Goal: Task Accomplishment & Management: Manage account settings

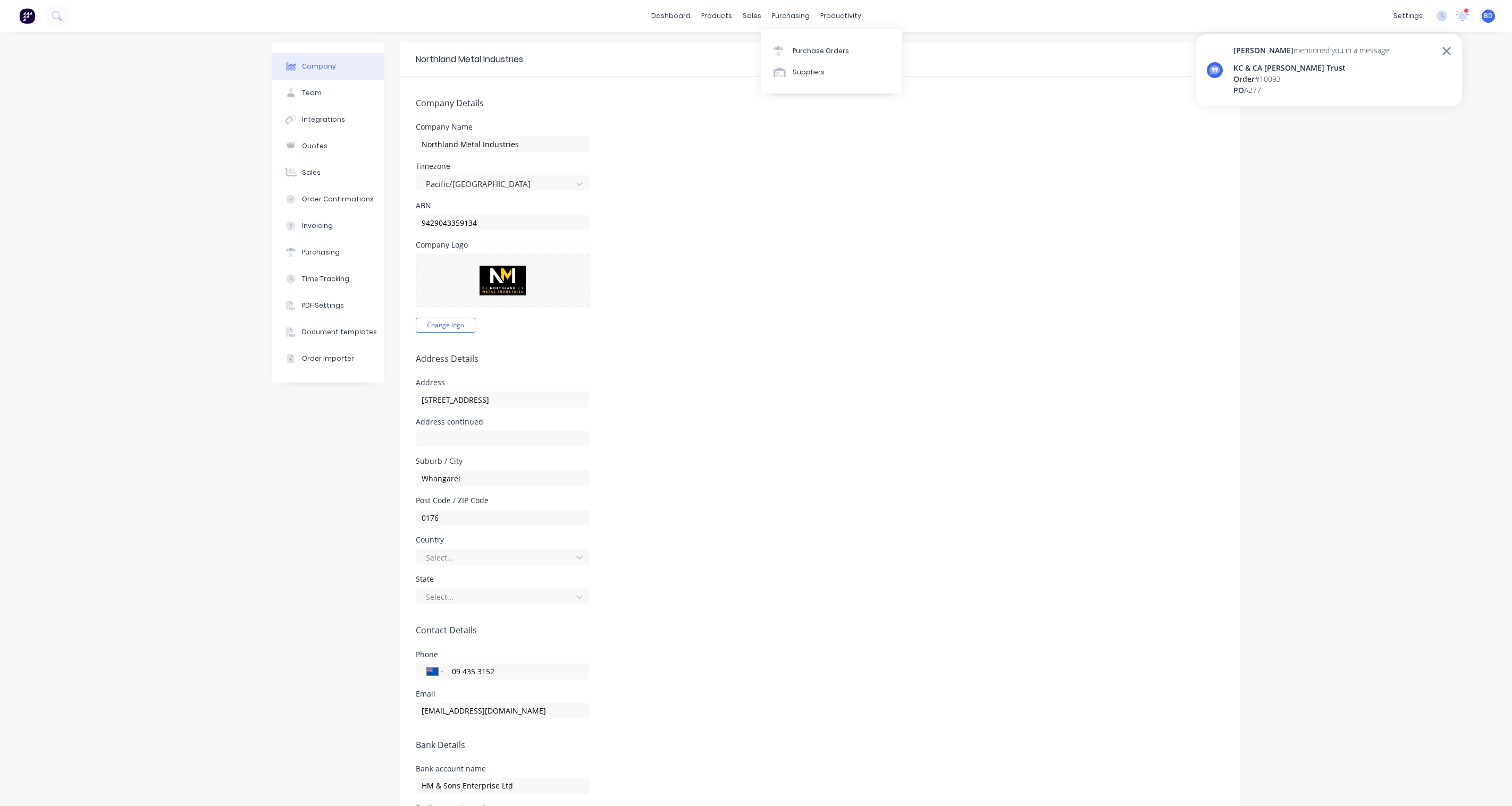
select select "NZ"
click at [823, 44] on link "Purchase Orders" at bounding box center [832, 51] width 141 height 21
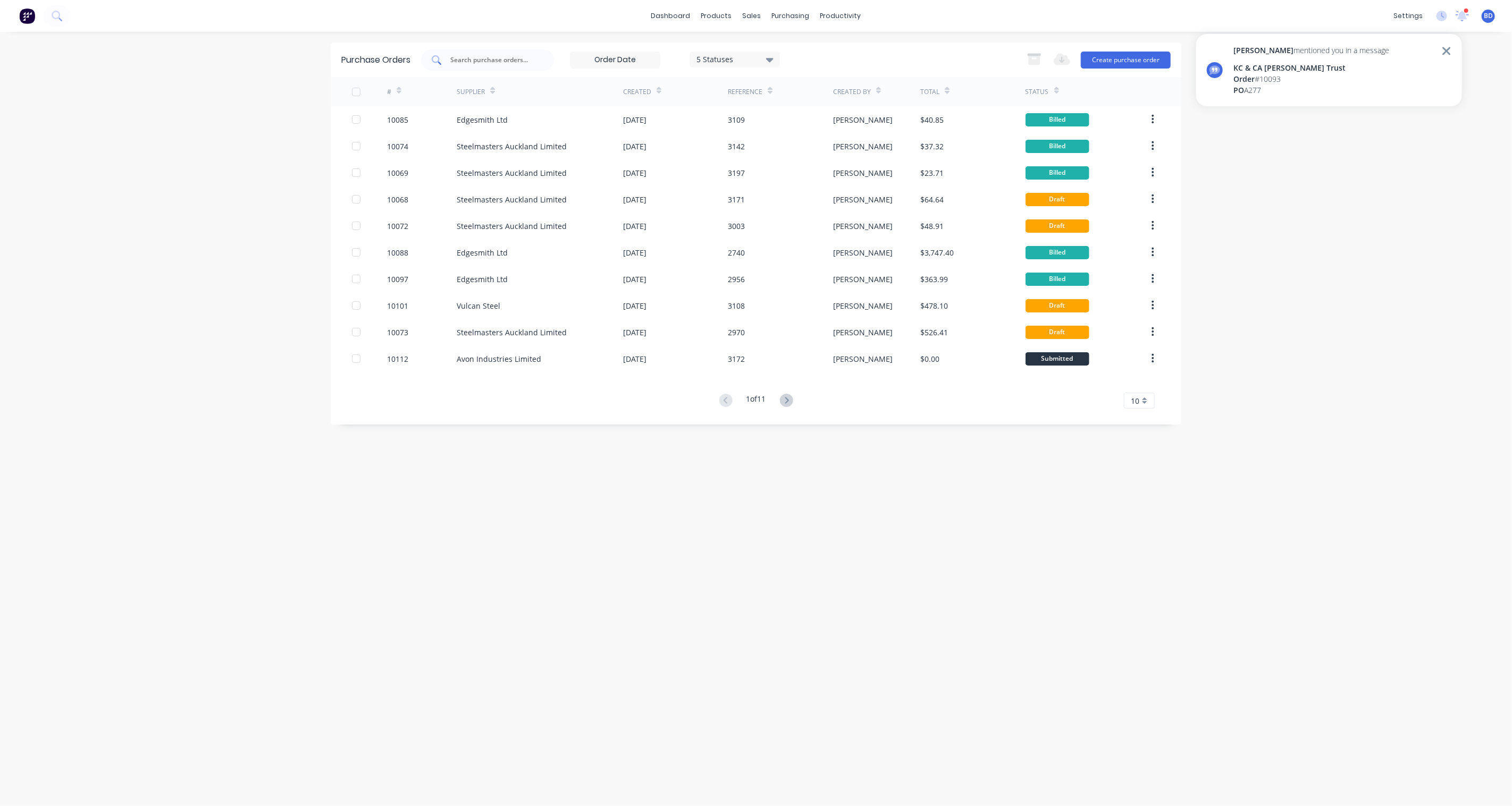
click at [518, 59] on input "text" at bounding box center [493, 60] width 88 height 11
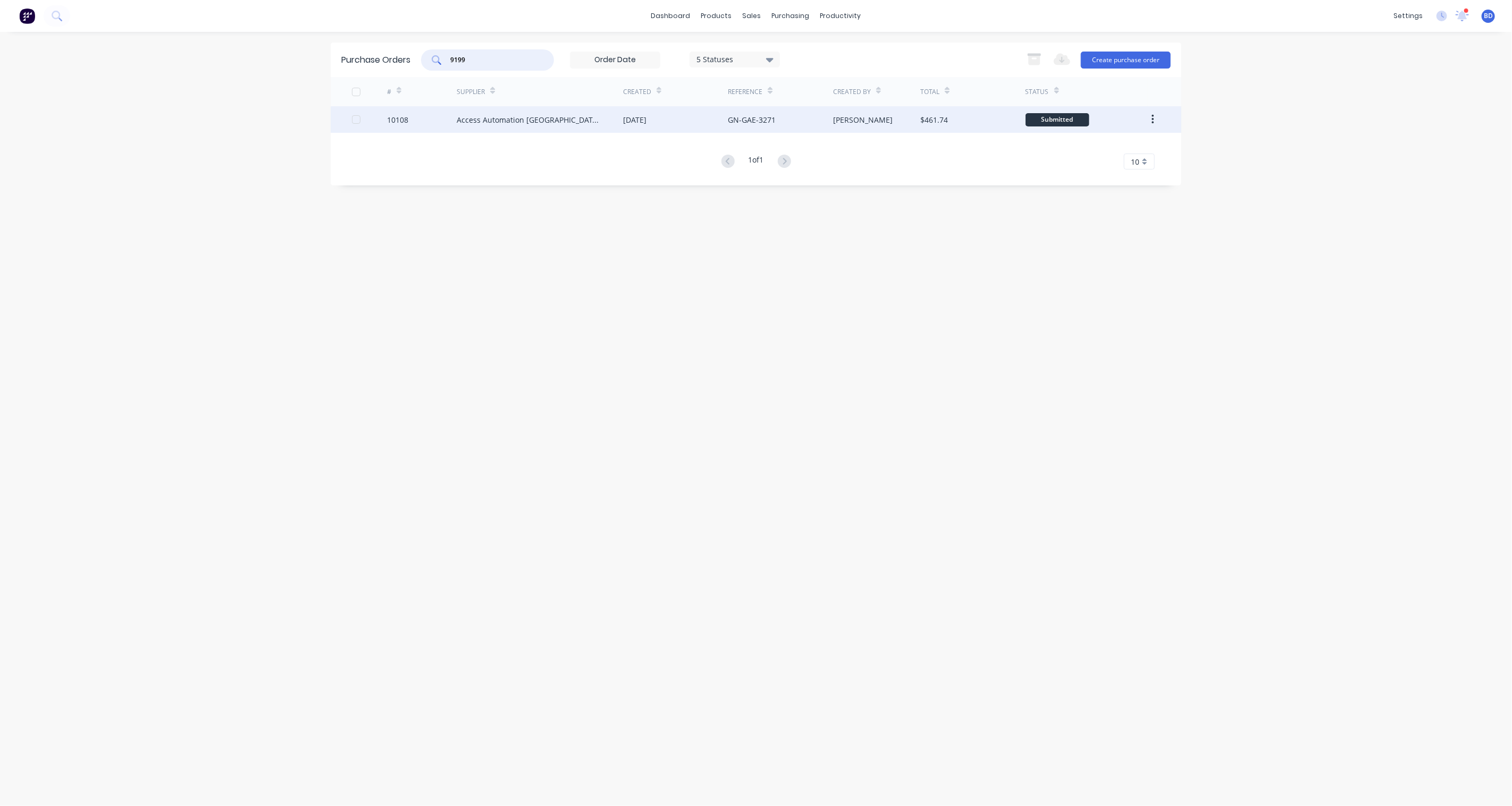
type input "9199"
click at [565, 126] on div "Access Automation [GEOGRAPHIC_DATA] (Bella Holdings Ltd)" at bounding box center [539, 120] width 166 height 27
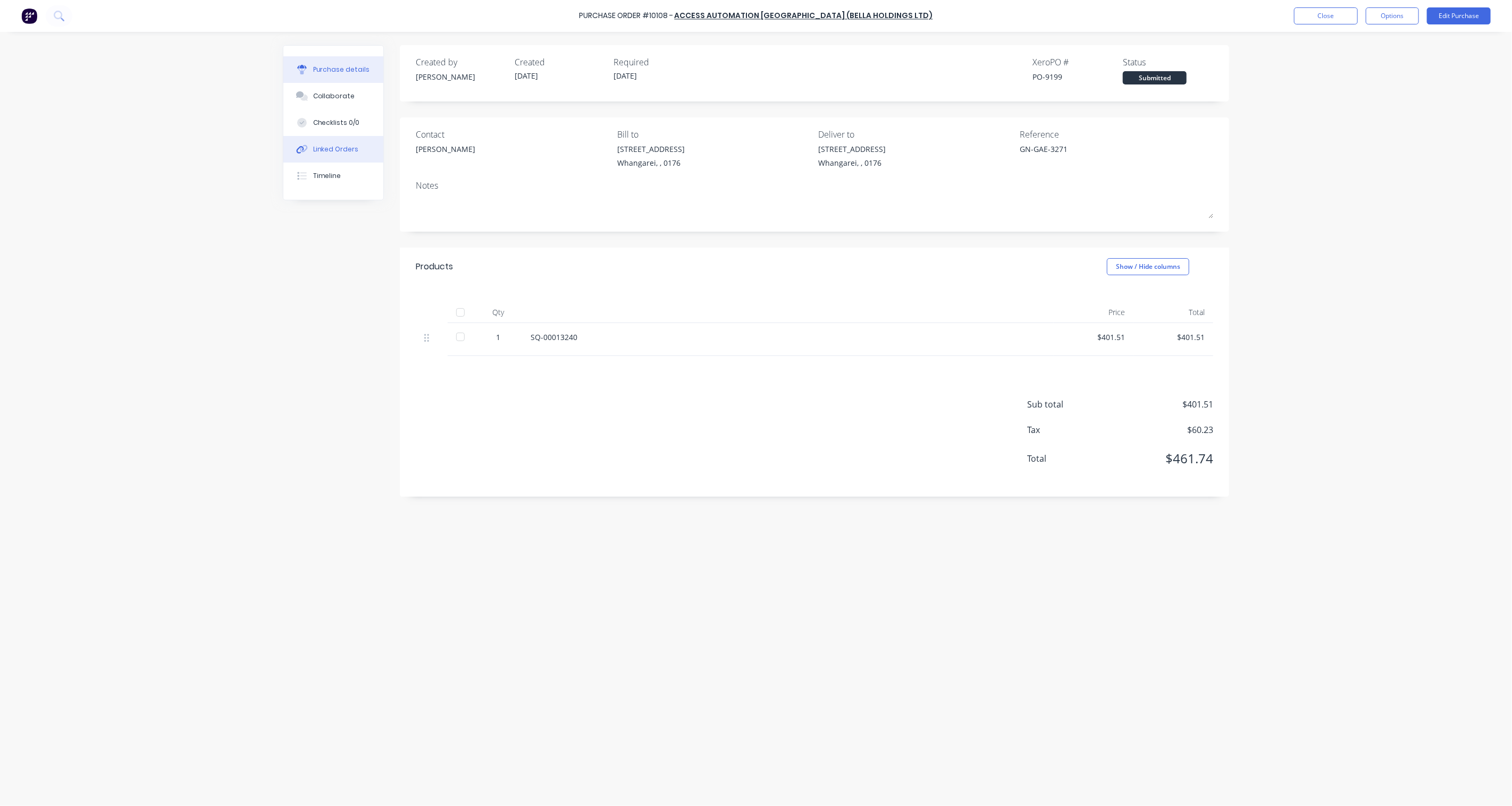
click at [324, 150] on div "Linked Orders" at bounding box center [336, 149] width 46 height 9
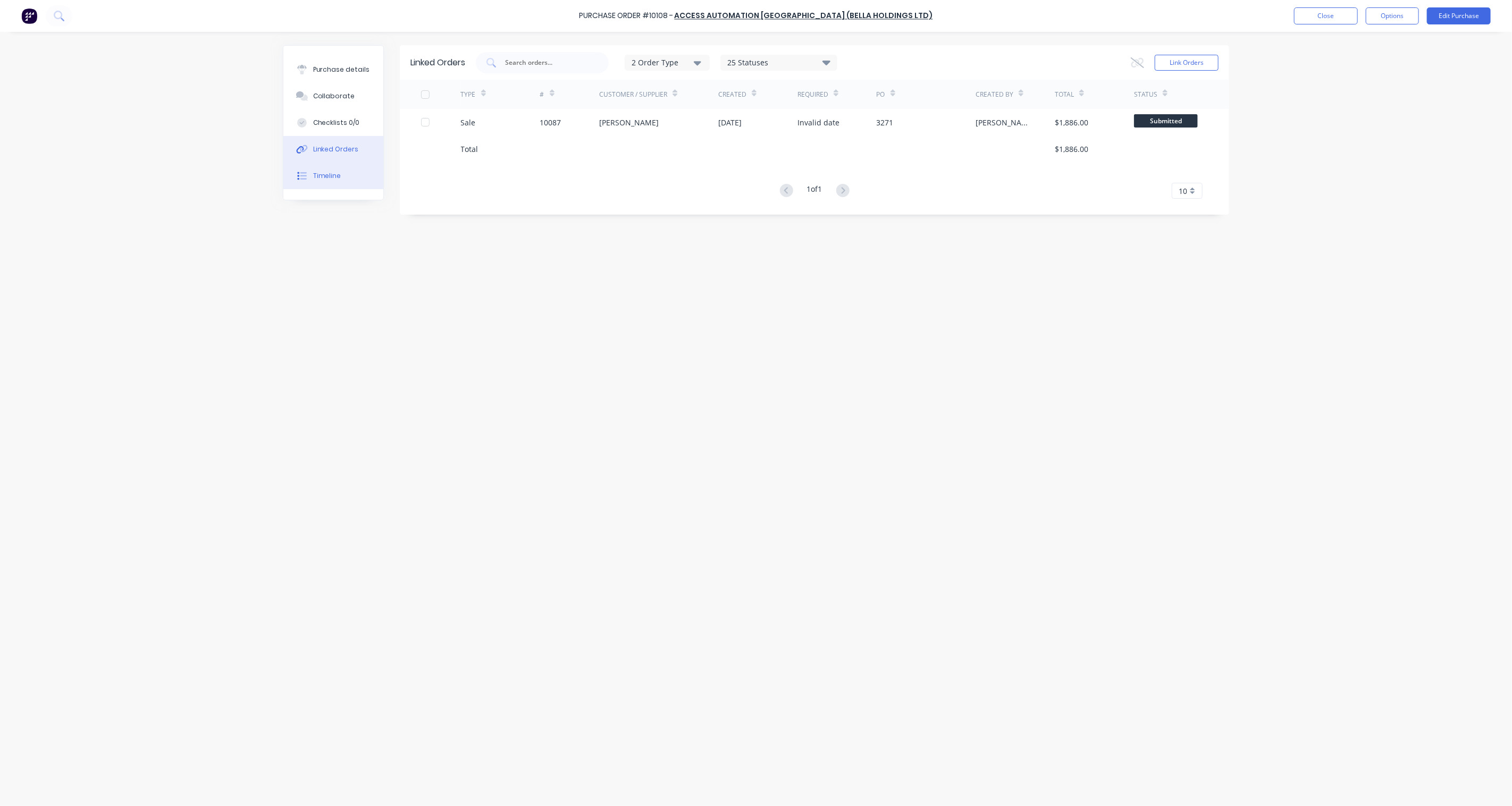
click at [324, 176] on div "Timeline" at bounding box center [327, 176] width 28 height 9
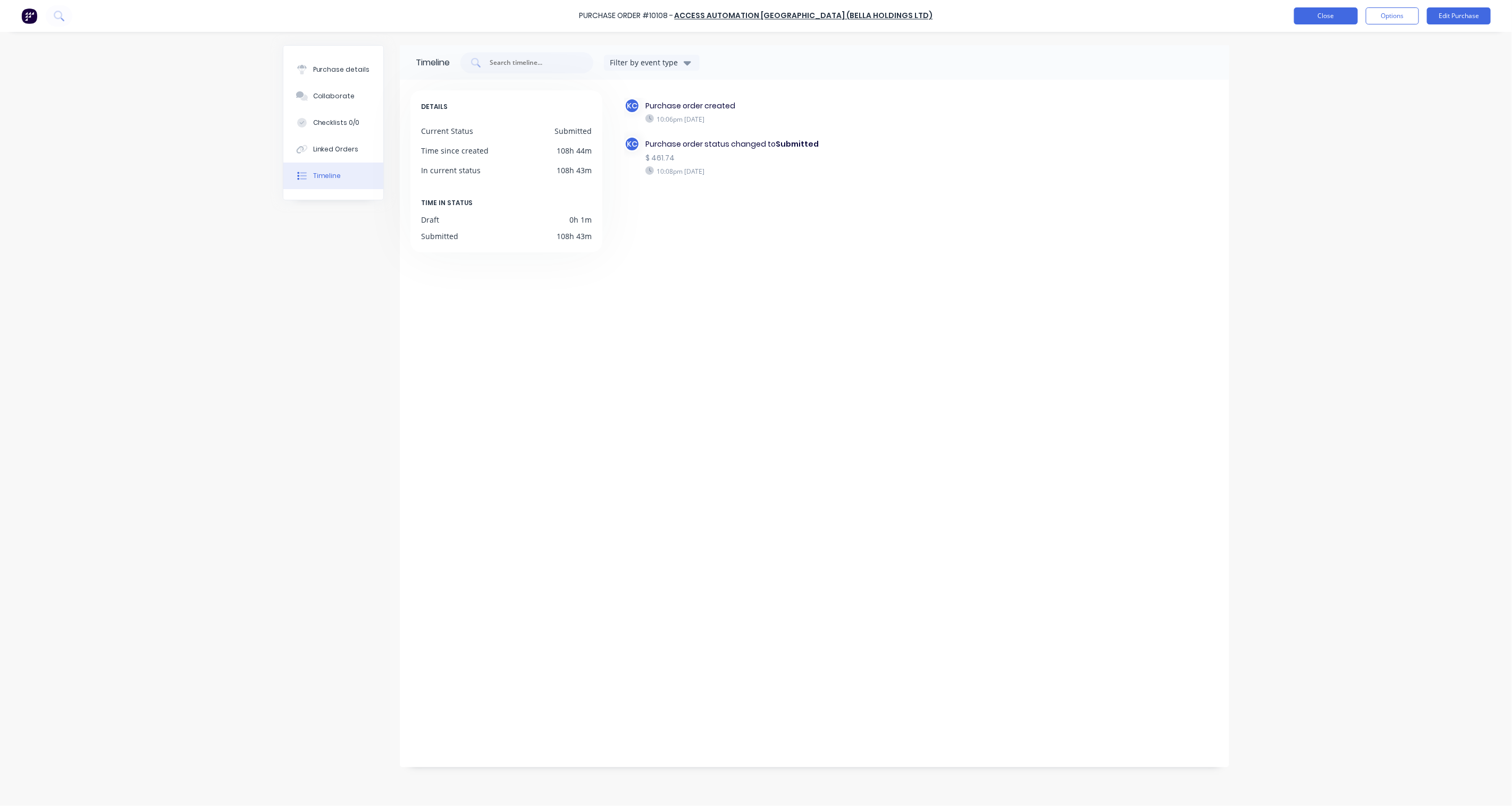
click at [1308, 16] on button "Close" at bounding box center [1326, 16] width 64 height 17
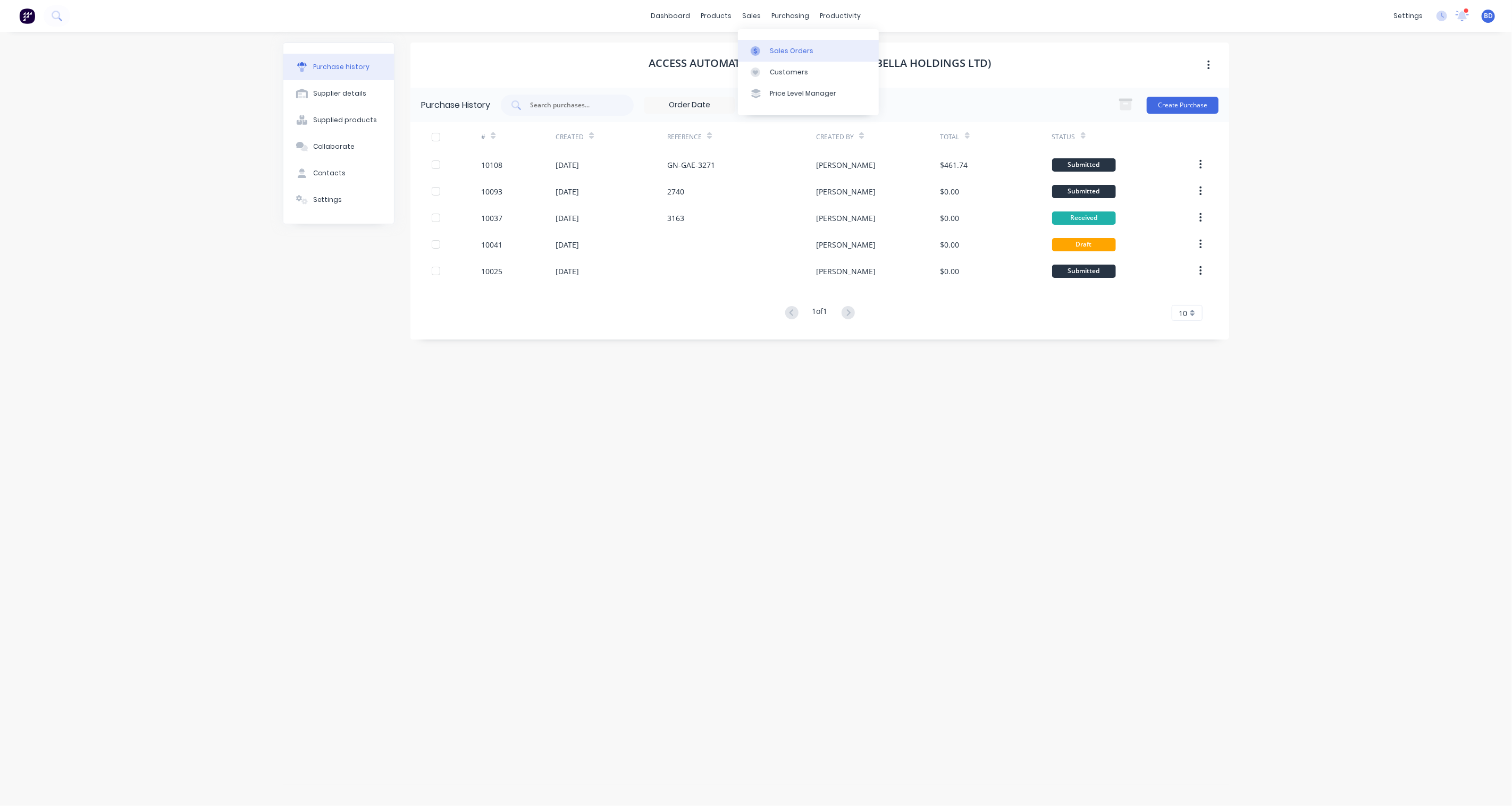
click at [775, 51] on div "Sales Orders" at bounding box center [791, 51] width 44 height 9
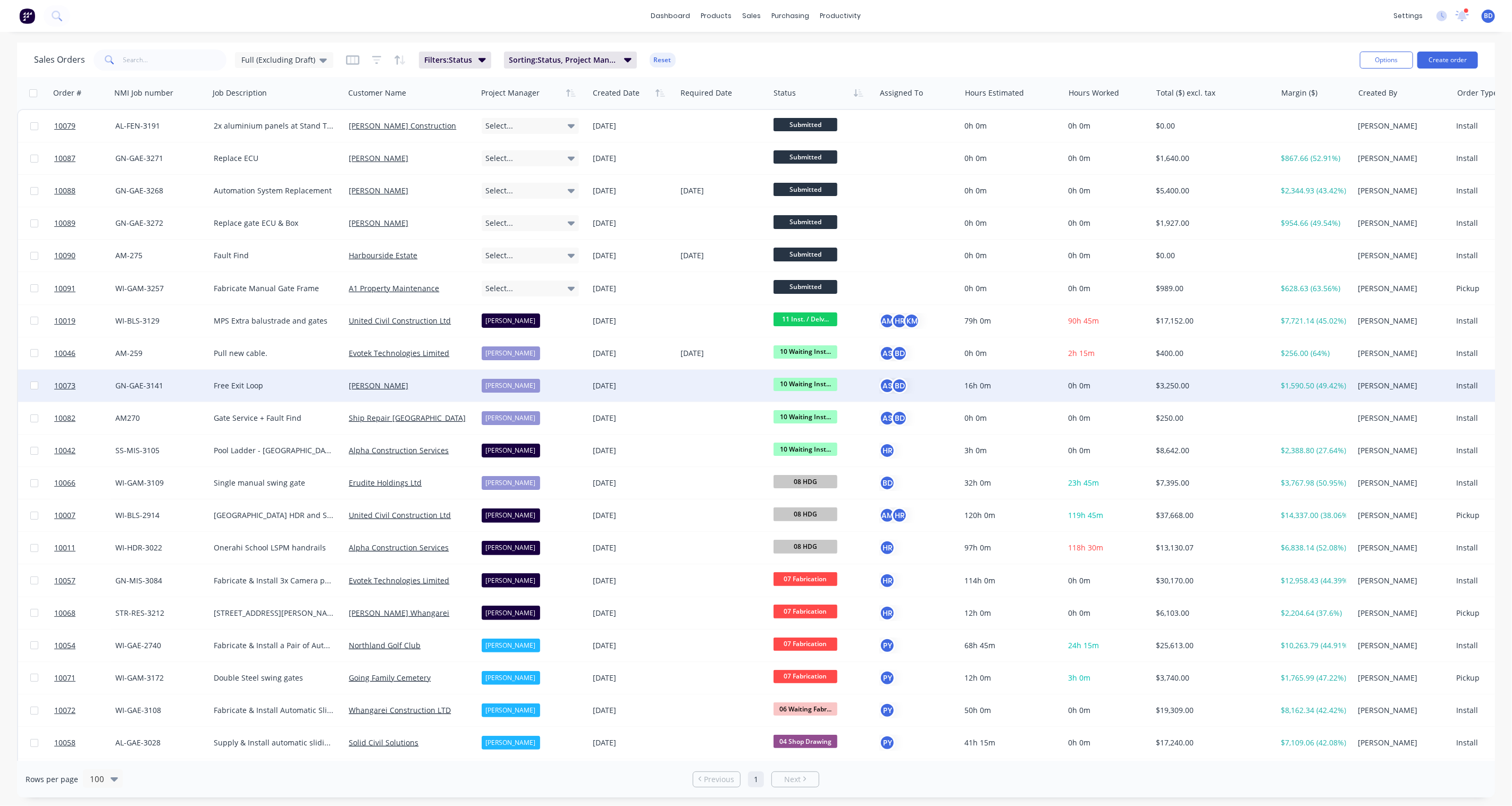
click at [796, 380] on span "10 Waiting Inst..." at bounding box center [805, 384] width 64 height 13
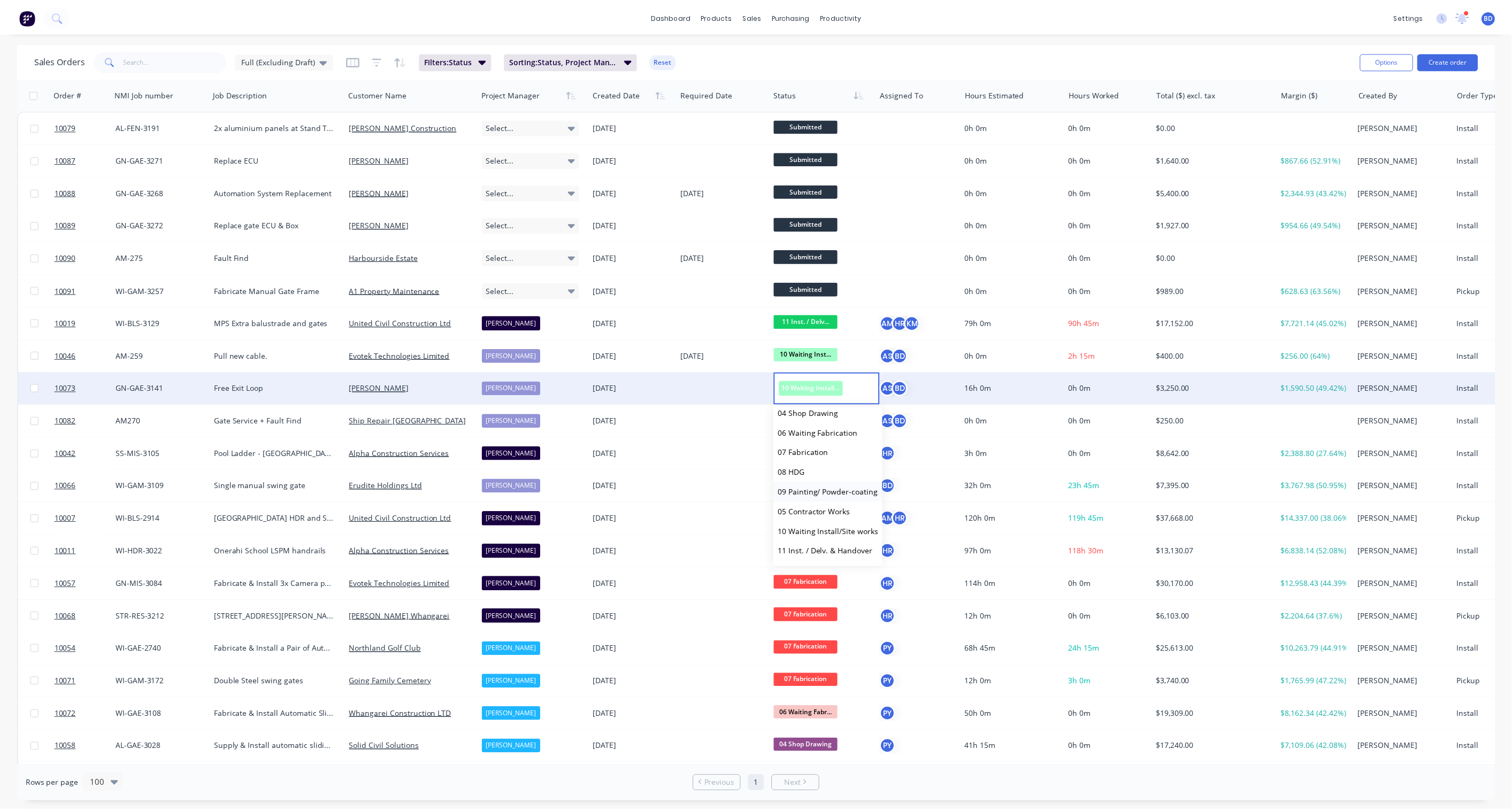
scroll to position [119, 0]
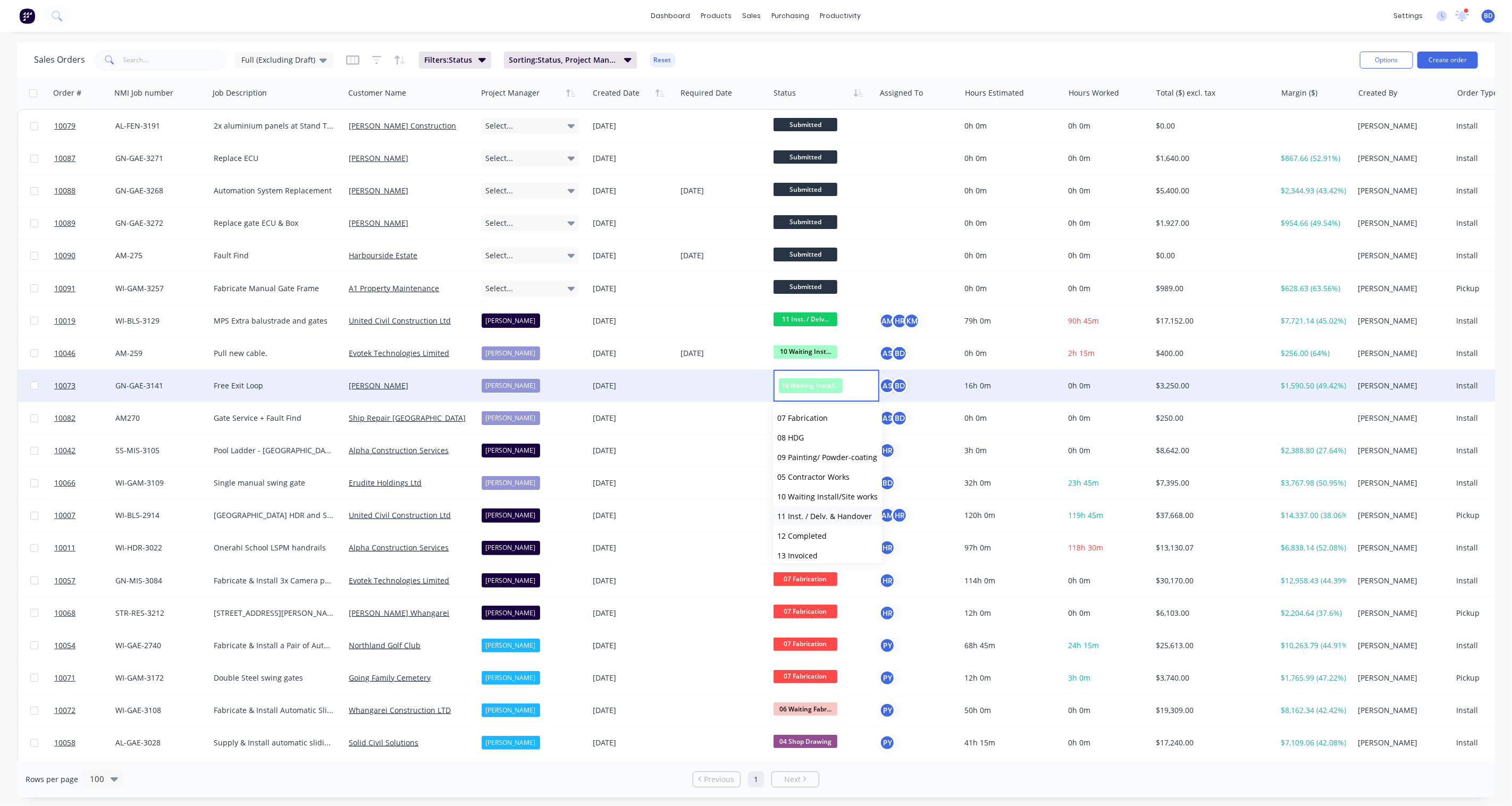
click at [822, 513] on span "11 Inst. / Delv. & Handover" at bounding box center [824, 516] width 94 height 10
click at [67, 384] on span "10073" at bounding box center [65, 386] width 21 height 11
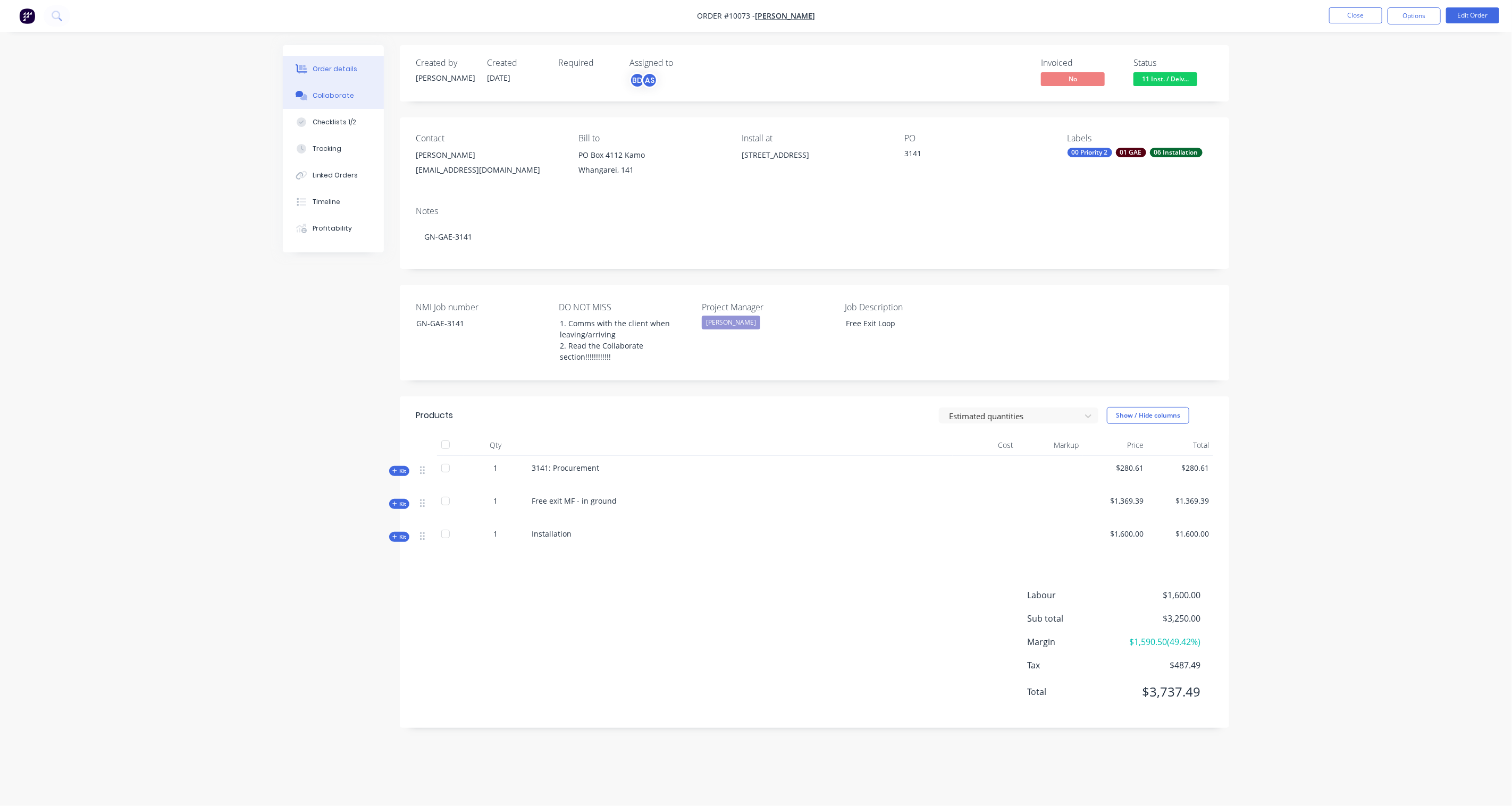
click at [349, 86] on button "Collaborate" at bounding box center [334, 95] width 101 height 27
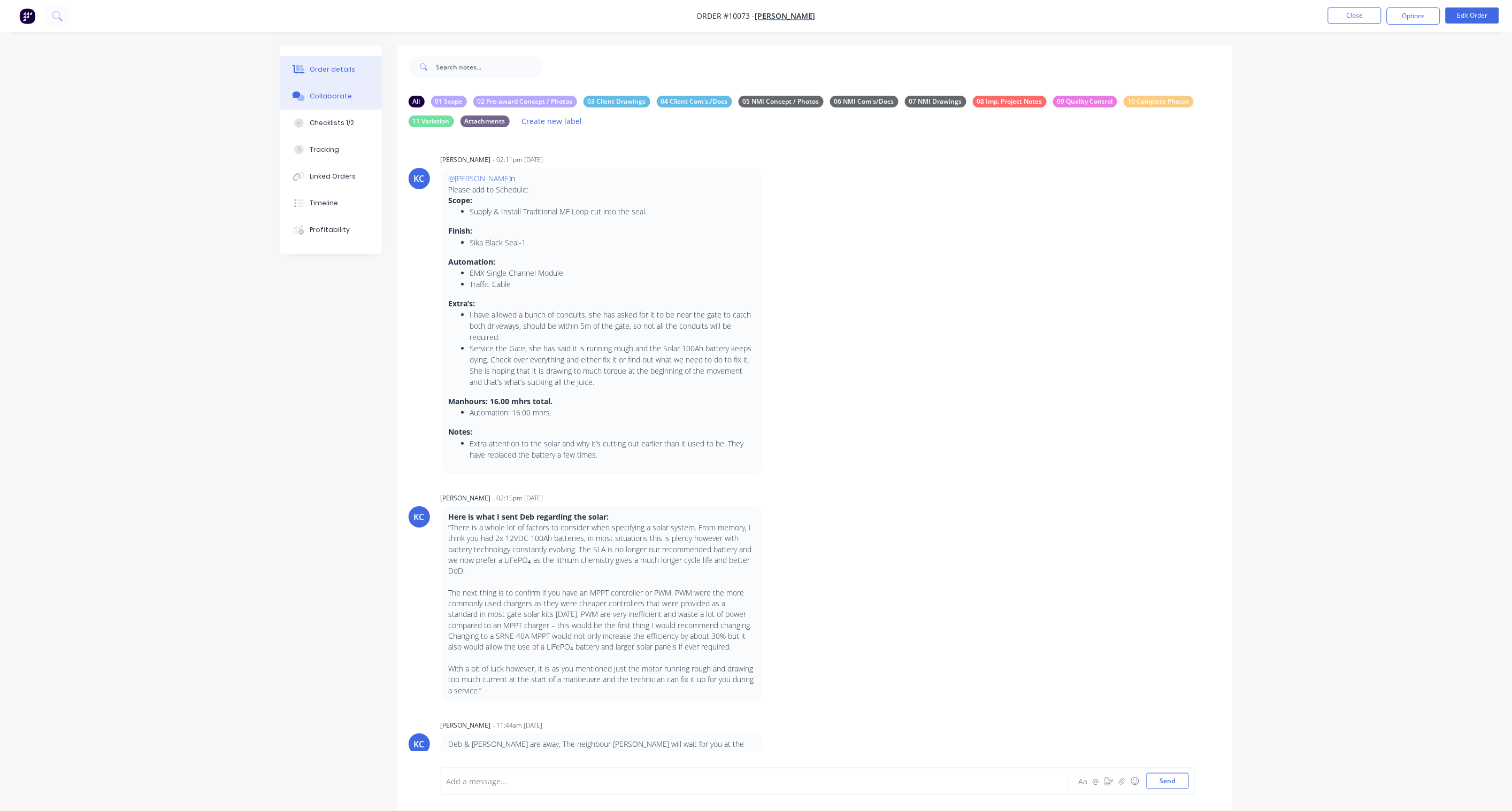
click at [311, 62] on button "Order details" at bounding box center [331, 69] width 102 height 27
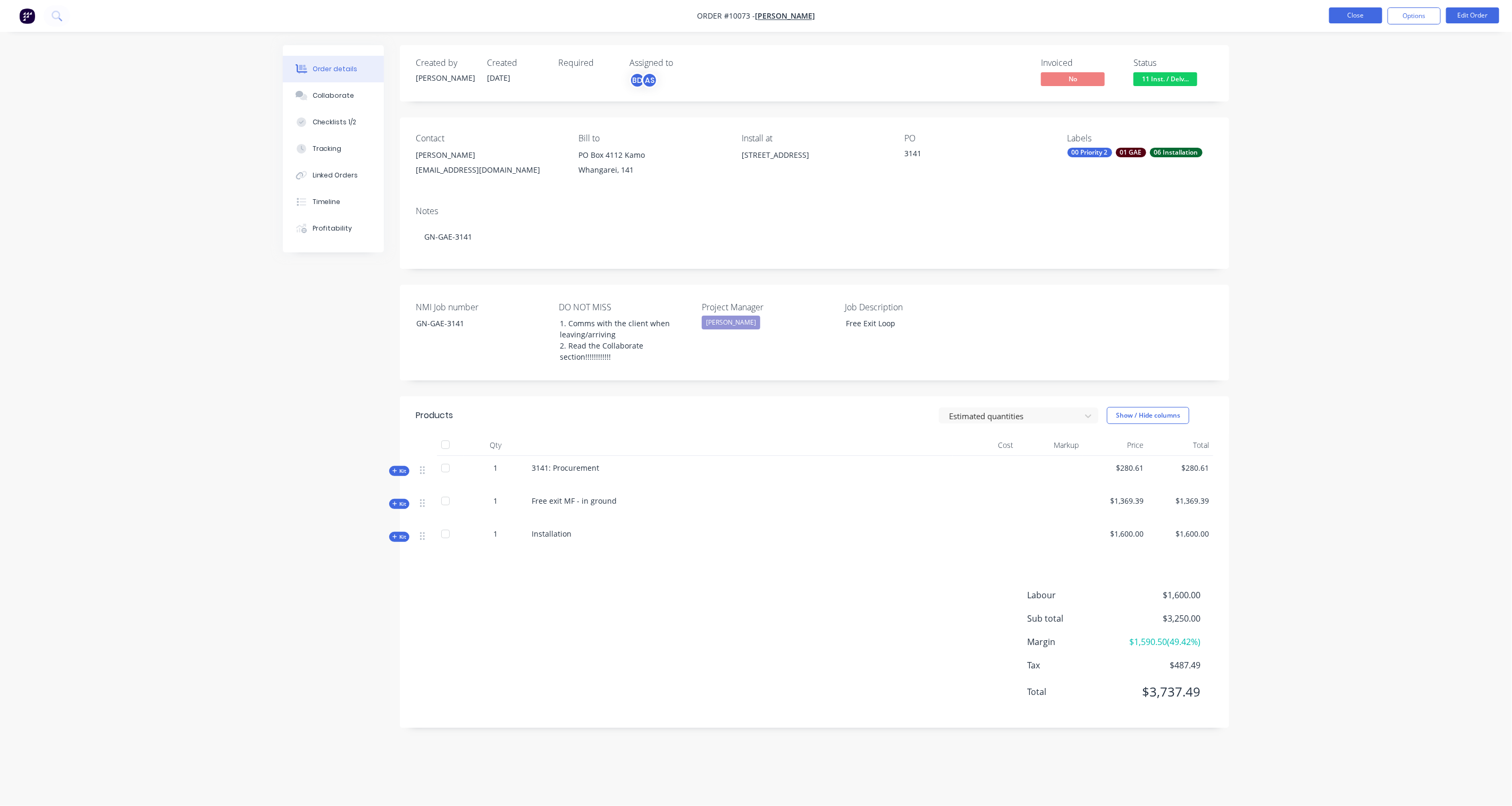
click at [1364, 16] on button "Close" at bounding box center [1355, 15] width 53 height 16
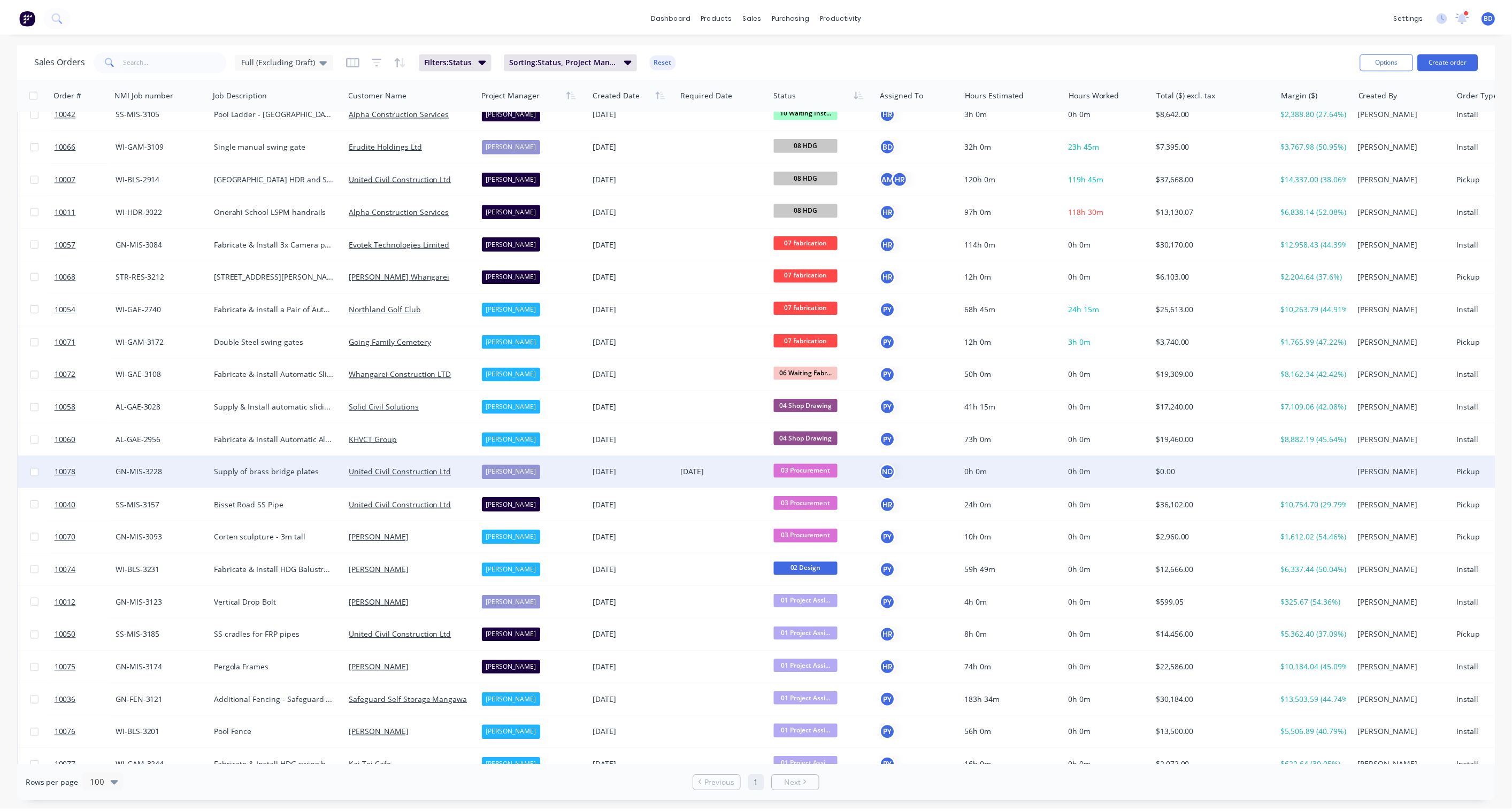
scroll to position [394, 0]
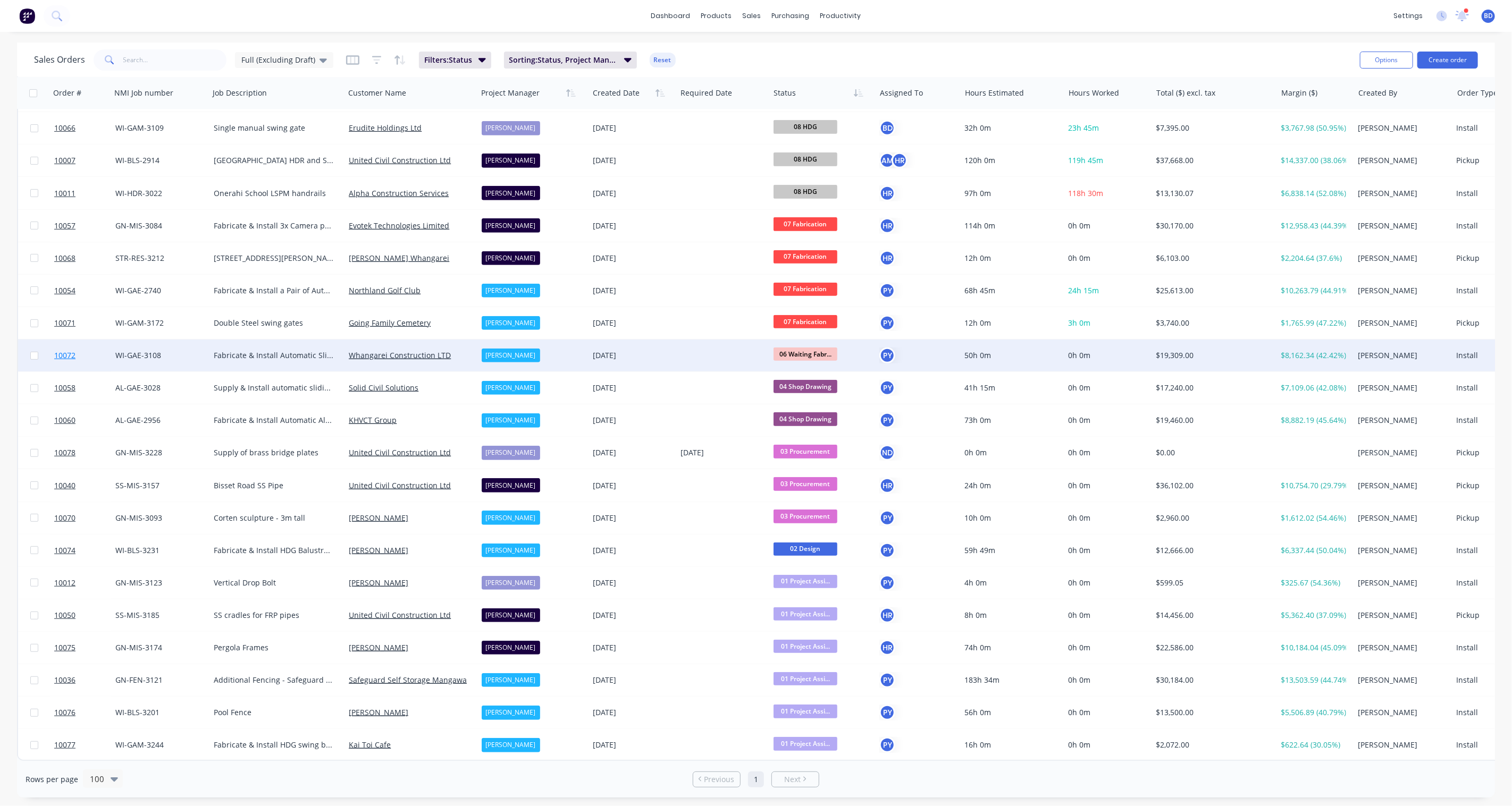
click at [67, 350] on span "10072" at bounding box center [65, 356] width 21 height 11
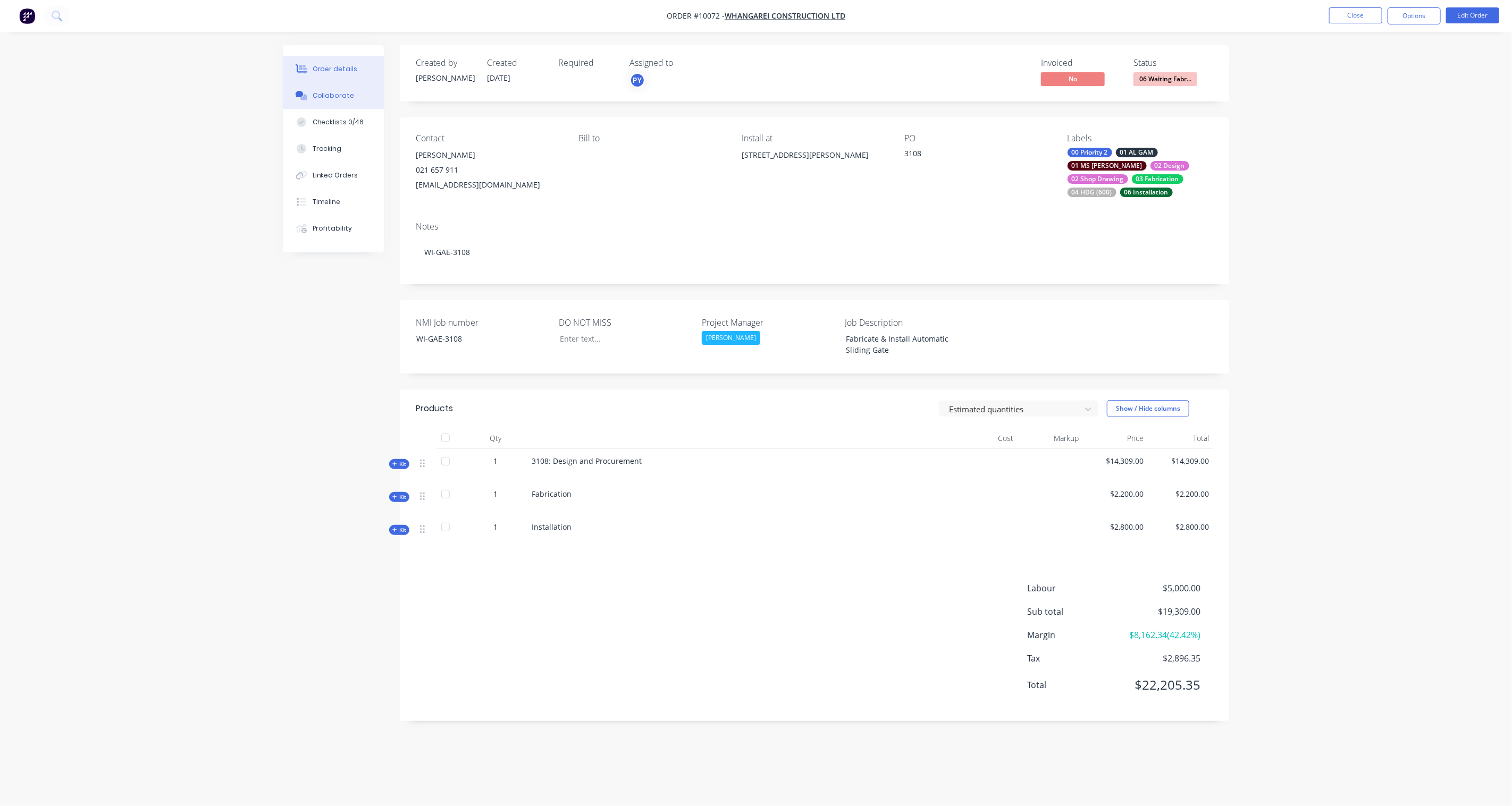
click at [328, 94] on div "Collaborate" at bounding box center [333, 95] width 42 height 9
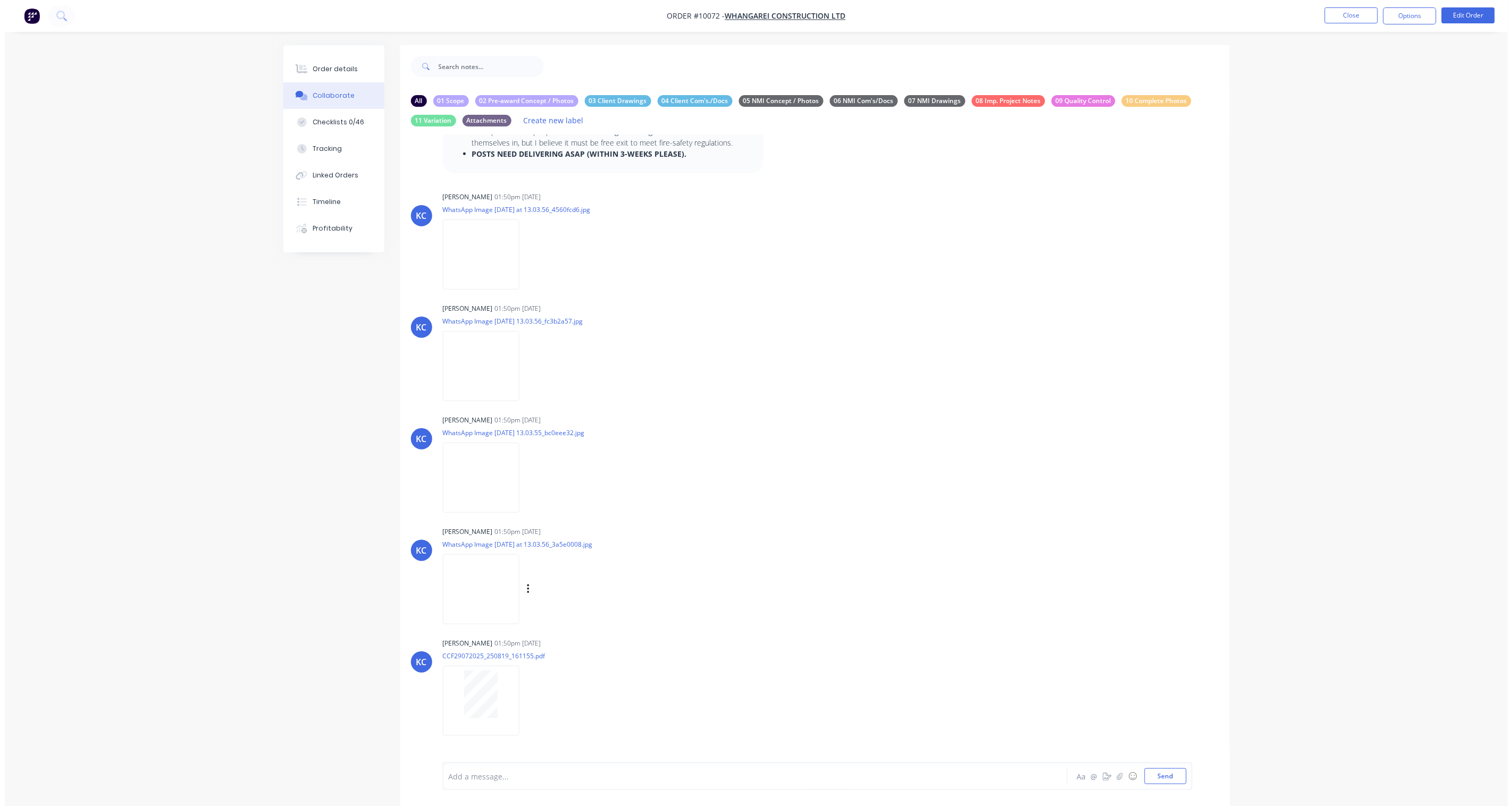
scroll to position [652, 0]
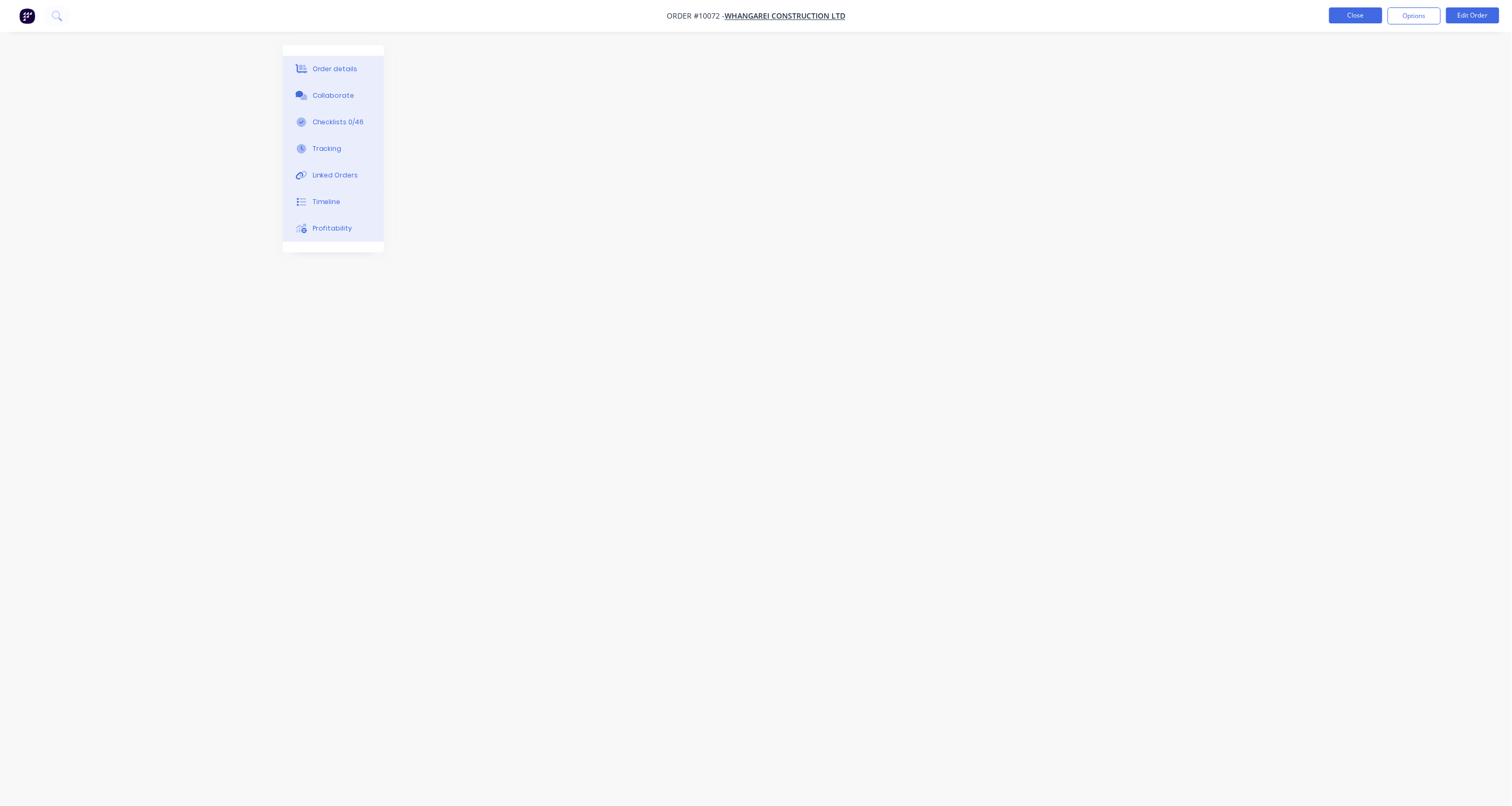
click at [1357, 18] on button "Close" at bounding box center [1355, 15] width 53 height 16
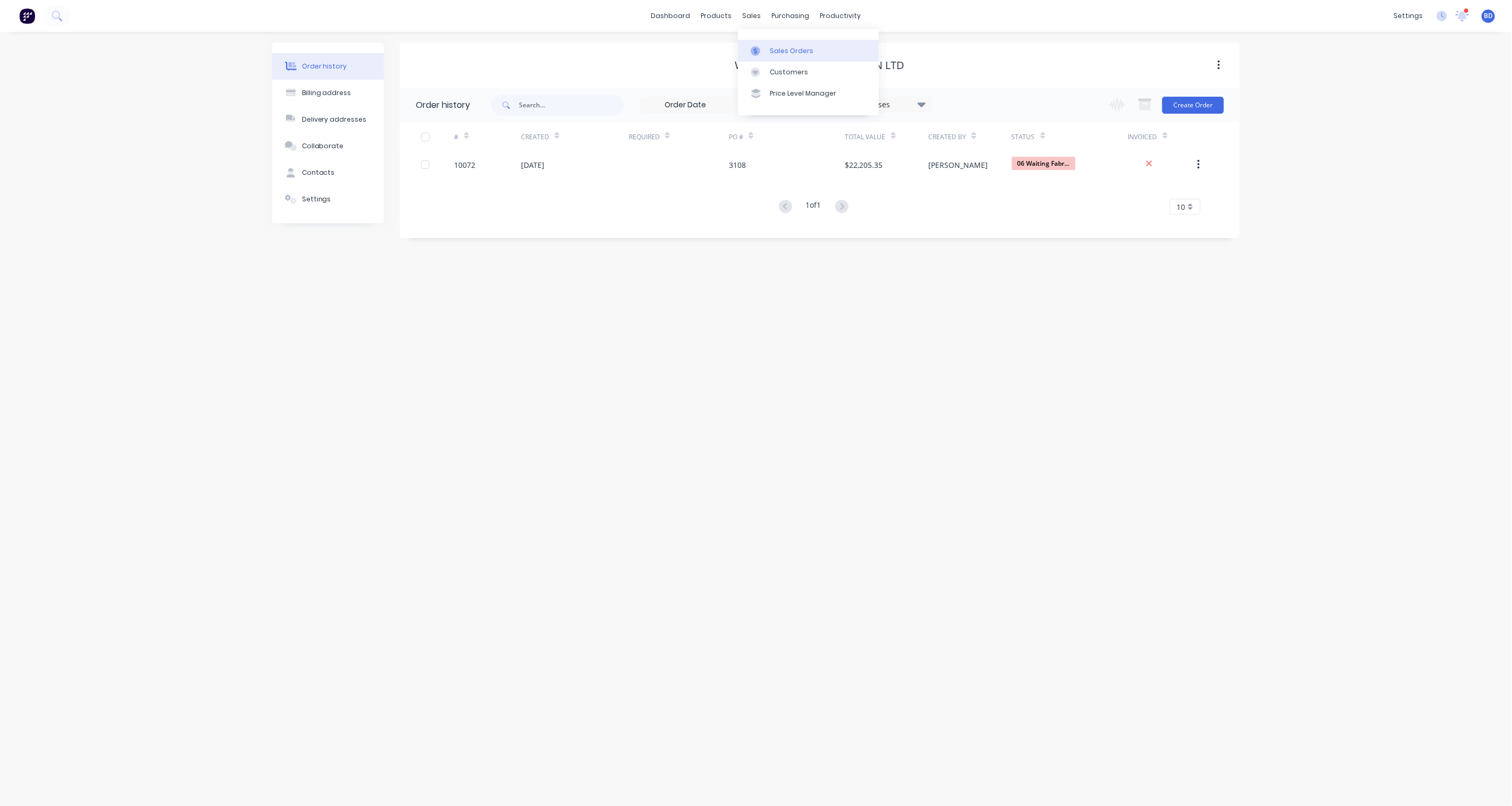
click at [776, 46] on div "Sales Orders" at bounding box center [791, 51] width 44 height 9
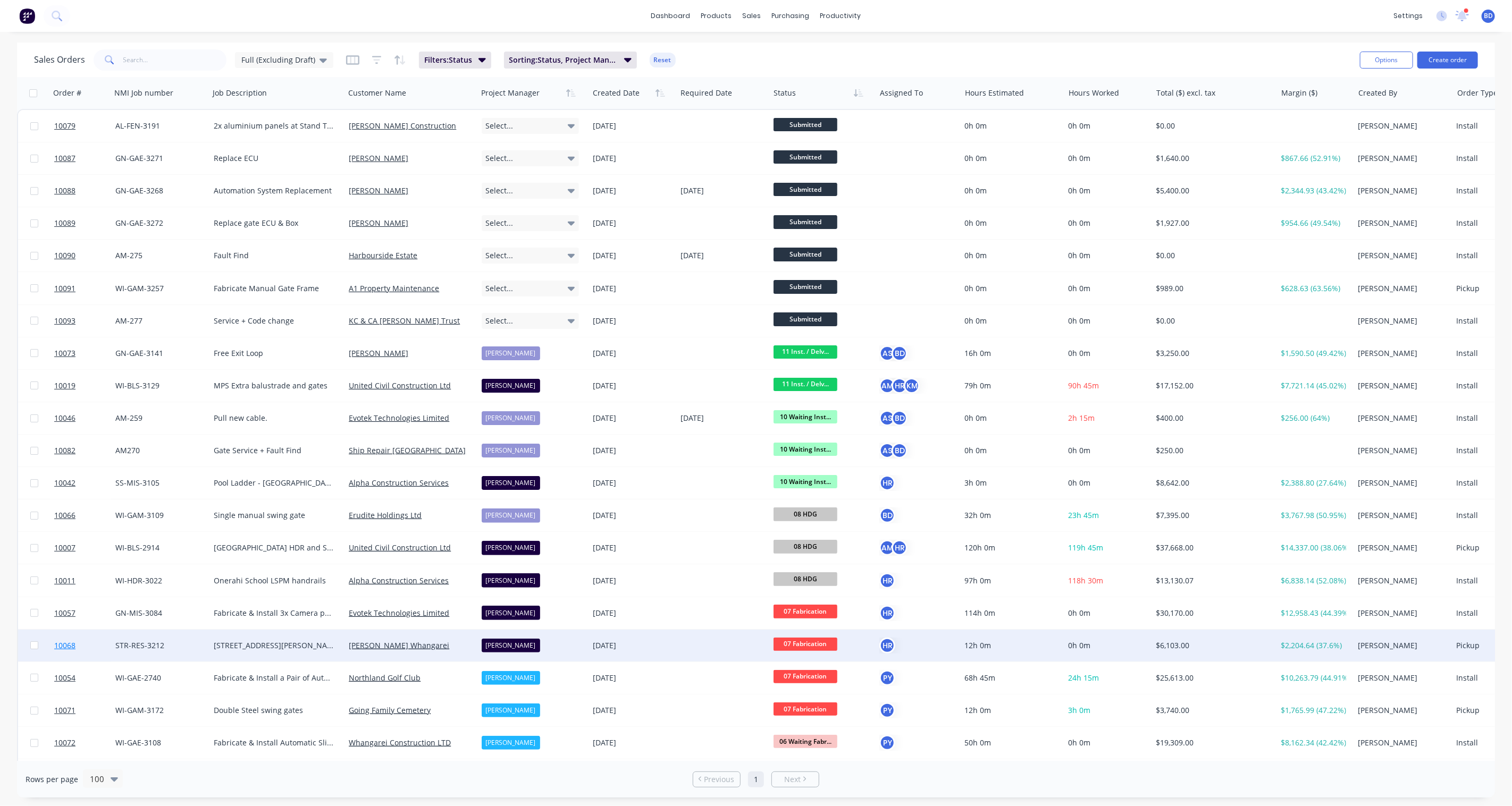
click at [59, 643] on span "10068" at bounding box center [65, 646] width 21 height 11
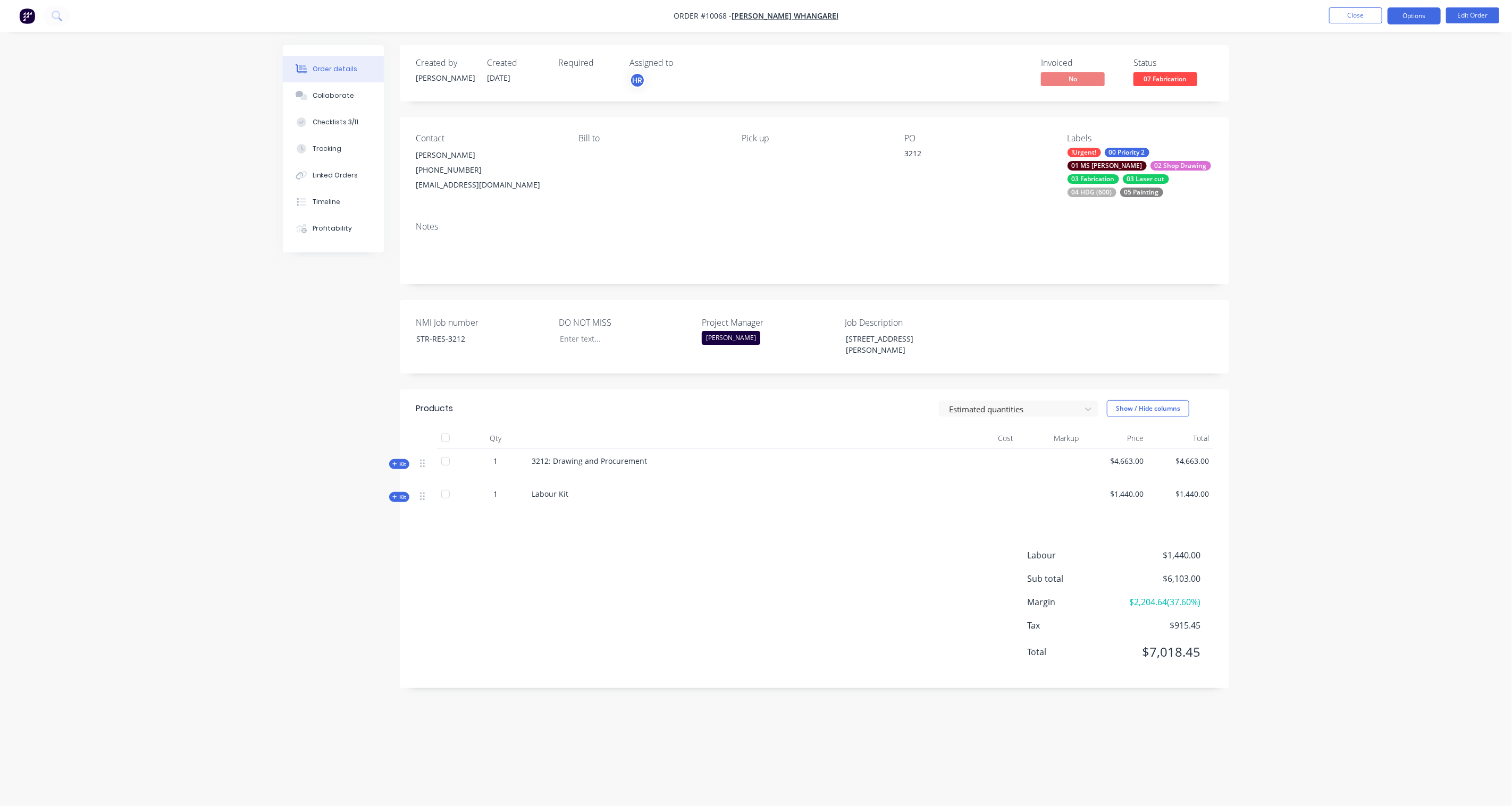
click at [1402, 17] on button "Options" at bounding box center [1414, 16] width 53 height 17
click at [1382, 188] on div "Purchase Products" at bounding box center [1382, 192] width 98 height 15
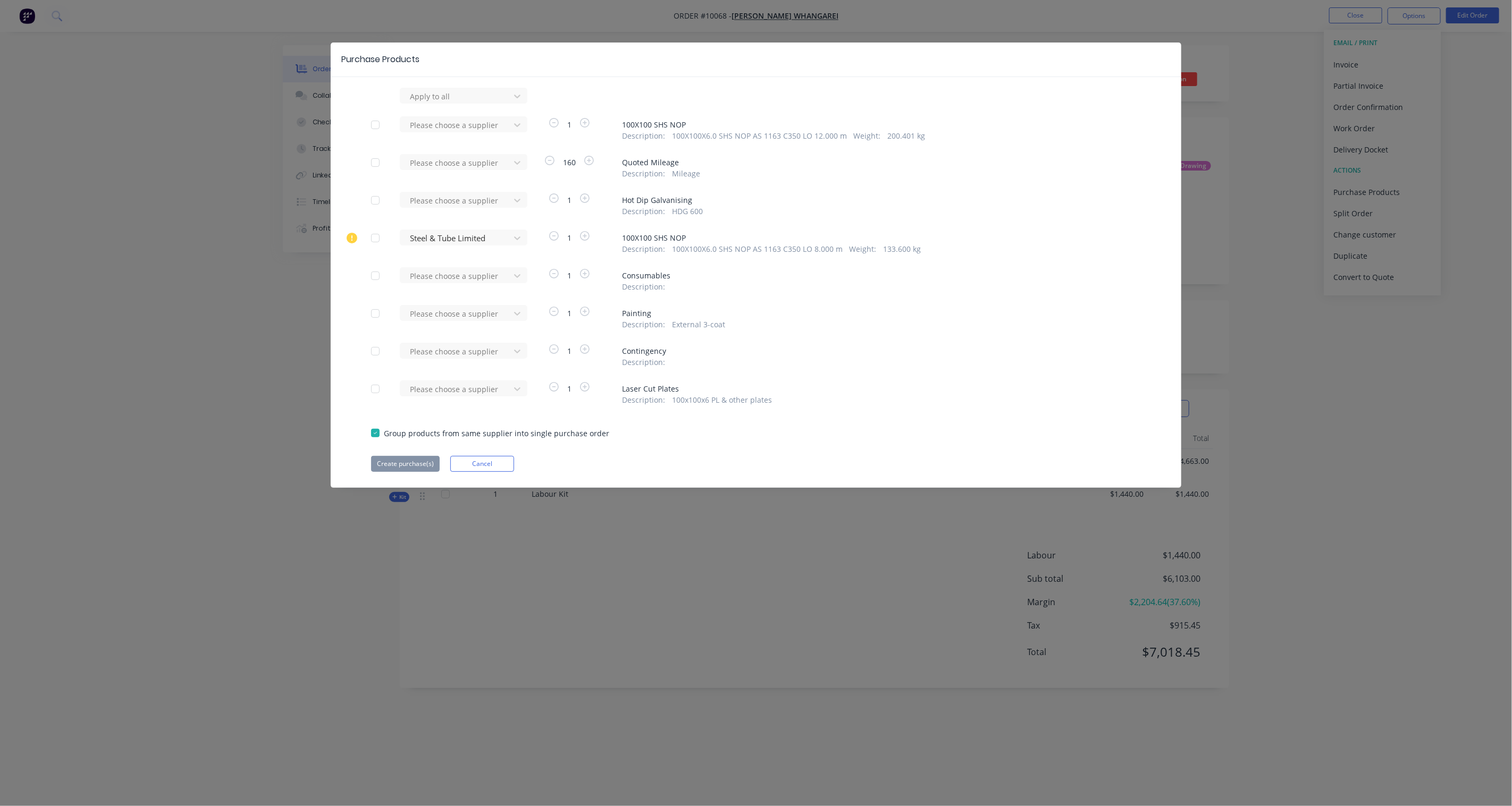
click at [374, 202] on div at bounding box center [375, 200] width 21 height 21
click at [441, 190] on div "Apply to all Please choose a supplier 1 100X100 SHS NOP Description : 100X100X6…" at bounding box center [756, 279] width 851 height 384
click at [442, 195] on div at bounding box center [456, 200] width 96 height 13
type input "avon"
click at [433, 236] on div "Avon Industries Limited" at bounding box center [463, 239] width 127 height 20
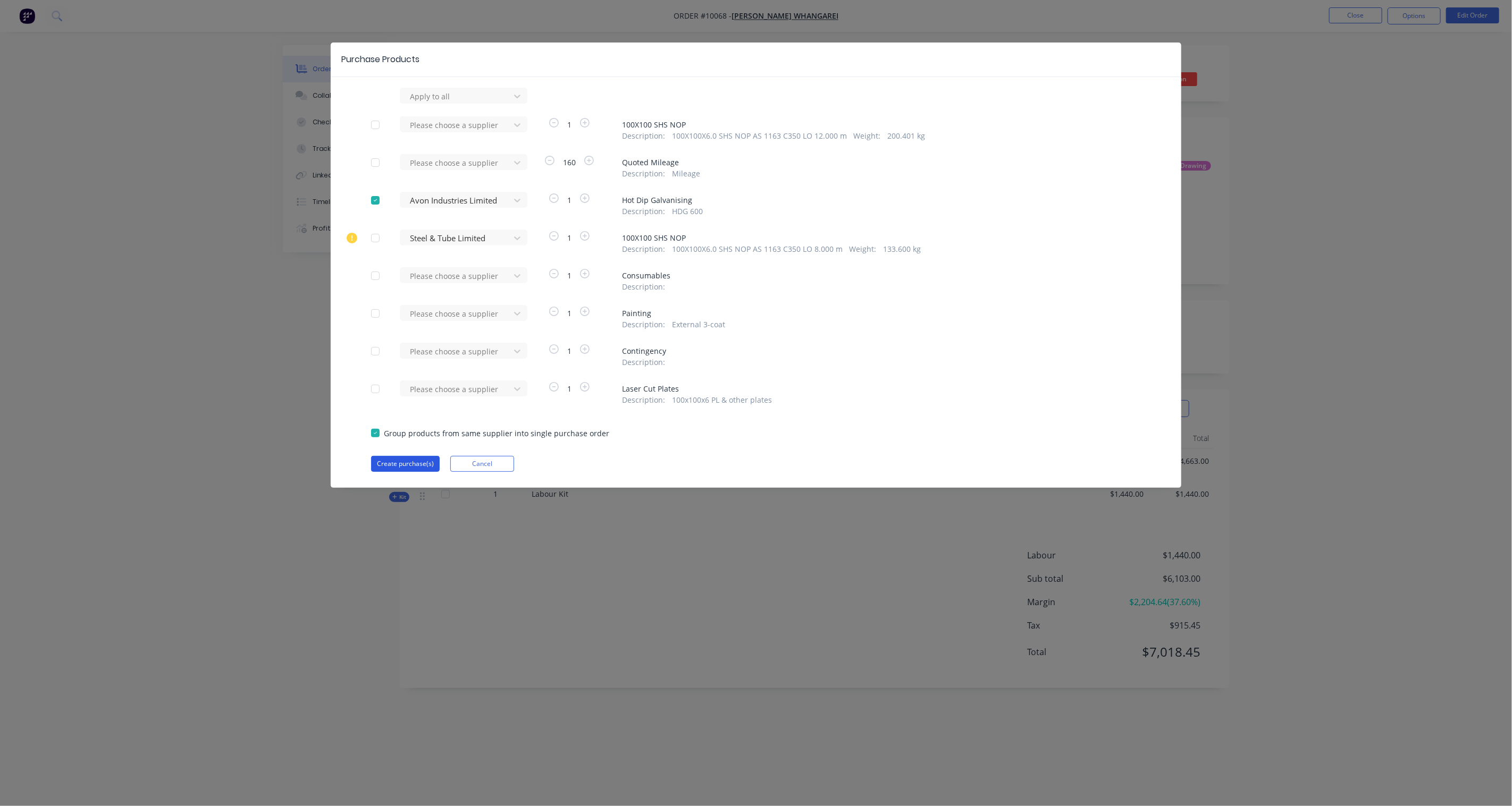
click at [404, 461] on button "Create purchase(s)" at bounding box center [405, 464] width 68 height 16
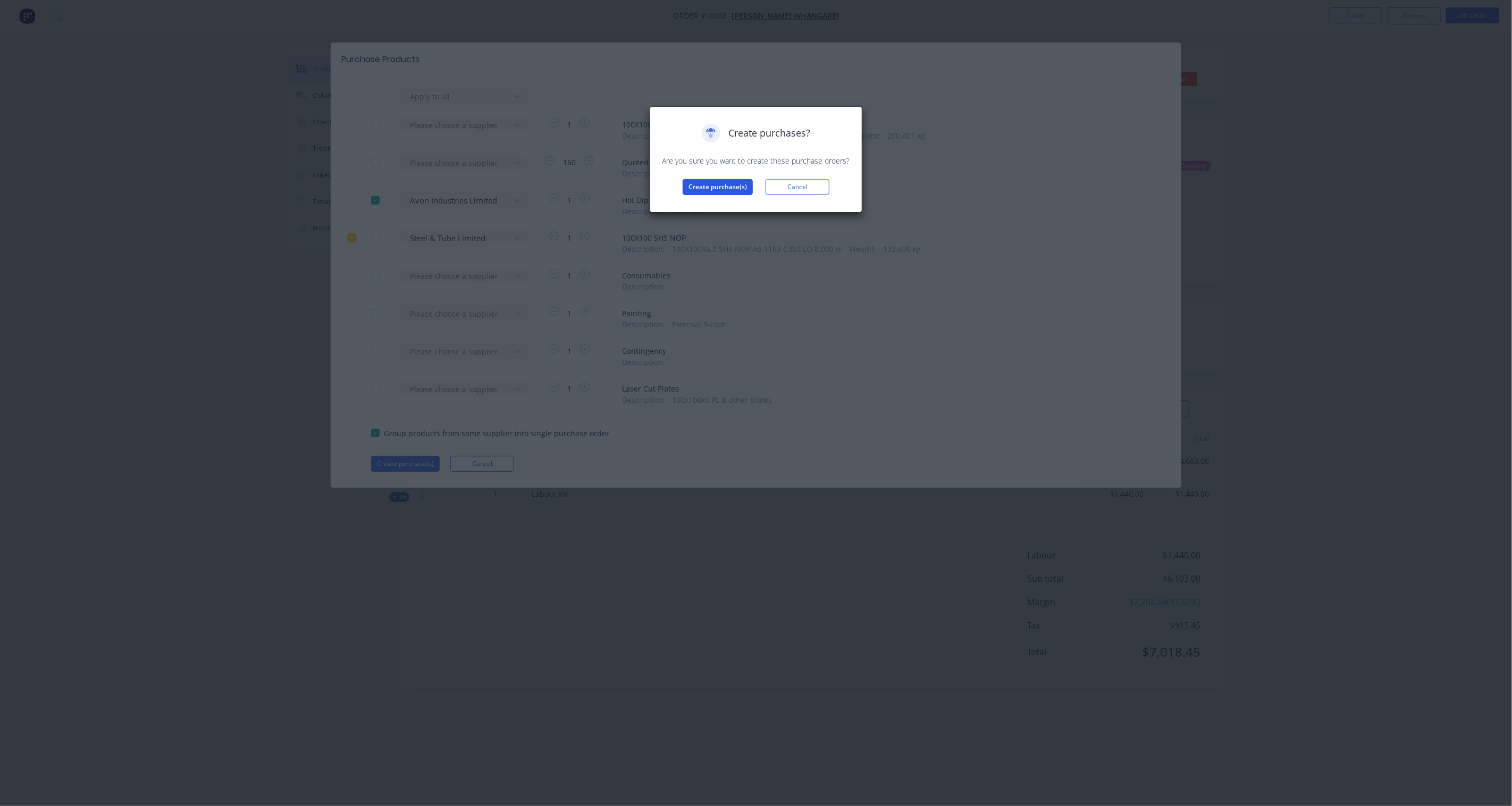
click at [716, 189] on button "Create purchase(s)" at bounding box center [717, 187] width 70 height 16
click at [723, 206] on button "View purchase(s)" at bounding box center [717, 204] width 64 height 16
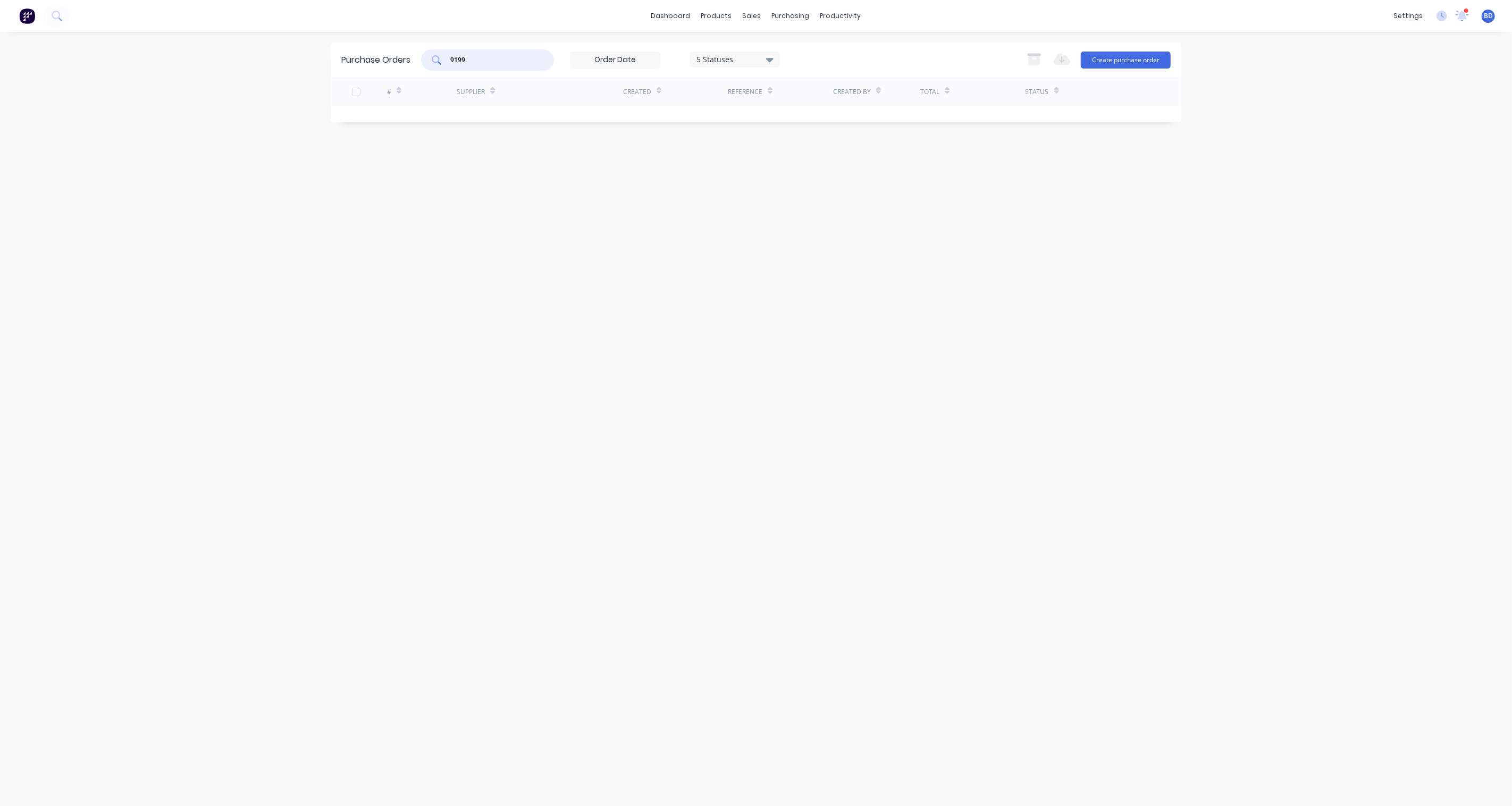
drag, startPoint x: 470, startPoint y: 55, endPoint x: 390, endPoint y: 56, distance: 80.0
click at [390, 56] on div "Purchase Orders 9199 5 Statuses 5 Statuses Export to Excel (XLSX) Create purcha…" at bounding box center [756, 59] width 851 height 35
click at [400, 122] on div "10113" at bounding box center [397, 120] width 21 height 12
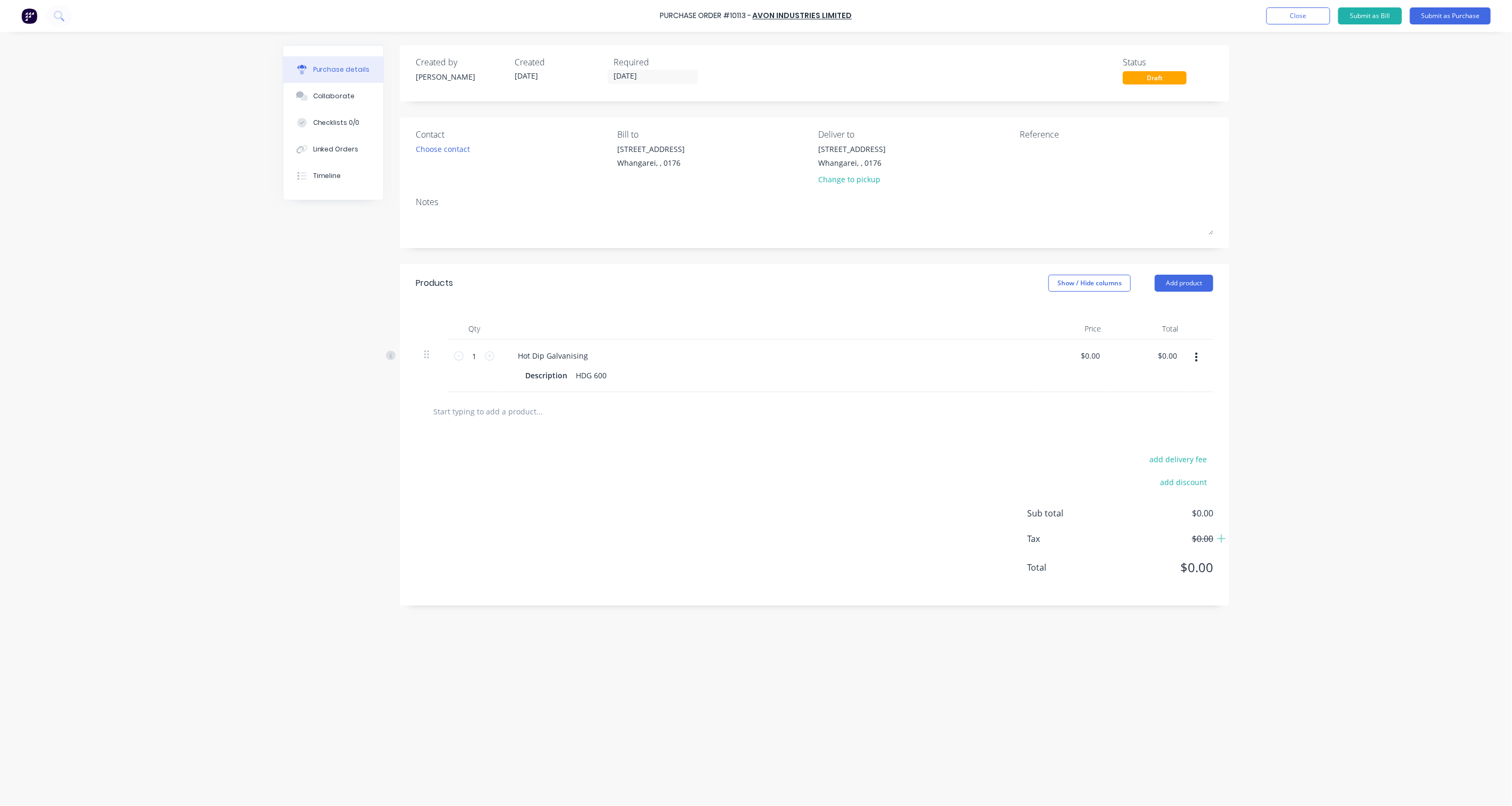
click at [1197, 358] on icon "button" at bounding box center [1196, 357] width 2 height 9
click at [612, 379] on div "Description HDG 600" at bounding box center [764, 376] width 487 height 15
click at [790, 477] on div "add delivery fee add discount Sub total $0.00 Tax $0.00 Total $0.00" at bounding box center [814, 530] width 829 height 175
click at [1381, 294] on div "Purchase Order #10113 - Avon Industries Limited Add product Close Submit as Bil…" at bounding box center [756, 403] width 1512 height 806
click at [1033, 148] on textarea at bounding box center [1085, 155] width 133 height 24
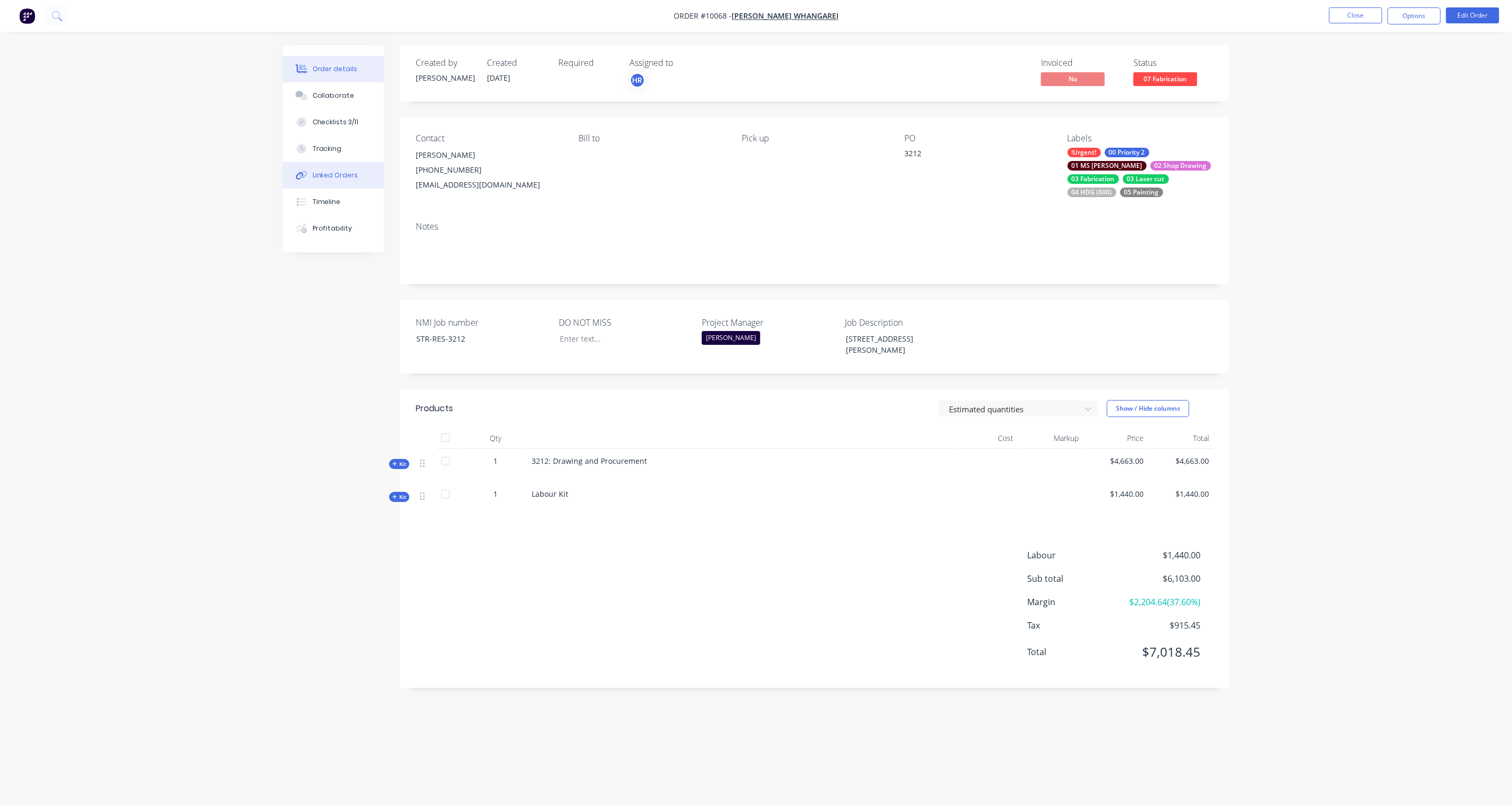
click at [338, 179] on div "Linked Orders" at bounding box center [335, 175] width 46 height 9
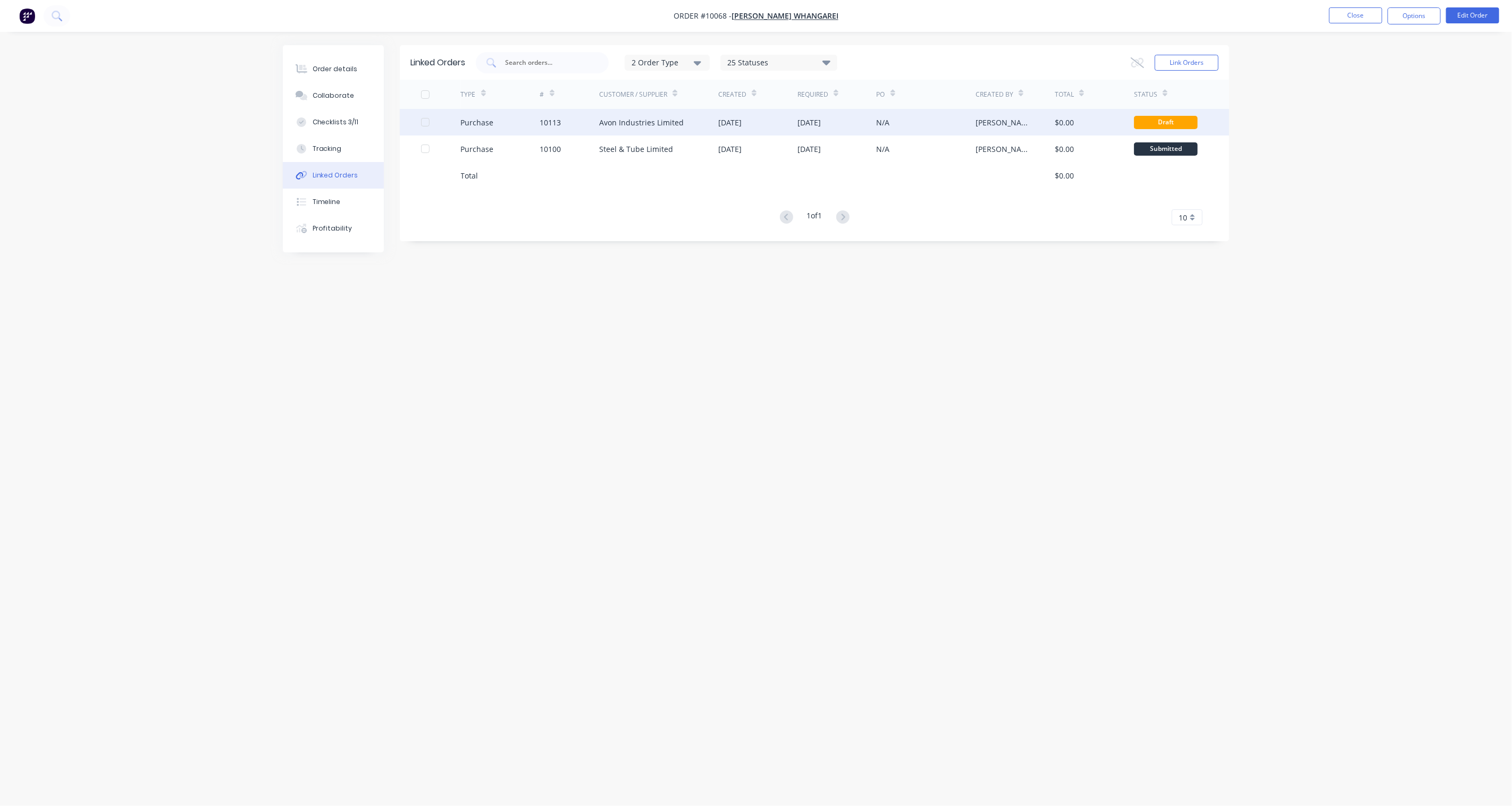
click at [466, 119] on div "Purchase" at bounding box center [477, 122] width 33 height 12
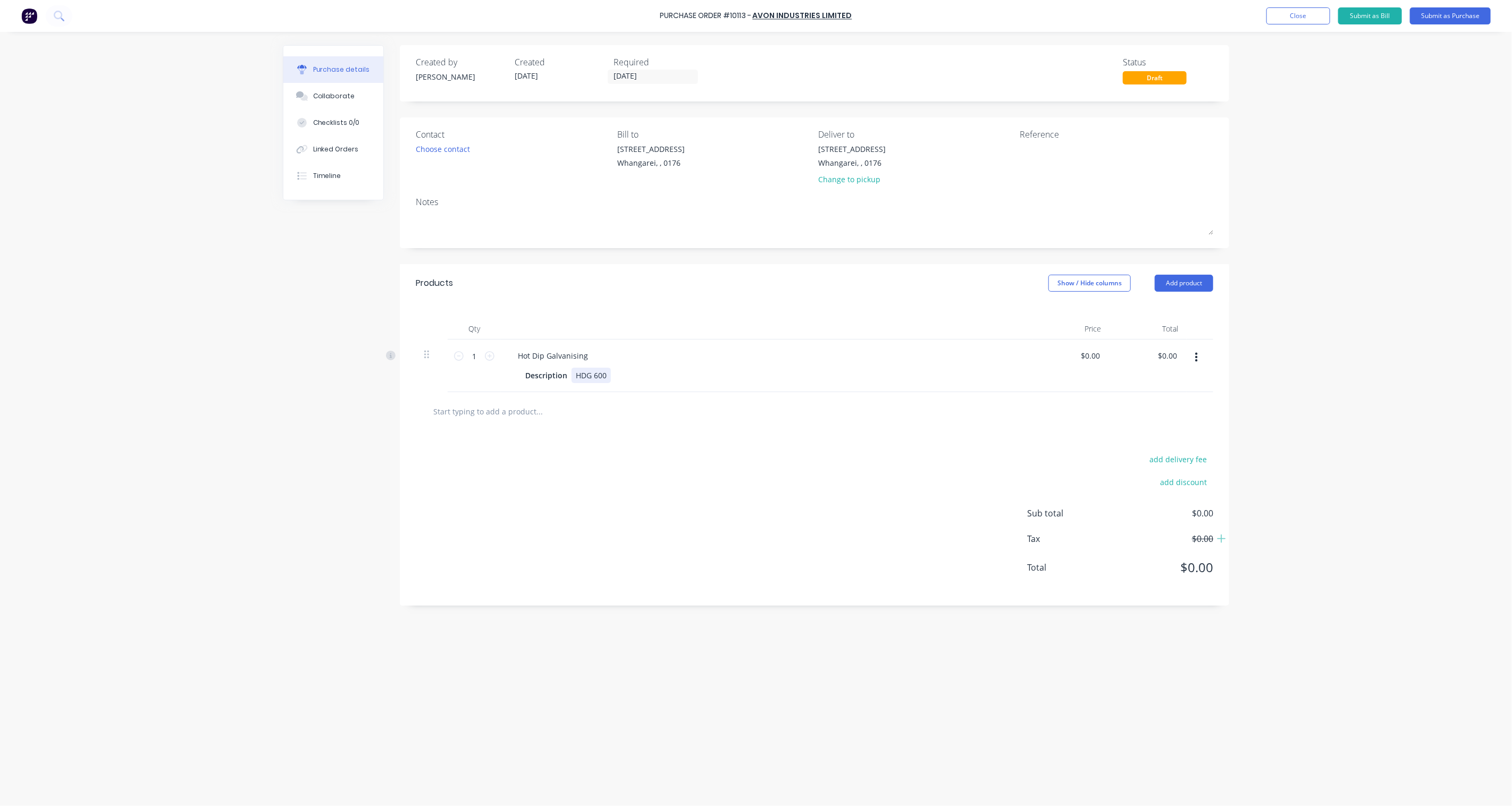
click at [608, 376] on div "HDG 600" at bounding box center [591, 376] width 39 height 15
click at [1049, 154] on textarea at bounding box center [1085, 155] width 133 height 24
type textarea "32"
type textarea "x"
type textarea "321"
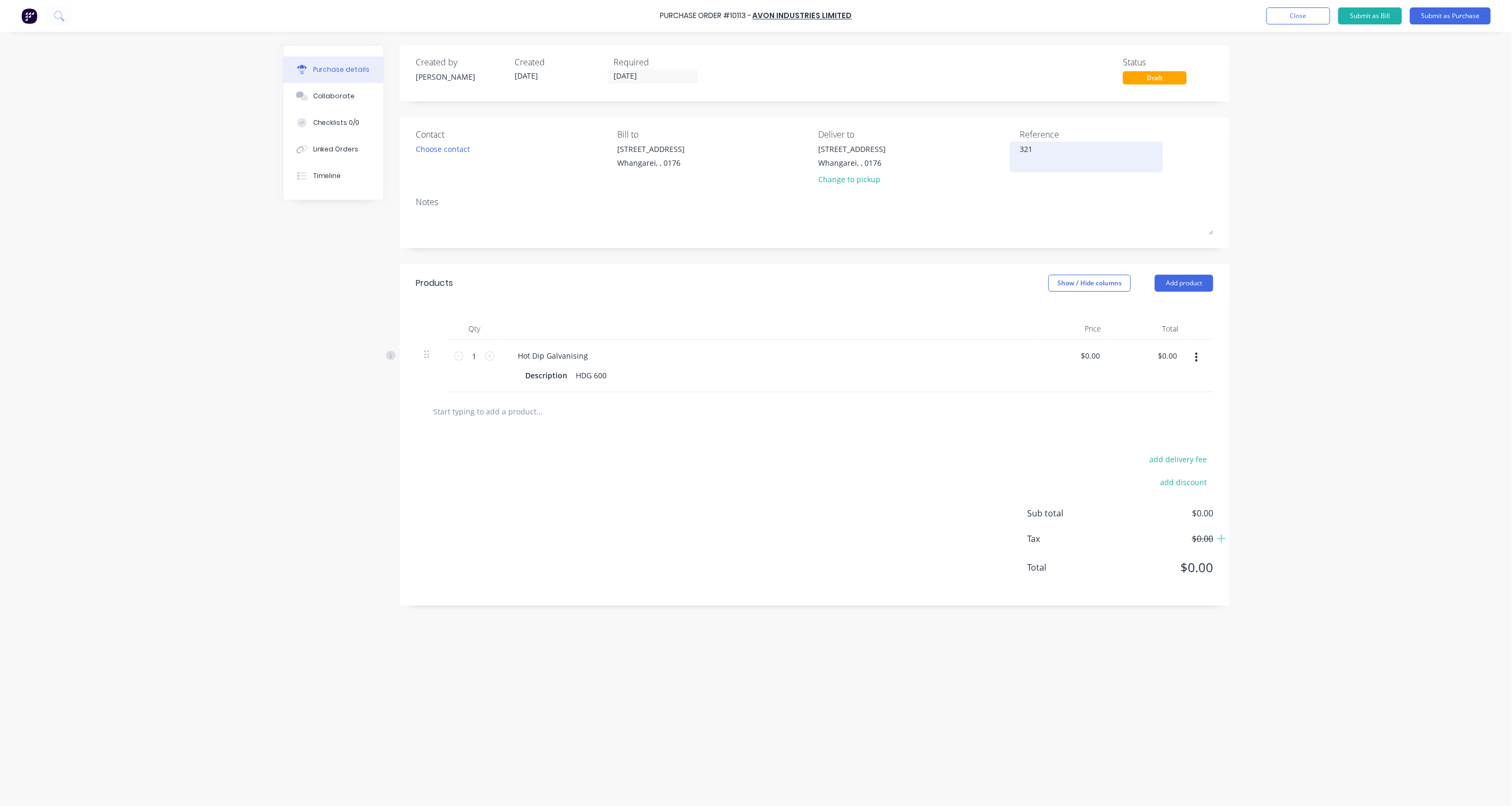
type textarea "x"
type textarea "3212"
type textarea "x"
type textarea "3212"
click at [1369, 199] on div "Purchase Order #10113 - Avon Industries Limited Add product Close Submit as Bil…" at bounding box center [756, 403] width 1512 height 806
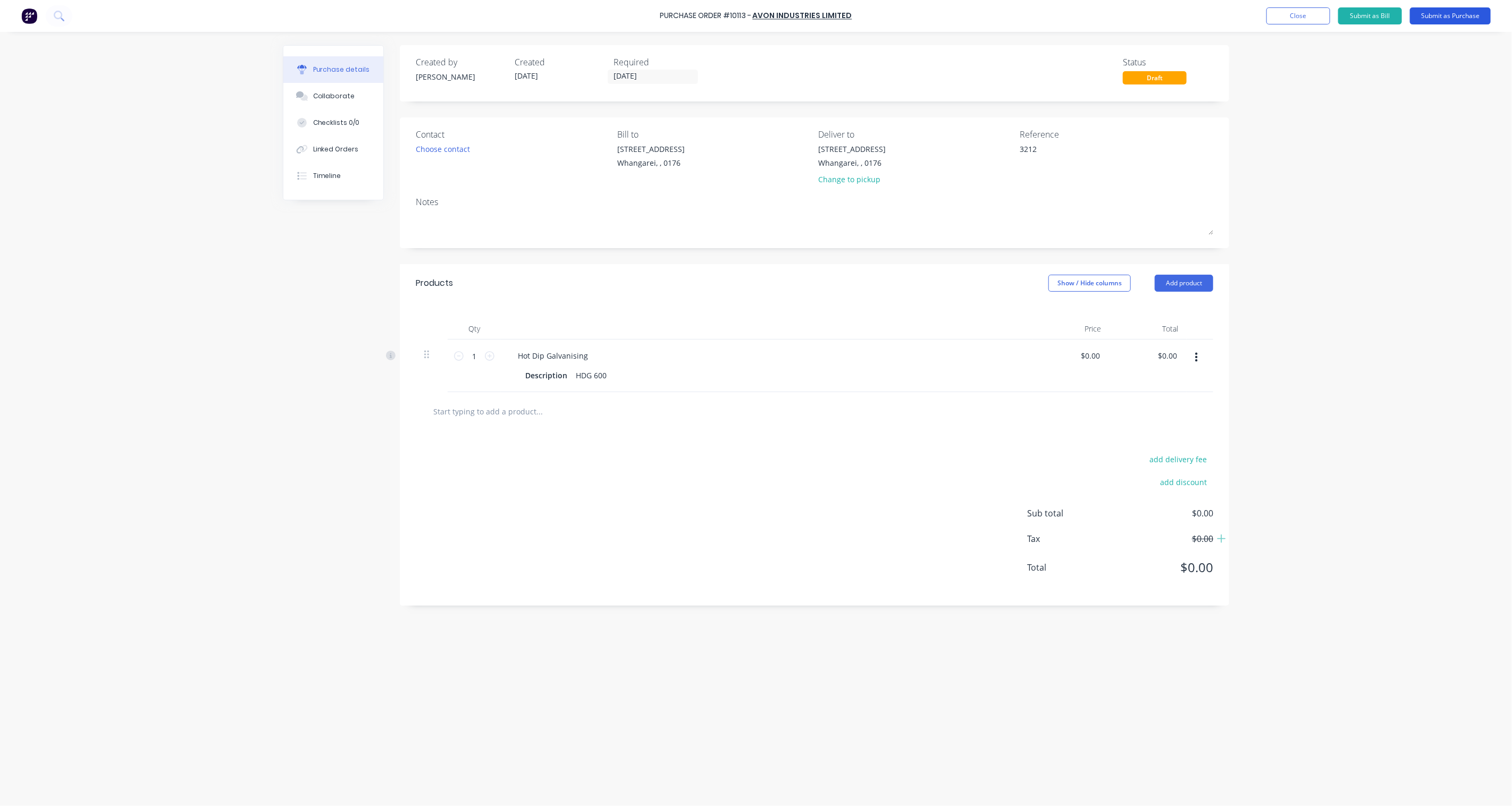
click at [1451, 17] on button "Submit as Purchase" at bounding box center [1450, 16] width 81 height 17
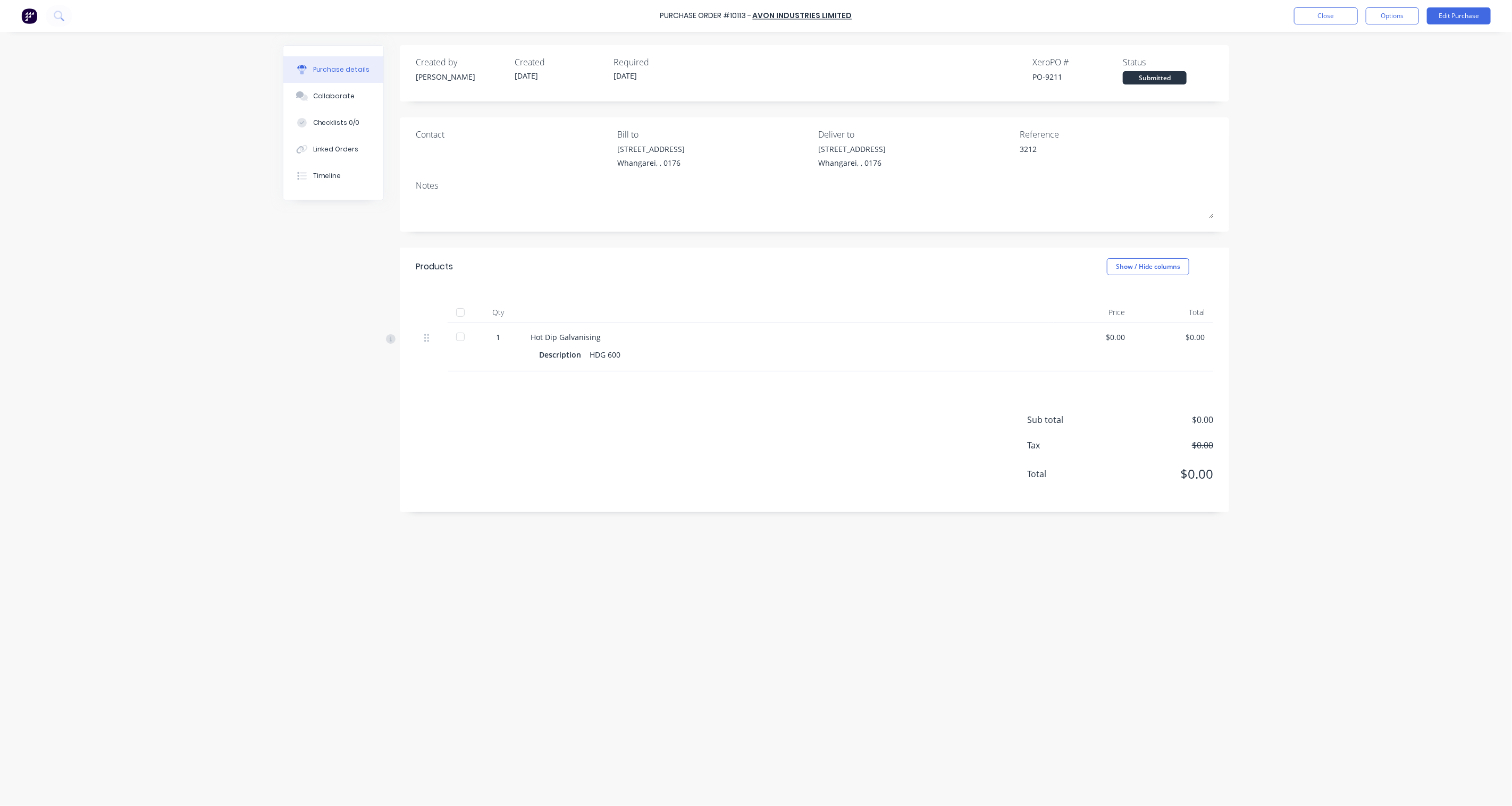
click at [621, 351] on div "Description HDG 600" at bounding box center [788, 355] width 498 height 15
click at [615, 357] on div "HDG 600" at bounding box center [604, 355] width 31 height 15
click at [1477, 18] on button "Edit Purchase" at bounding box center [1458, 16] width 64 height 17
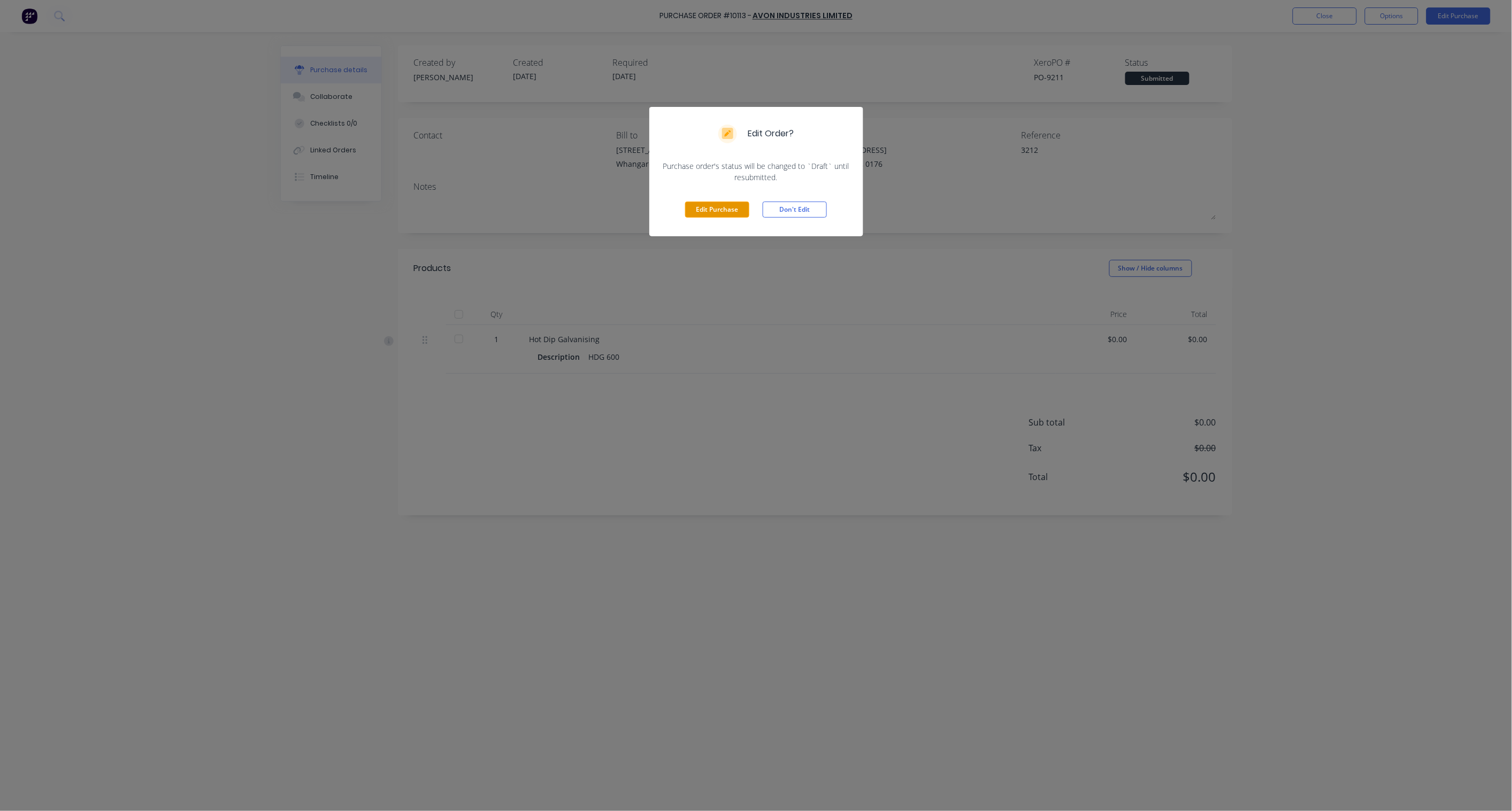
click at [697, 210] on button "Edit Purchase" at bounding box center [717, 209] width 64 height 16
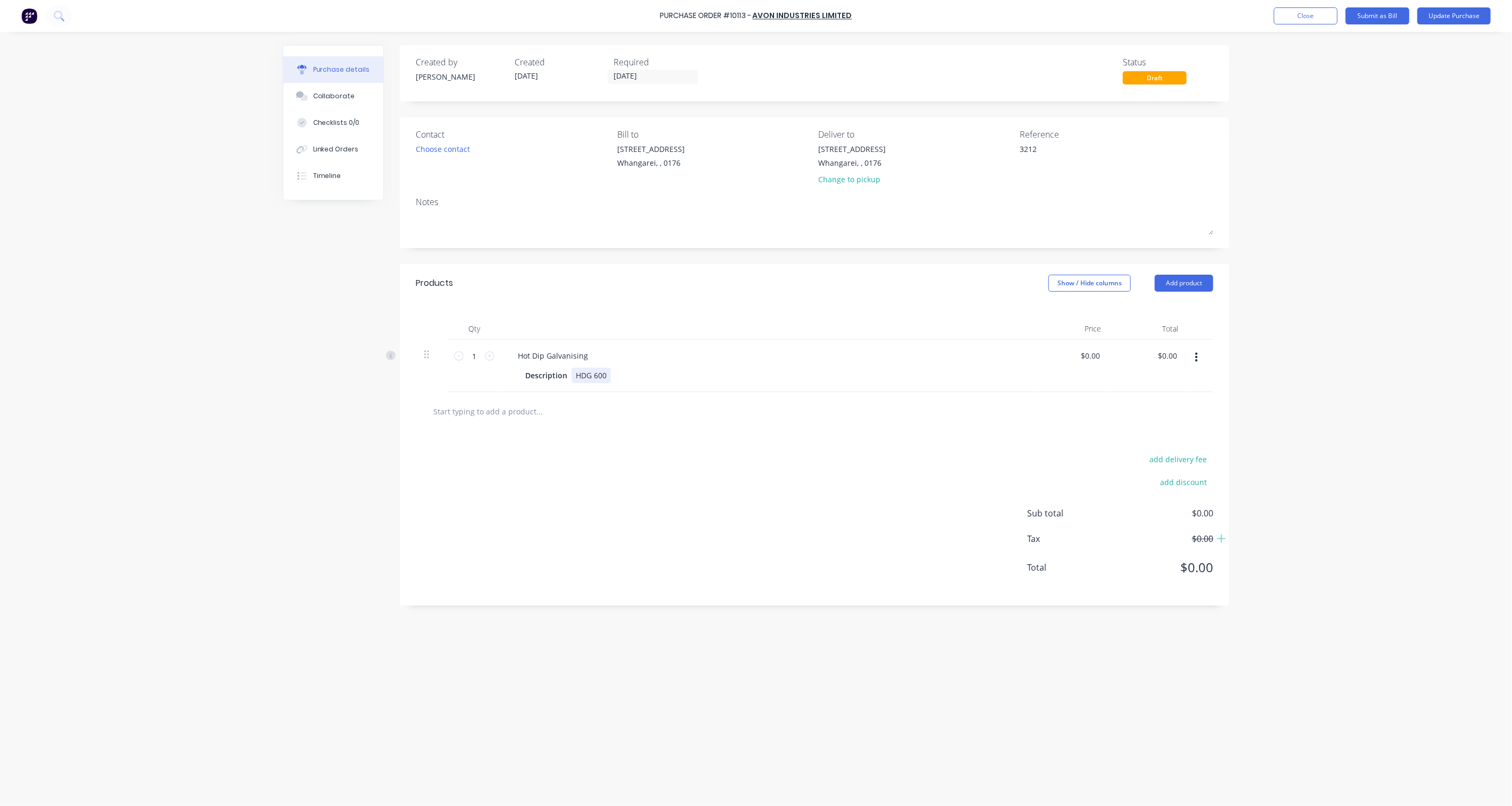
type textarea "x"
click at [608, 373] on div "HDG 600" at bounding box center [591, 376] width 39 height 15
click at [664, 512] on div "add delivery fee add discount Sub total $0.00 Tax $0.00 Total $0.00" at bounding box center [814, 530] width 829 height 175
click at [1475, 20] on button "Update Purchase" at bounding box center [1454, 16] width 74 height 17
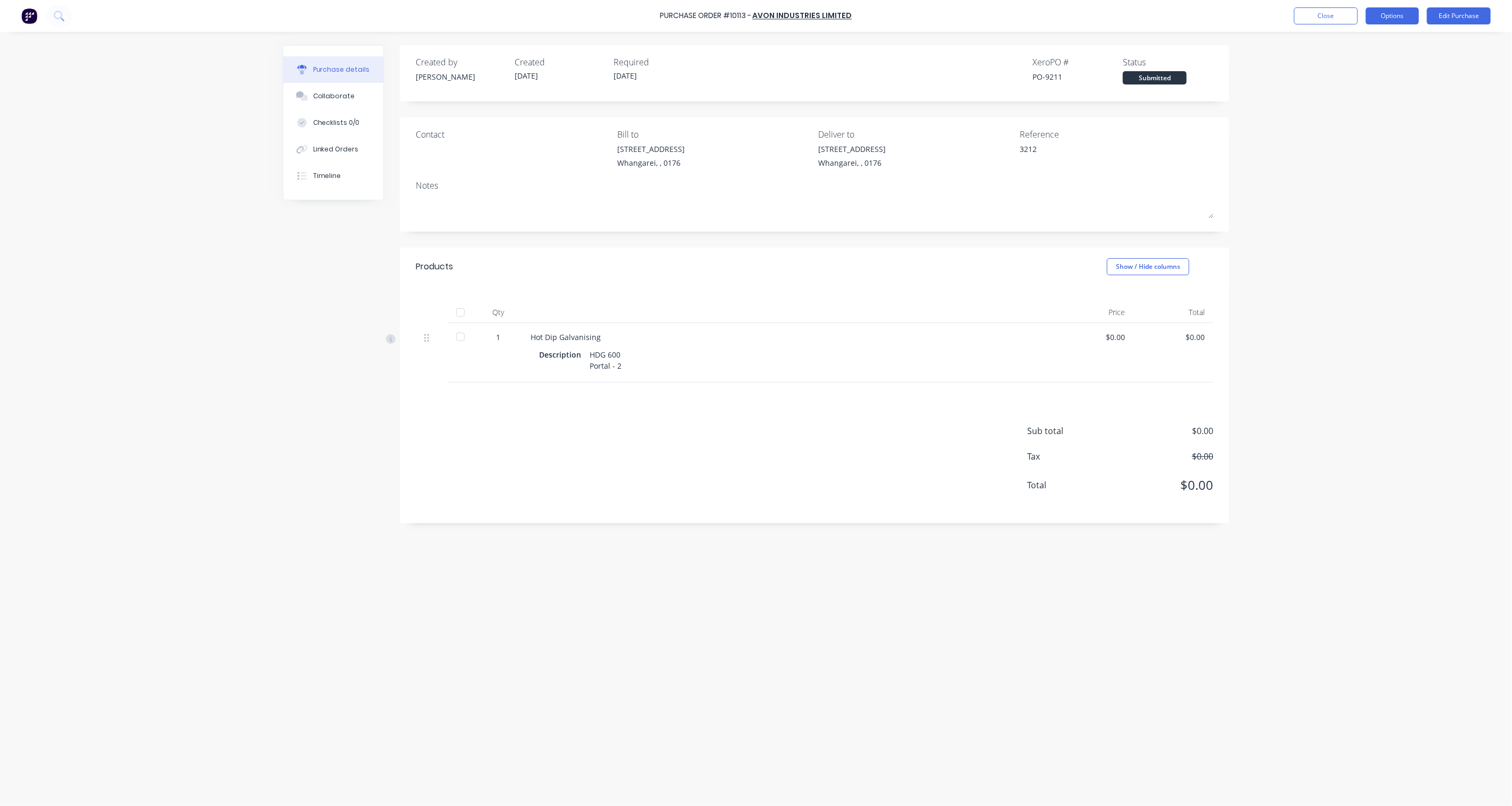
click at [1410, 18] on button "Options" at bounding box center [1392, 16] width 53 height 17
click at [1369, 44] on div "Print / Email" at bounding box center [1368, 43] width 82 height 15
click at [1370, 83] on div "Without pricing" at bounding box center [1368, 86] width 82 height 15
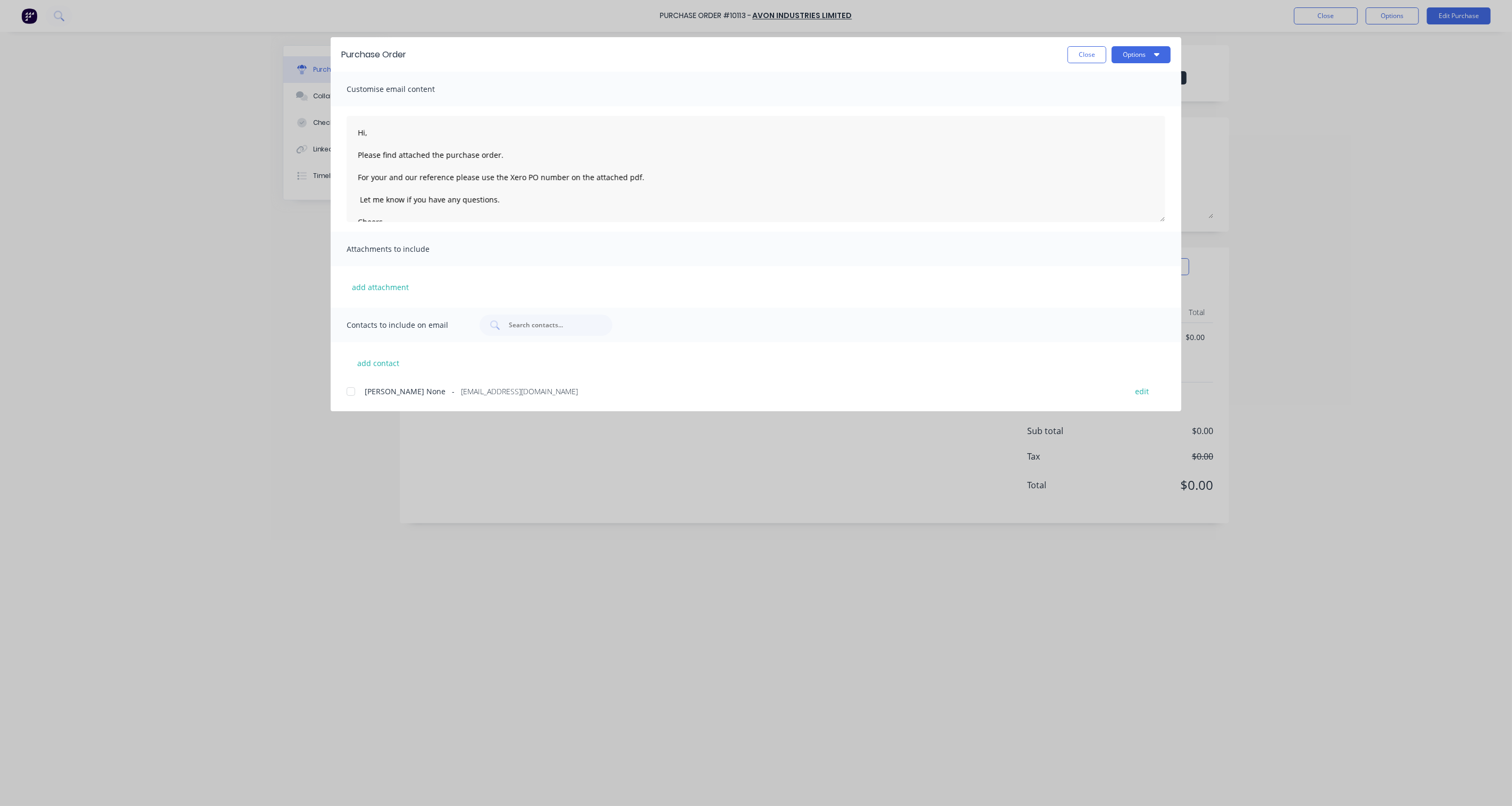
click at [350, 391] on div at bounding box center [351, 392] width 21 height 21
click at [1130, 57] on button "Options" at bounding box center [1141, 54] width 59 height 17
click at [1105, 122] on div "Email" at bounding box center [1120, 124] width 82 height 15
click at [1096, 54] on button "Close" at bounding box center [1086, 54] width 39 height 17
type textarea "x"
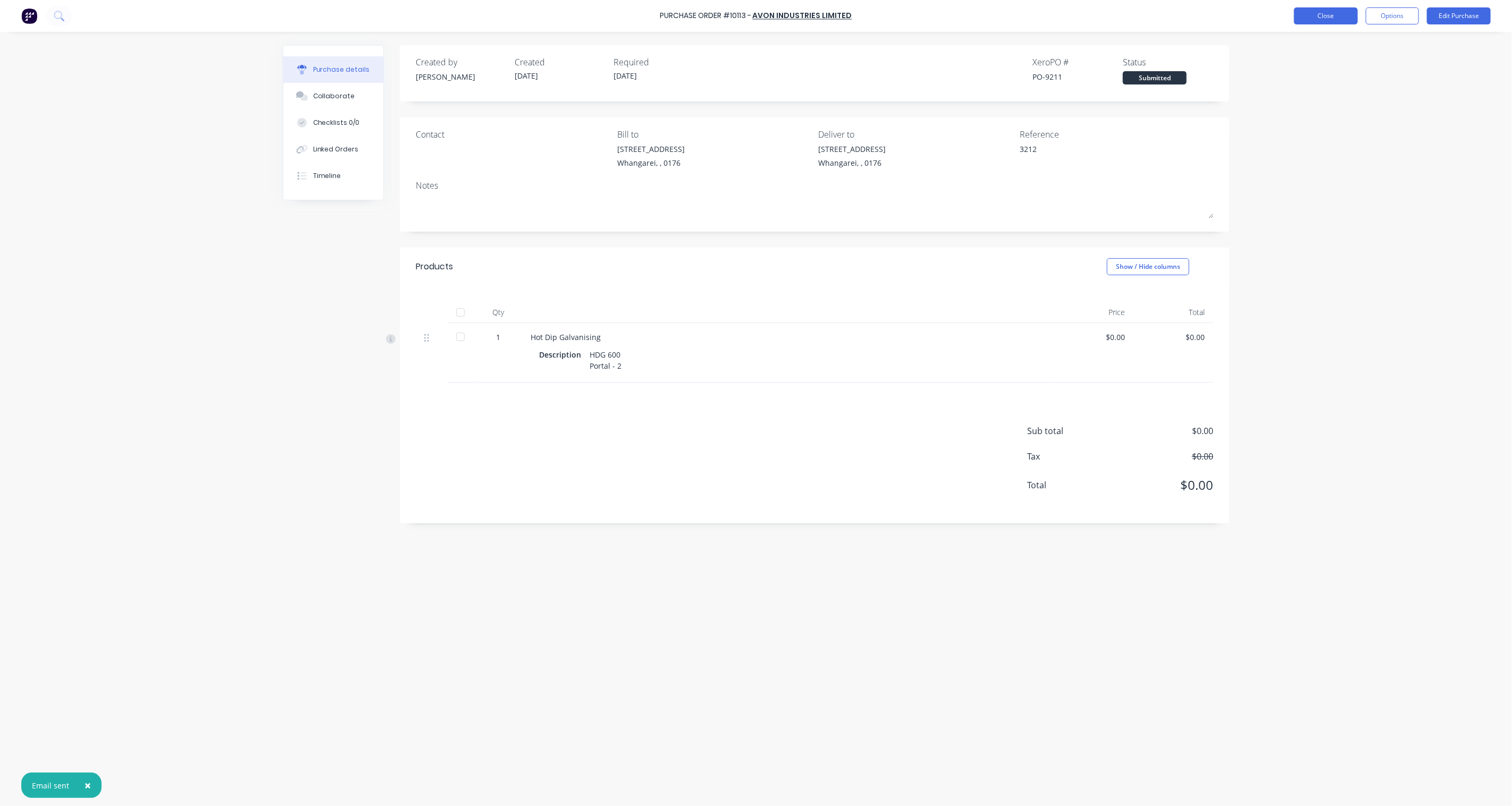
click at [1314, 19] on button "Close" at bounding box center [1326, 16] width 64 height 17
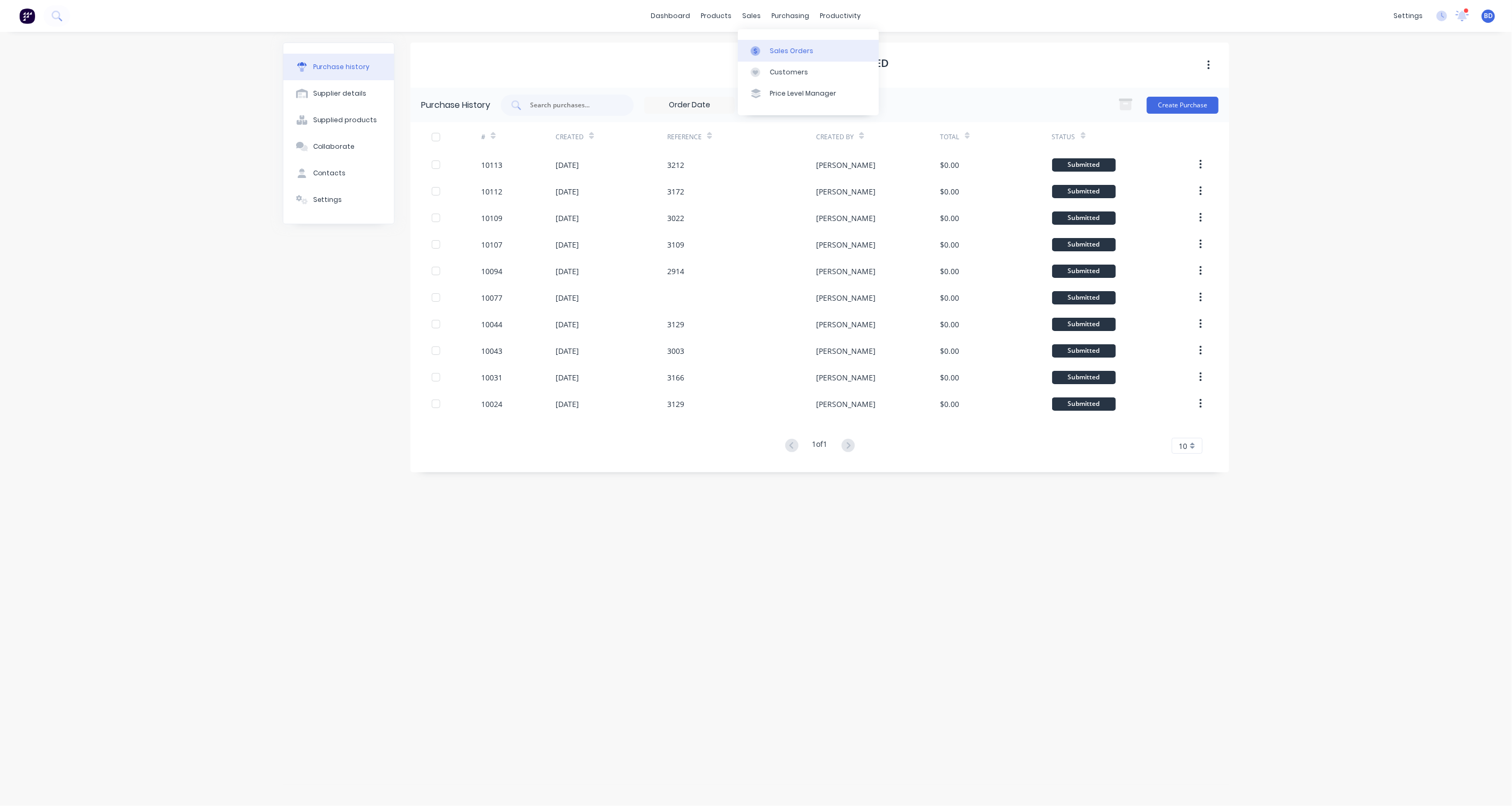
click at [768, 48] on link "Sales Orders" at bounding box center [809, 51] width 141 height 21
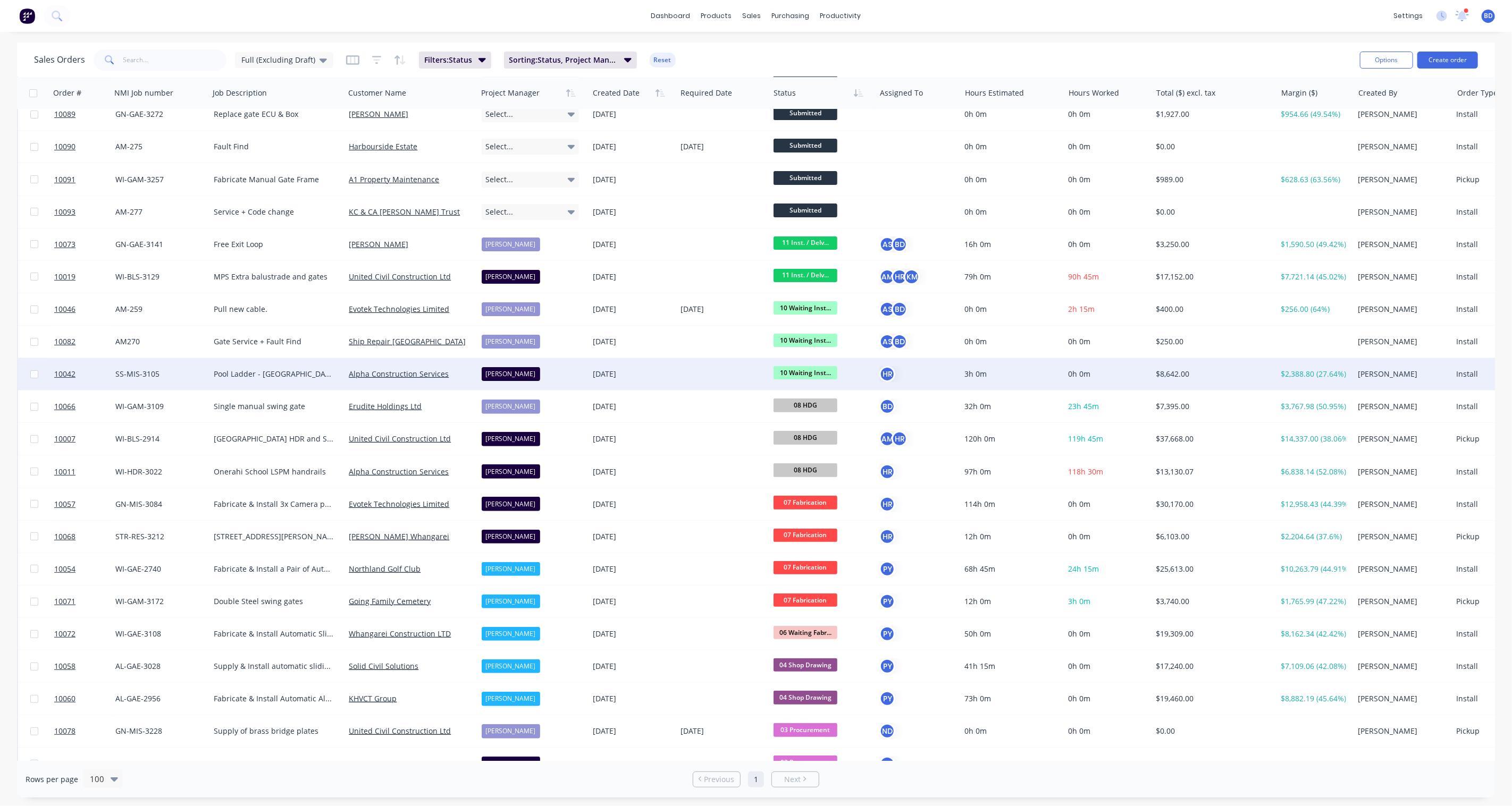
scroll to position [118, 0]
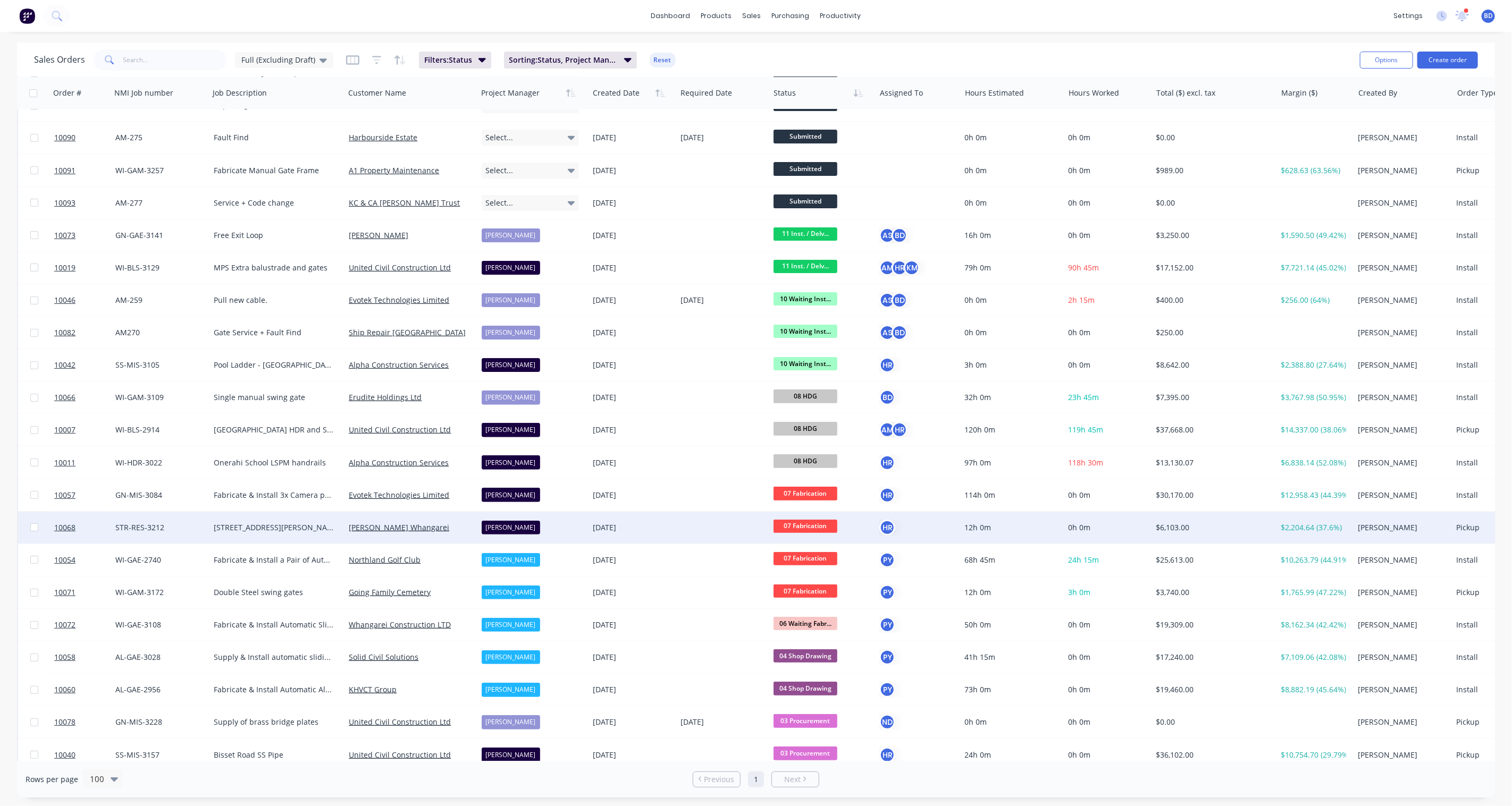
click at [789, 523] on span "07 Fabrication" at bounding box center [805, 526] width 64 height 13
click at [823, 695] on button "08 HDG" at bounding box center [828, 698] width 109 height 20
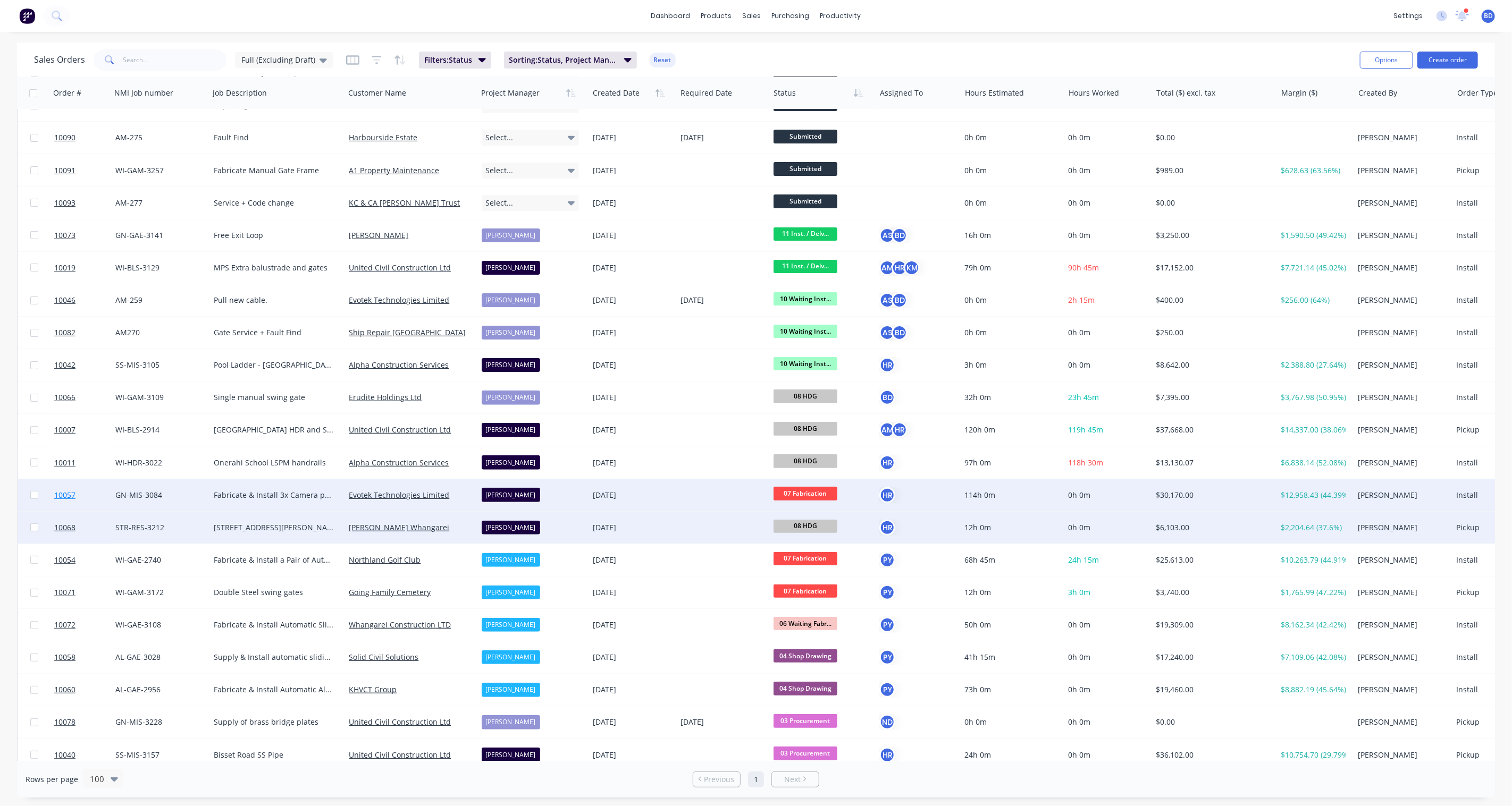
click at [68, 495] on span "10057" at bounding box center [65, 495] width 21 height 11
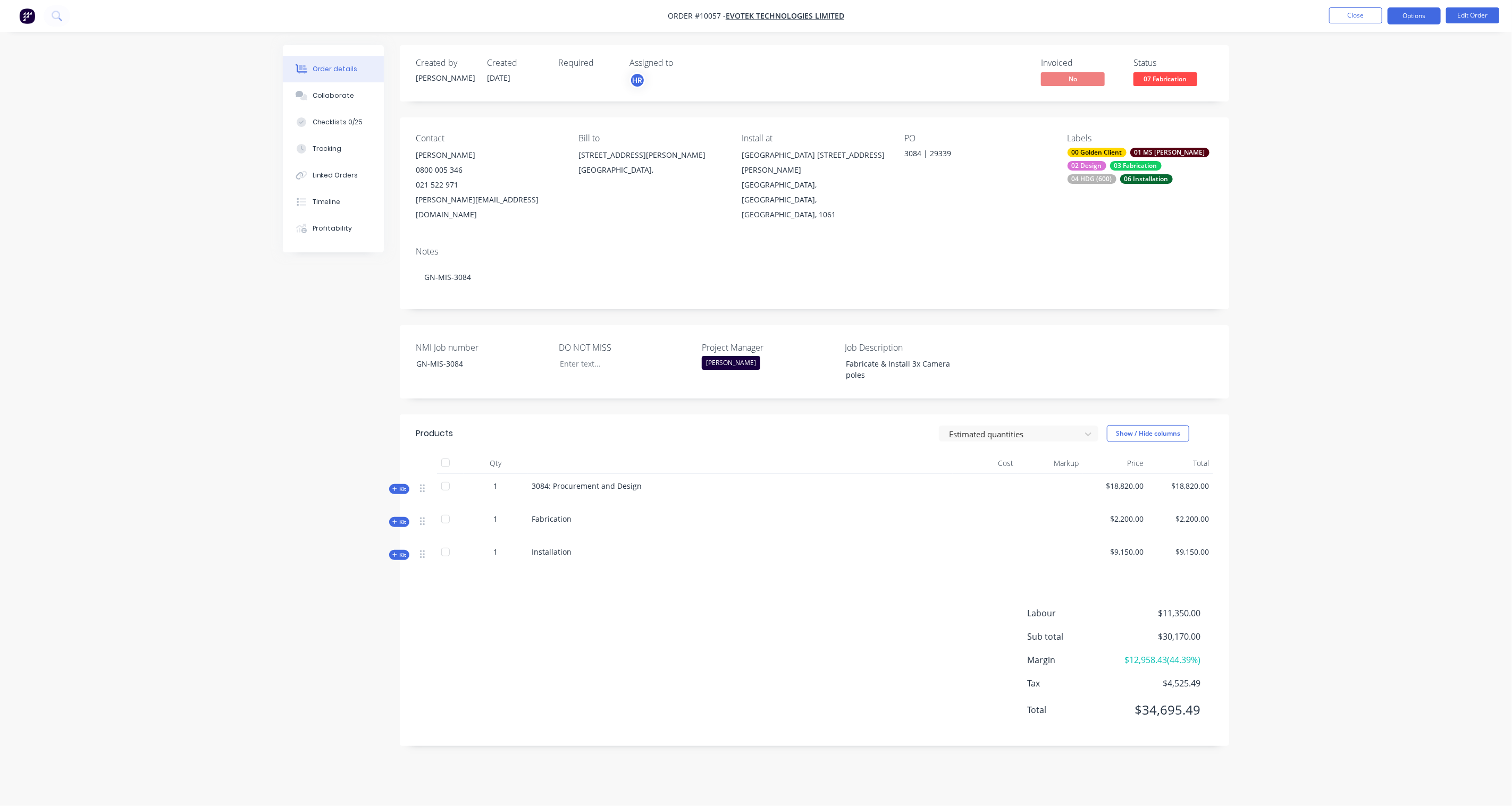
click at [1415, 12] on button "Options" at bounding box center [1414, 16] width 53 height 17
click at [1367, 188] on div "Purchase Products" at bounding box center [1382, 192] width 98 height 15
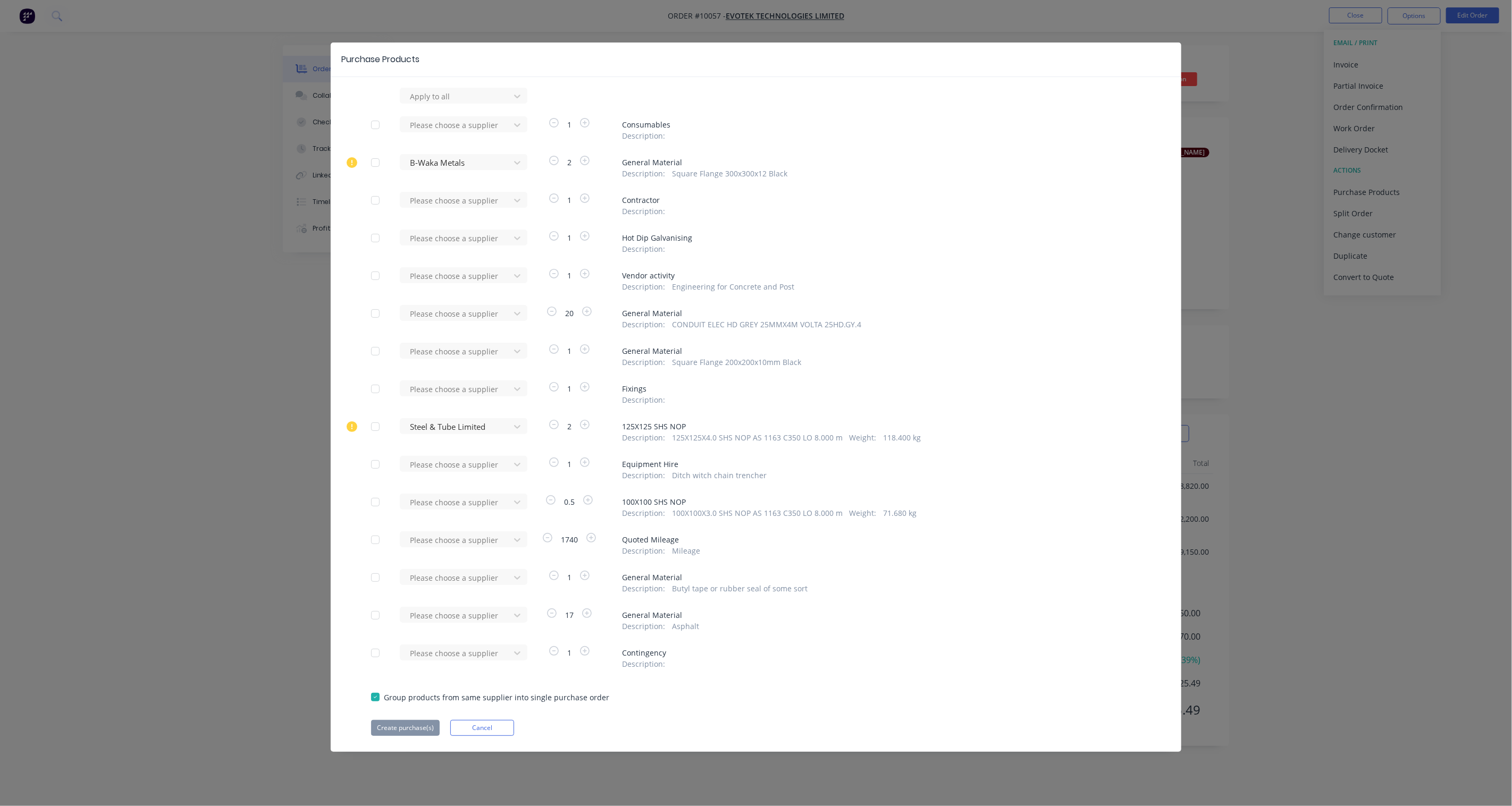
click at [375, 238] on div at bounding box center [375, 239] width 21 height 21
click at [476, 237] on div at bounding box center [456, 238] width 96 height 13
type input "avon"
click at [484, 277] on div "Avon Industries Limited" at bounding box center [463, 278] width 127 height 20
click at [399, 735] on button "Create purchase(s)" at bounding box center [405, 728] width 68 height 16
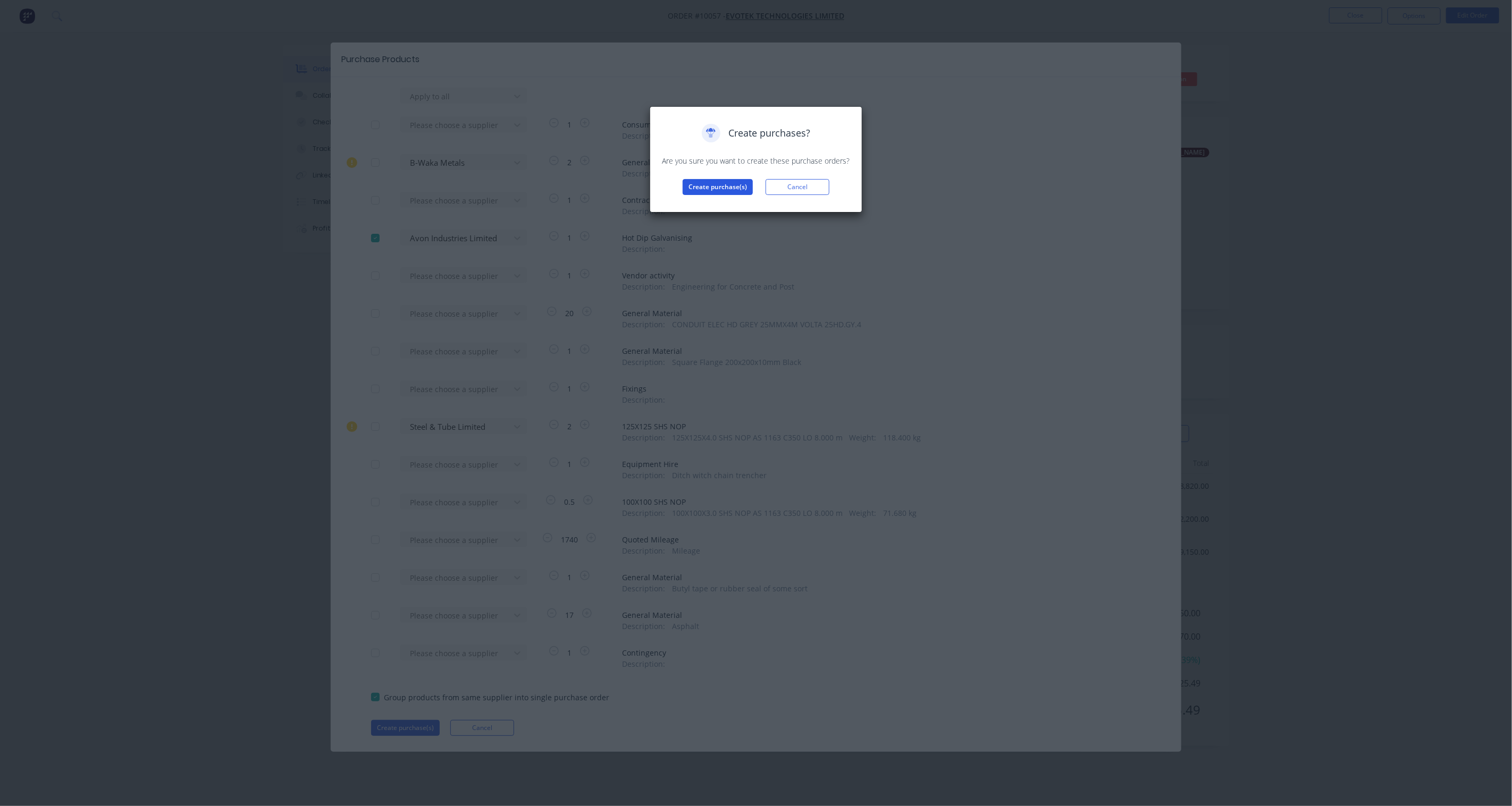
click at [706, 189] on button "Create purchase(s)" at bounding box center [717, 187] width 70 height 16
click at [713, 206] on button "View purchase(s)" at bounding box center [717, 204] width 64 height 16
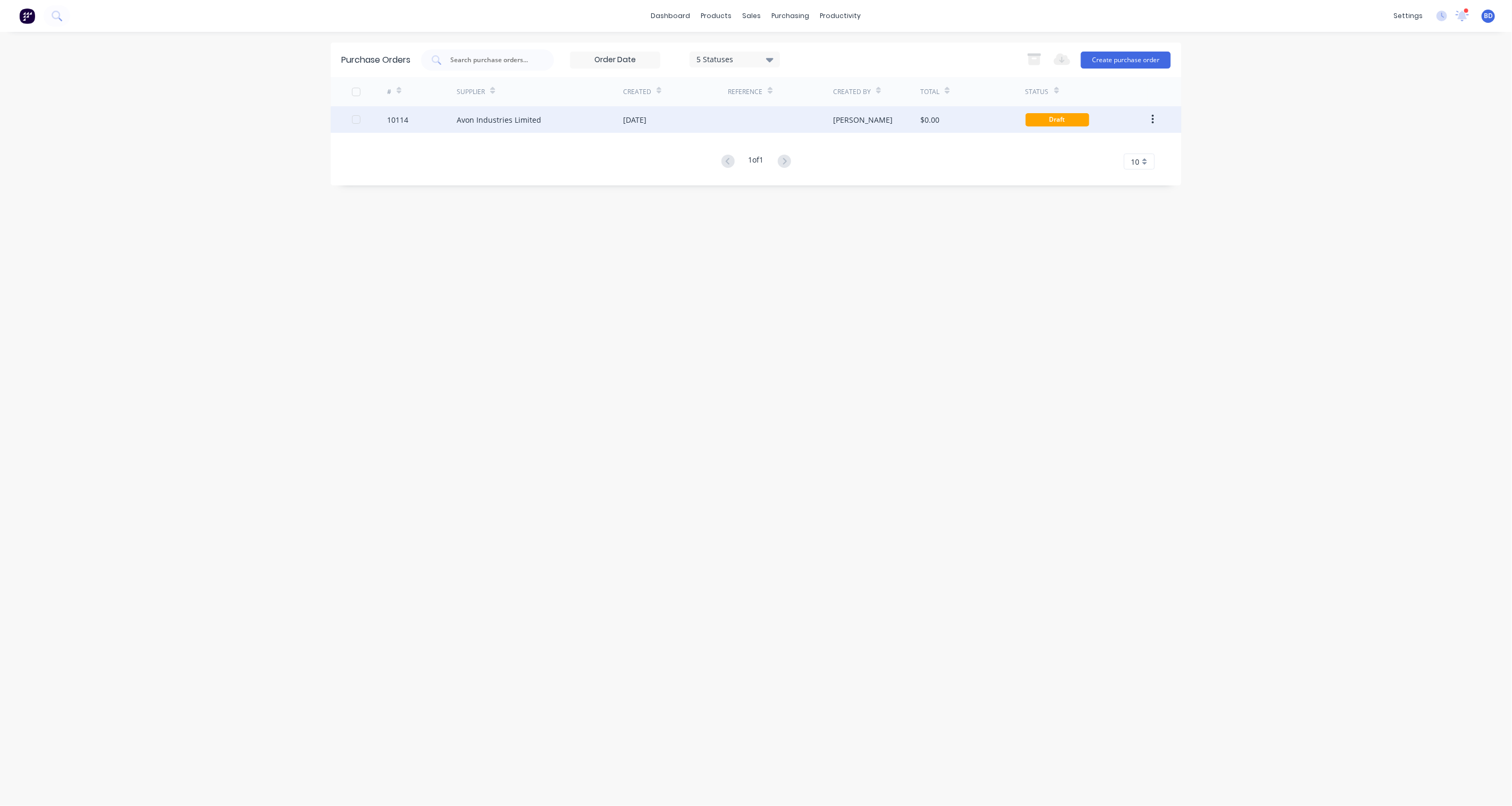
click at [479, 119] on div "Avon Industries Limited" at bounding box center [499, 120] width 84 height 12
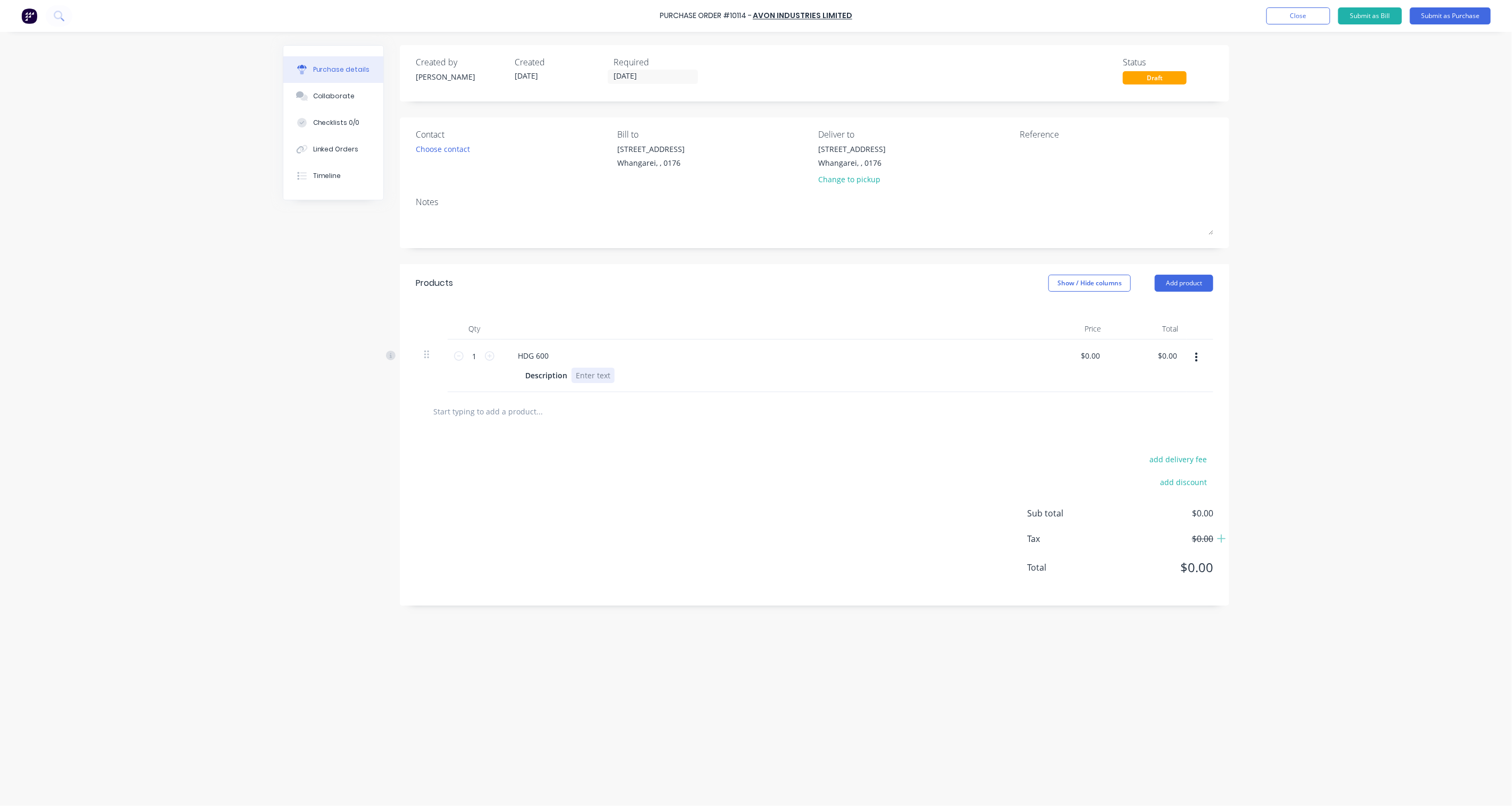
click at [607, 374] on div at bounding box center [593, 376] width 43 height 15
click at [619, 472] on div "add delivery fee add discount Sub total $0.00 Tax $0.00 Total $0.00" at bounding box center [814, 541] width 829 height 175
click at [1024, 160] on textarea at bounding box center [1085, 155] width 133 height 24
click at [1046, 162] on textarea at bounding box center [1085, 155] width 133 height 24
type textarea "x"
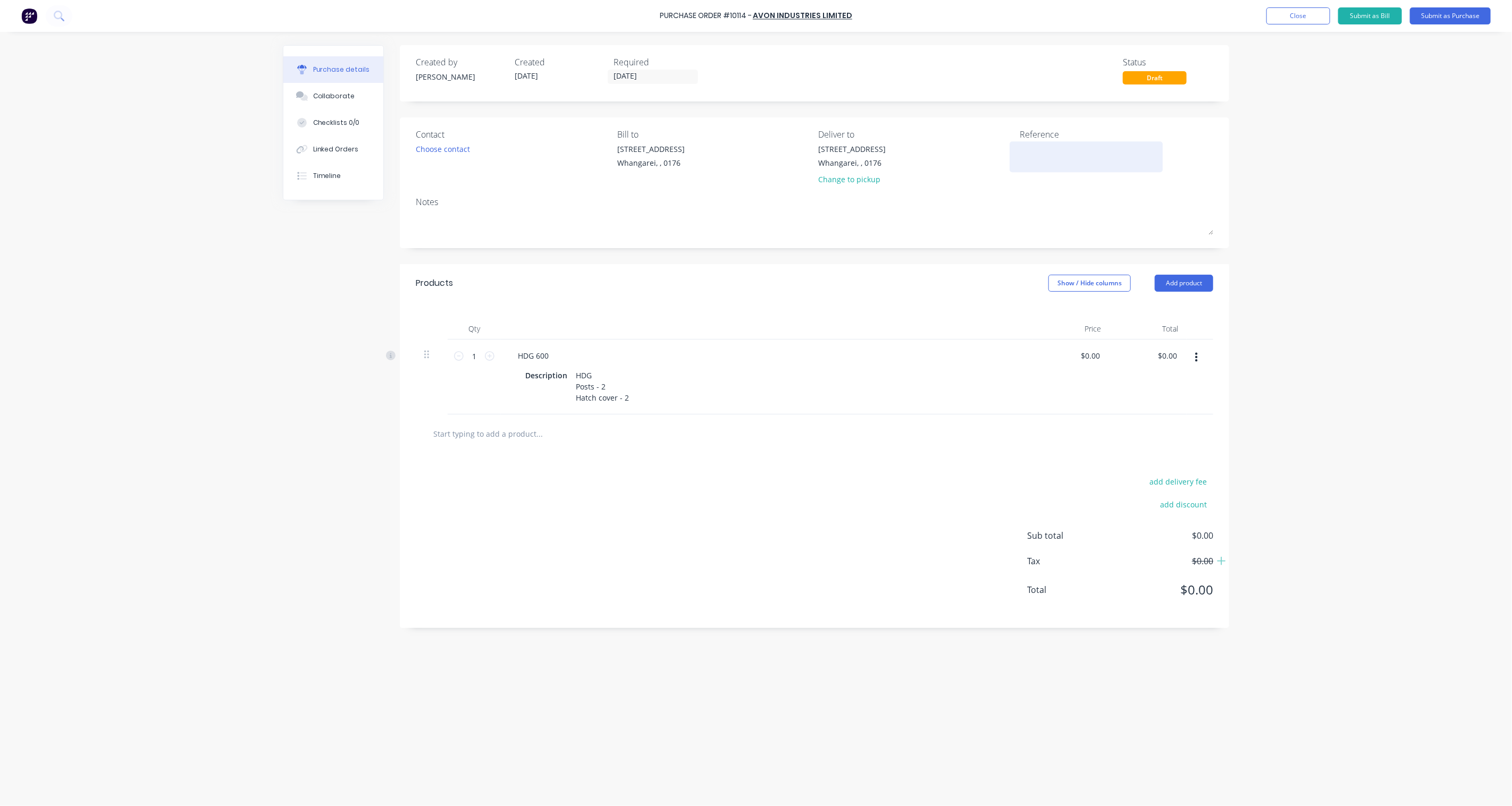
type textarea "3"
type textarea "x"
type textarea "30"
type textarea "x"
type textarea "308"
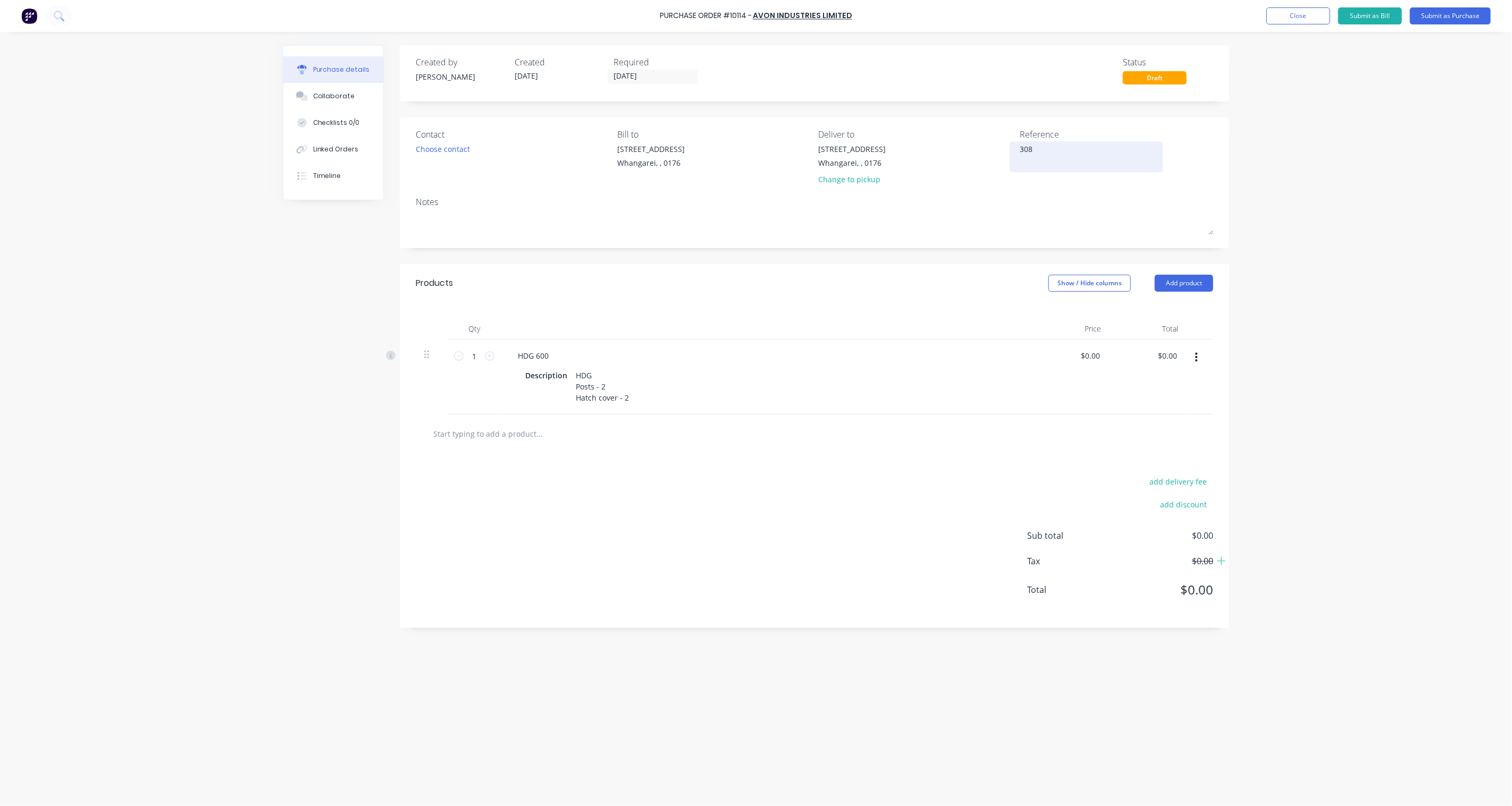
type textarea "x"
type textarea "3084"
type textarea "x"
type textarea "3084"
click at [1319, 255] on div "Purchase Order #10114 - Avon Industries Limited Add product Close Submit as Bil…" at bounding box center [756, 403] width 1512 height 806
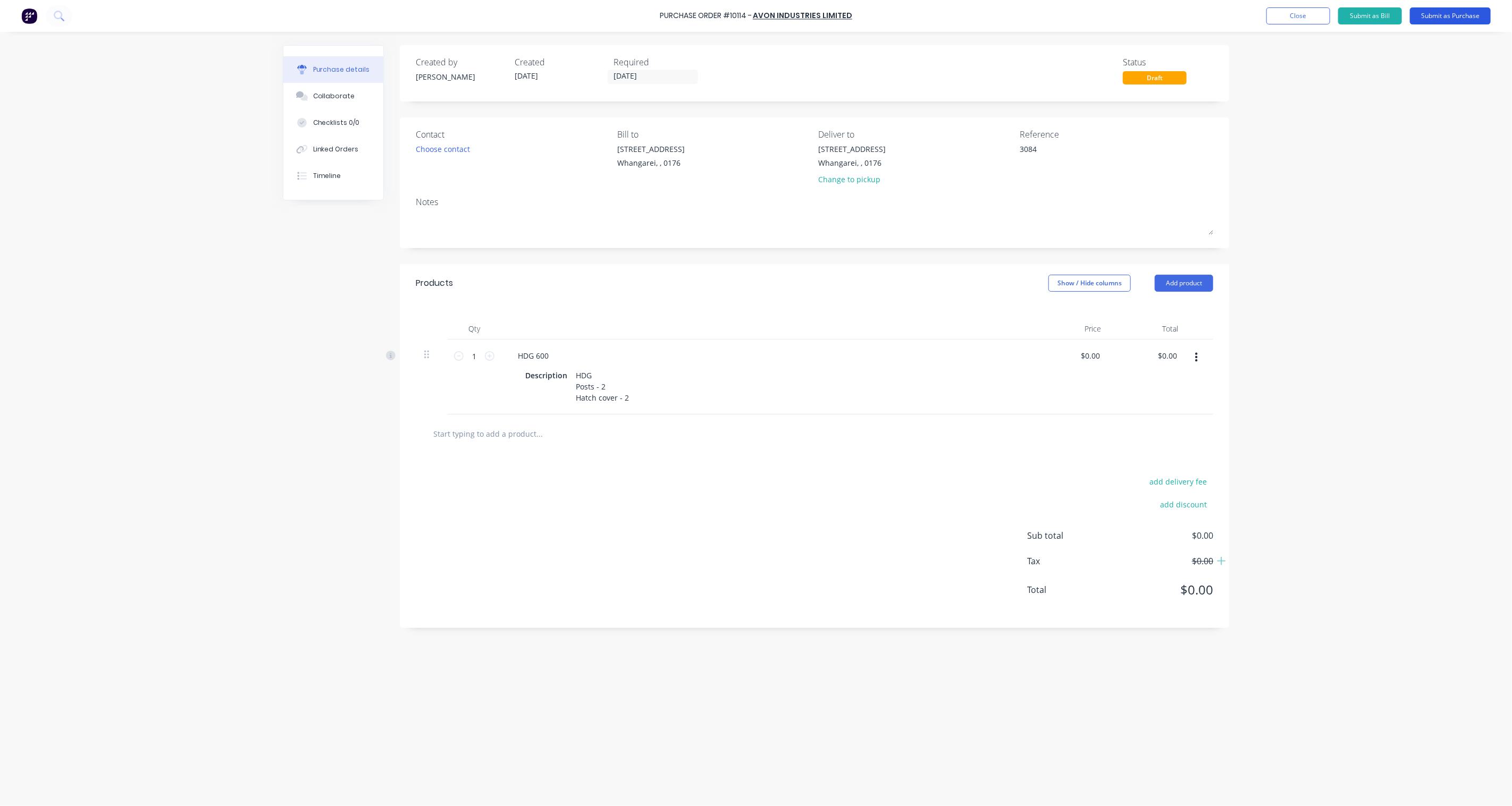
click at [1448, 17] on button "Submit as Purchase" at bounding box center [1450, 16] width 81 height 17
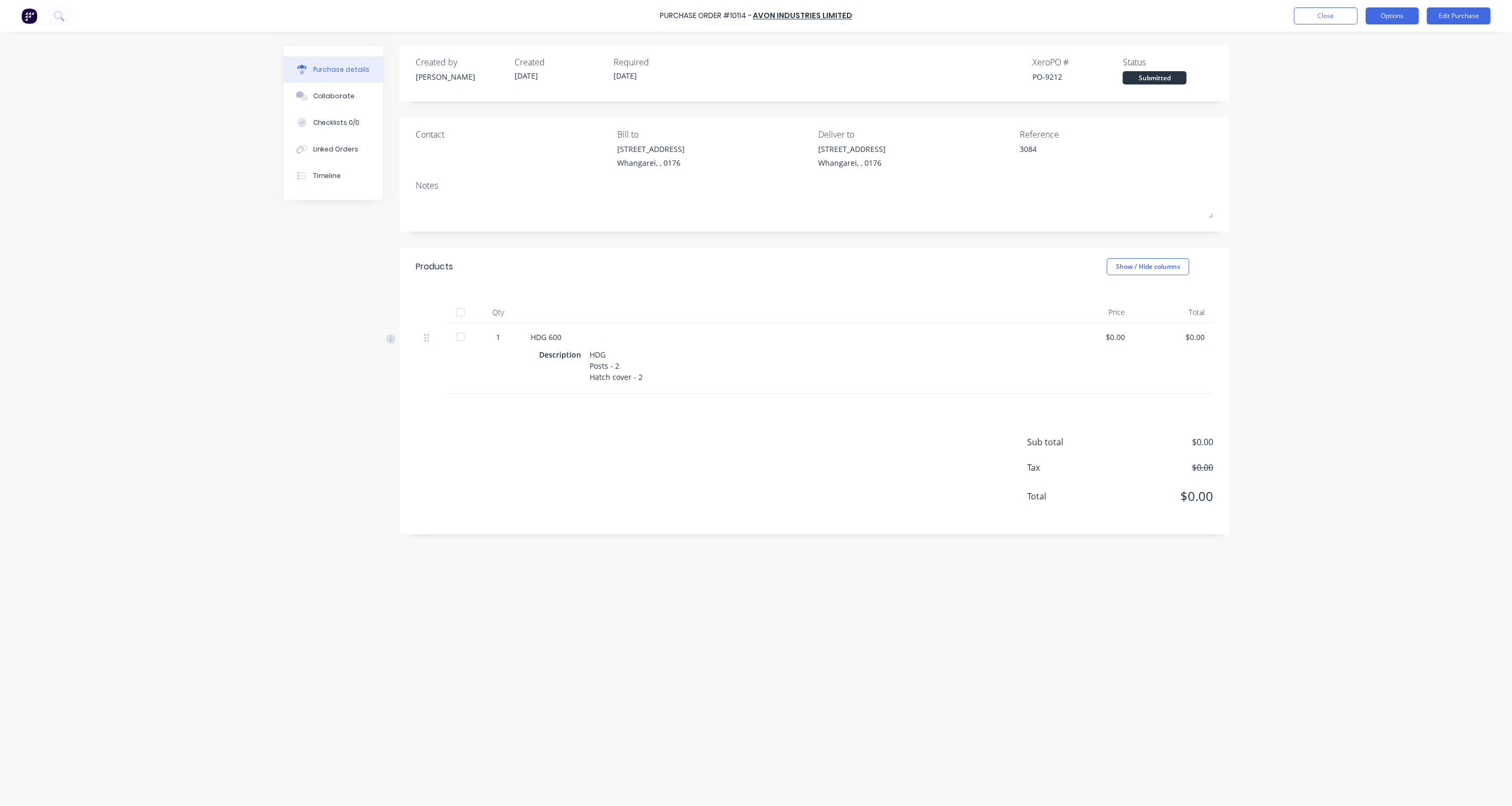
click at [1408, 16] on button "Options" at bounding box center [1392, 16] width 53 height 17
click at [1377, 48] on div "Print / Email" at bounding box center [1368, 43] width 82 height 15
click at [1372, 82] on div "Without pricing" at bounding box center [1368, 86] width 82 height 15
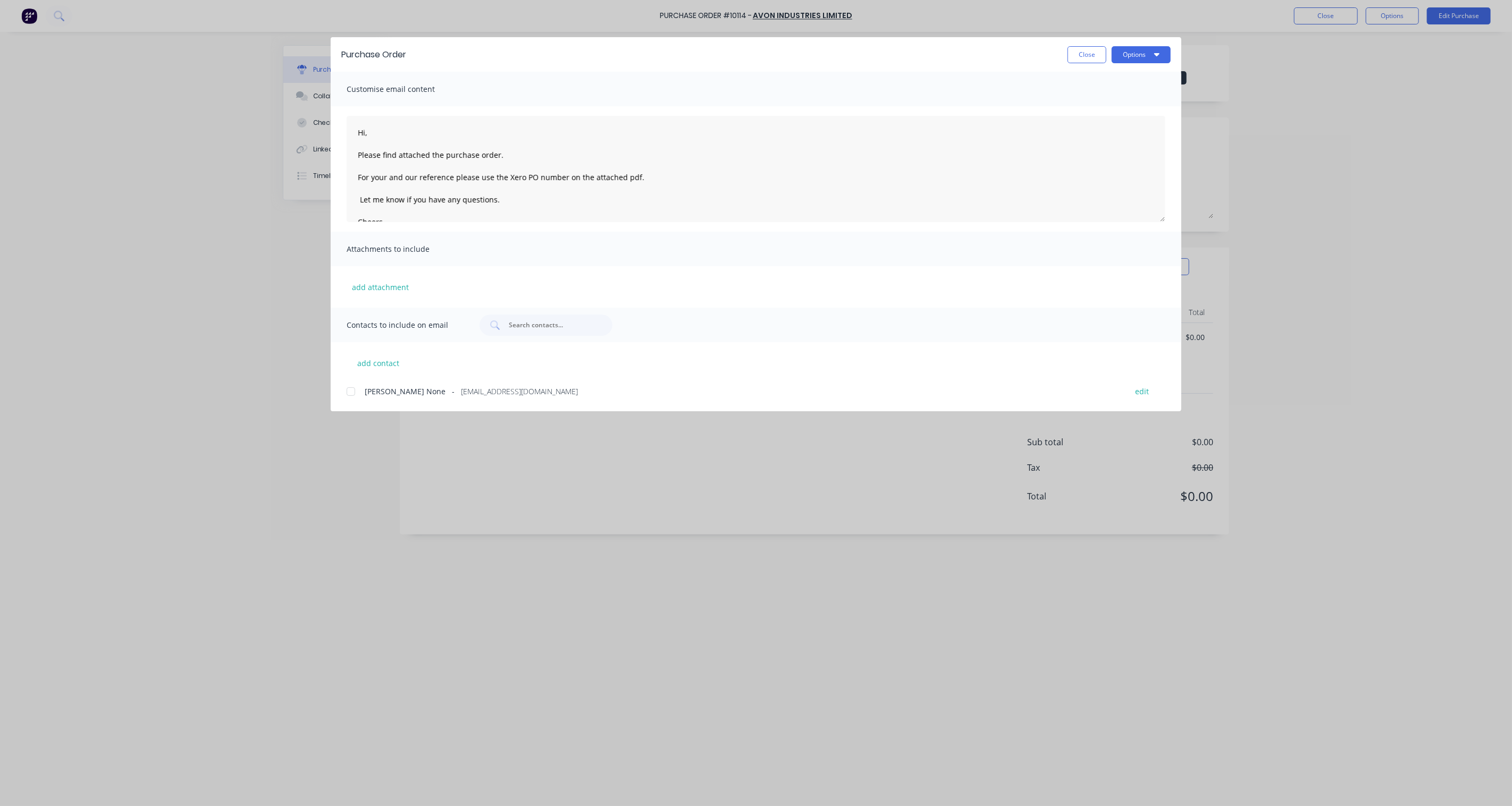
click at [354, 392] on div at bounding box center [351, 392] width 21 height 21
click at [1144, 55] on button "Options" at bounding box center [1141, 54] width 59 height 17
click at [1116, 120] on div "Email" at bounding box center [1120, 124] width 82 height 15
click at [1094, 53] on button "Close" at bounding box center [1086, 54] width 39 height 17
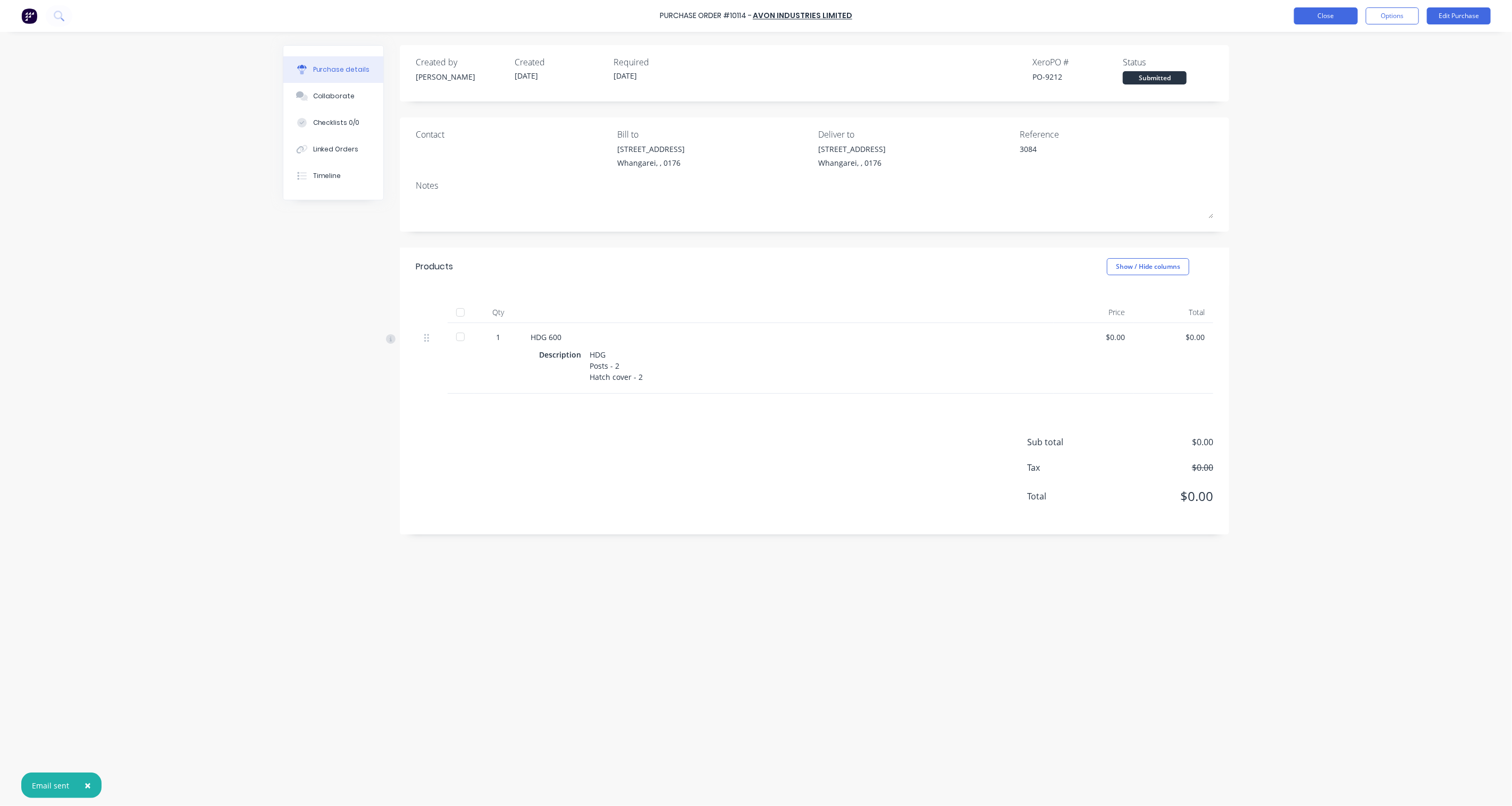
click at [1313, 18] on button "Close" at bounding box center [1326, 16] width 64 height 17
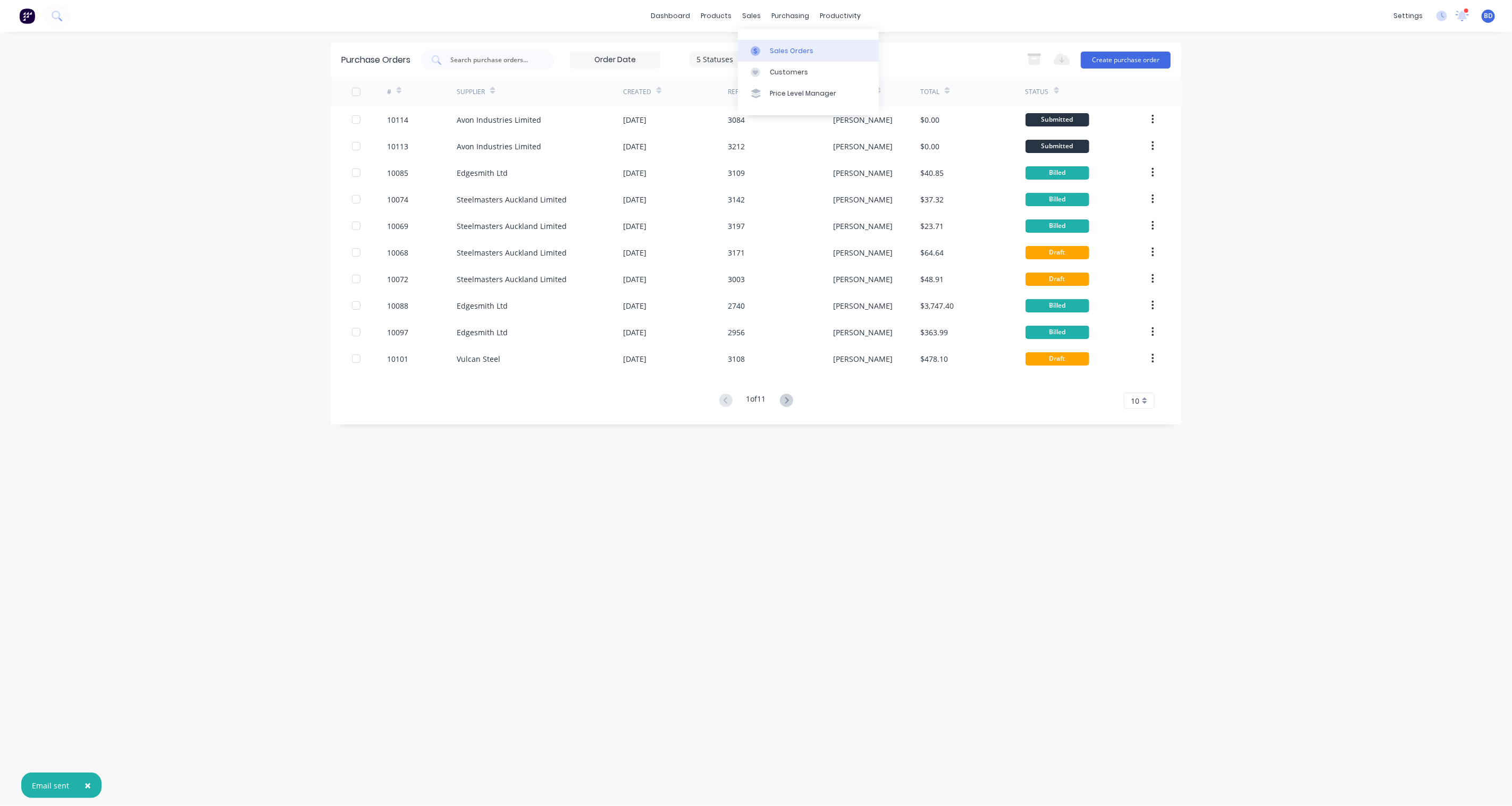
click at [769, 48] on div "Sales Orders" at bounding box center [791, 51] width 44 height 9
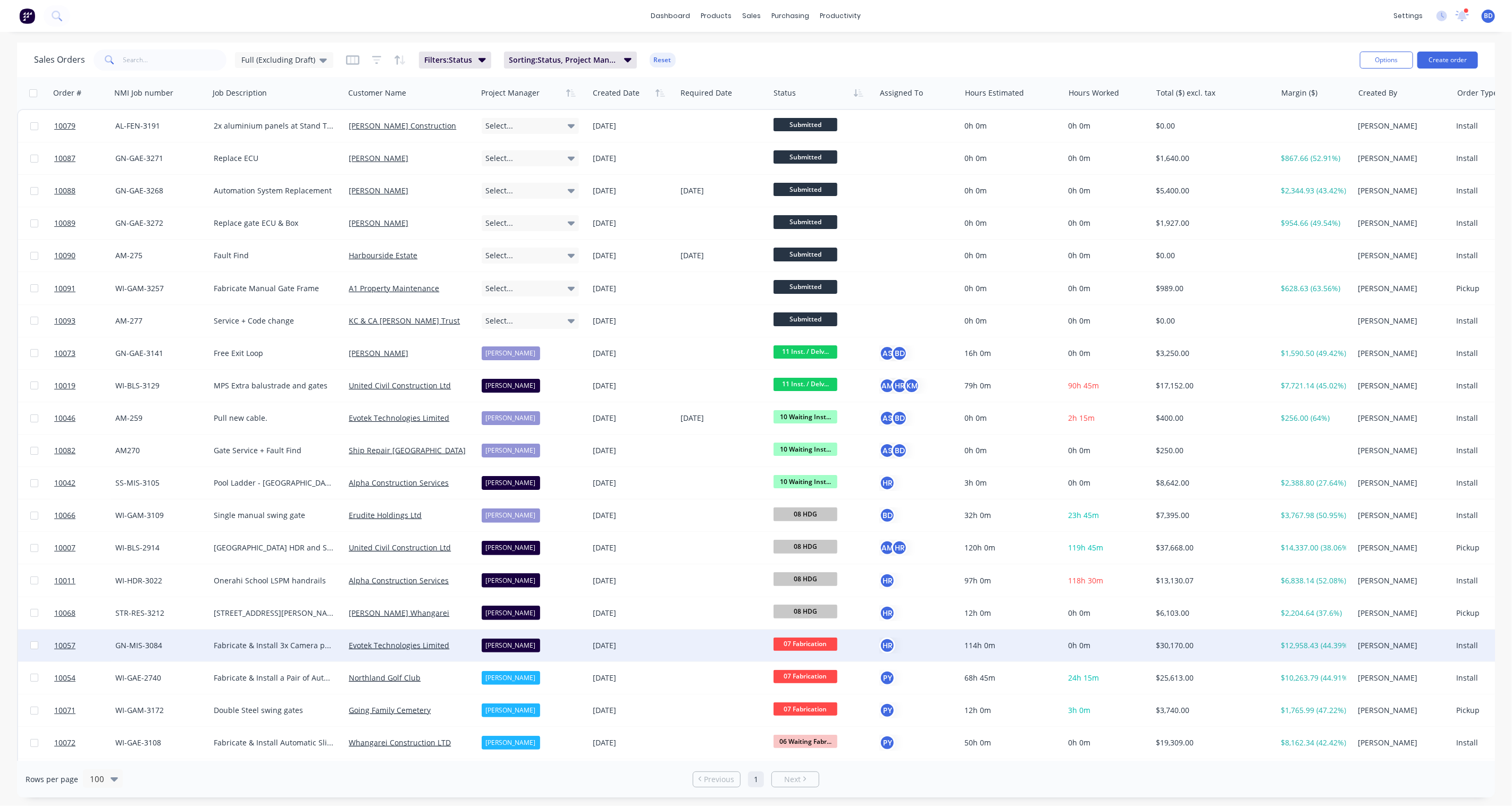
click at [819, 646] on span "07 Fabrication" at bounding box center [805, 644] width 64 height 13
click at [815, 617] on button "08 HDG" at bounding box center [828, 619] width 109 height 20
click at [64, 640] on span "10057" at bounding box center [65, 646] width 21 height 11
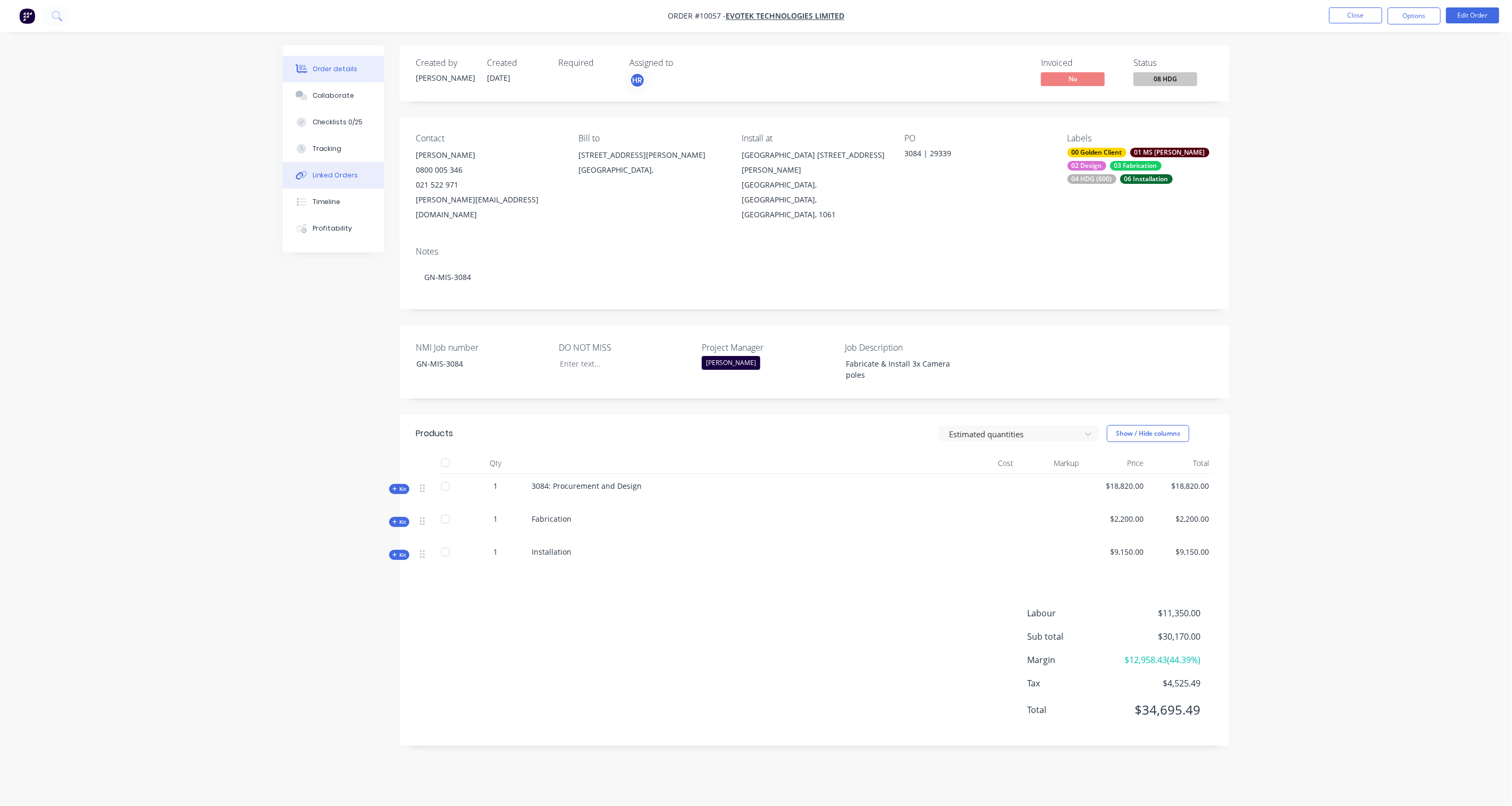
click at [346, 166] on button "Linked Orders" at bounding box center [334, 175] width 101 height 27
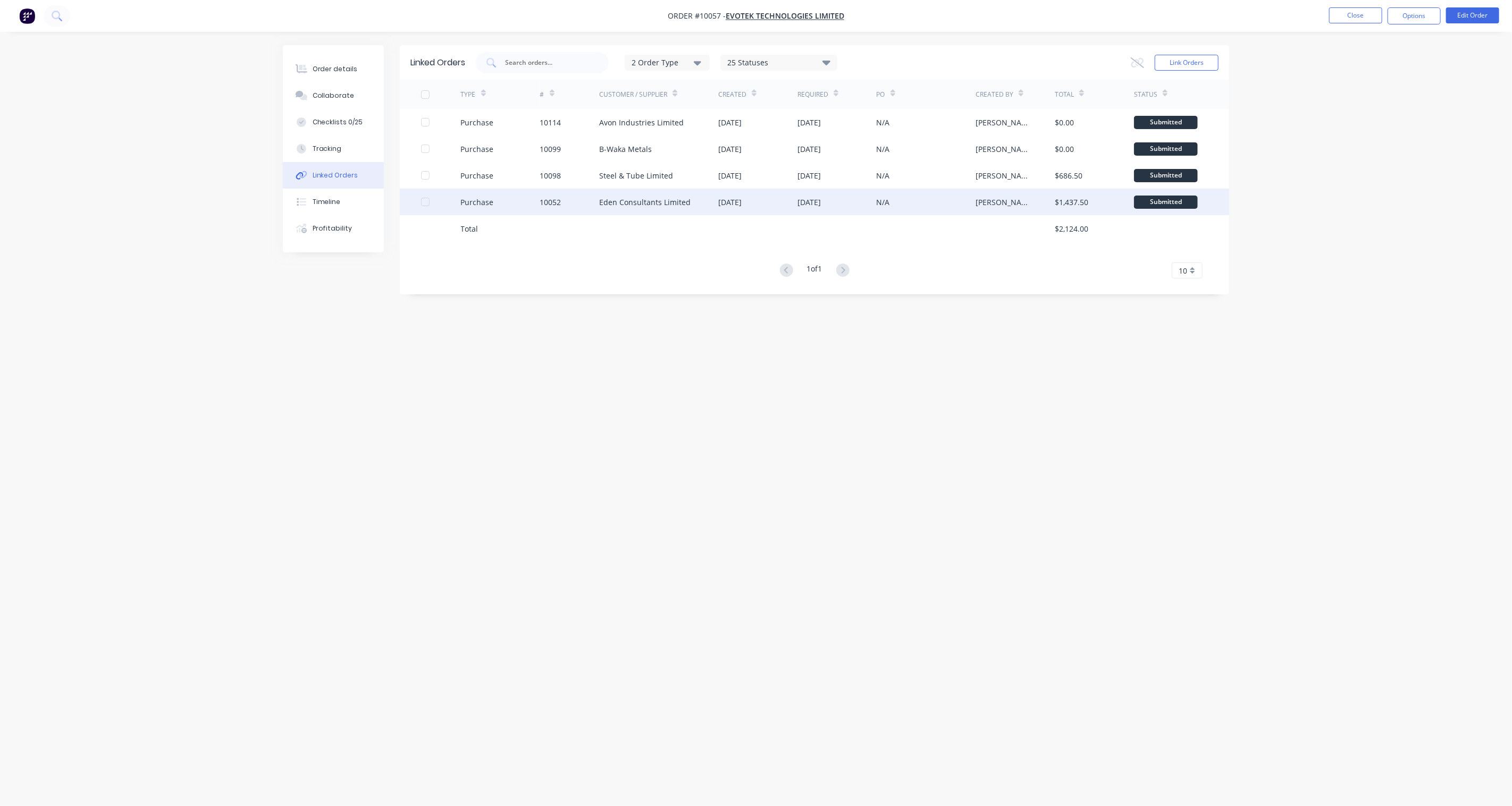
click at [483, 200] on div "Purchase" at bounding box center [477, 202] width 33 height 12
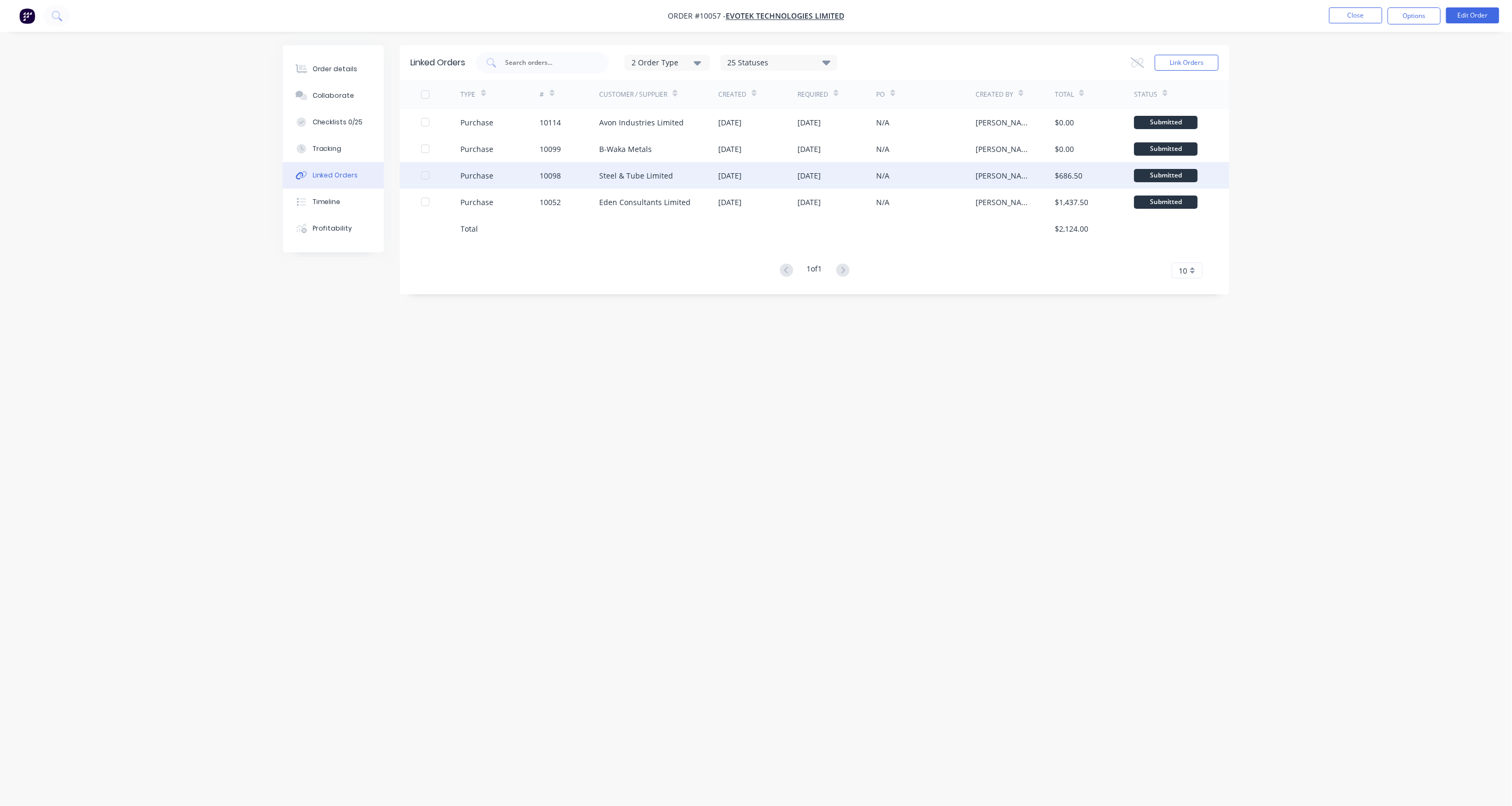
click at [628, 173] on div "Steel & Tube Limited" at bounding box center [636, 176] width 74 height 12
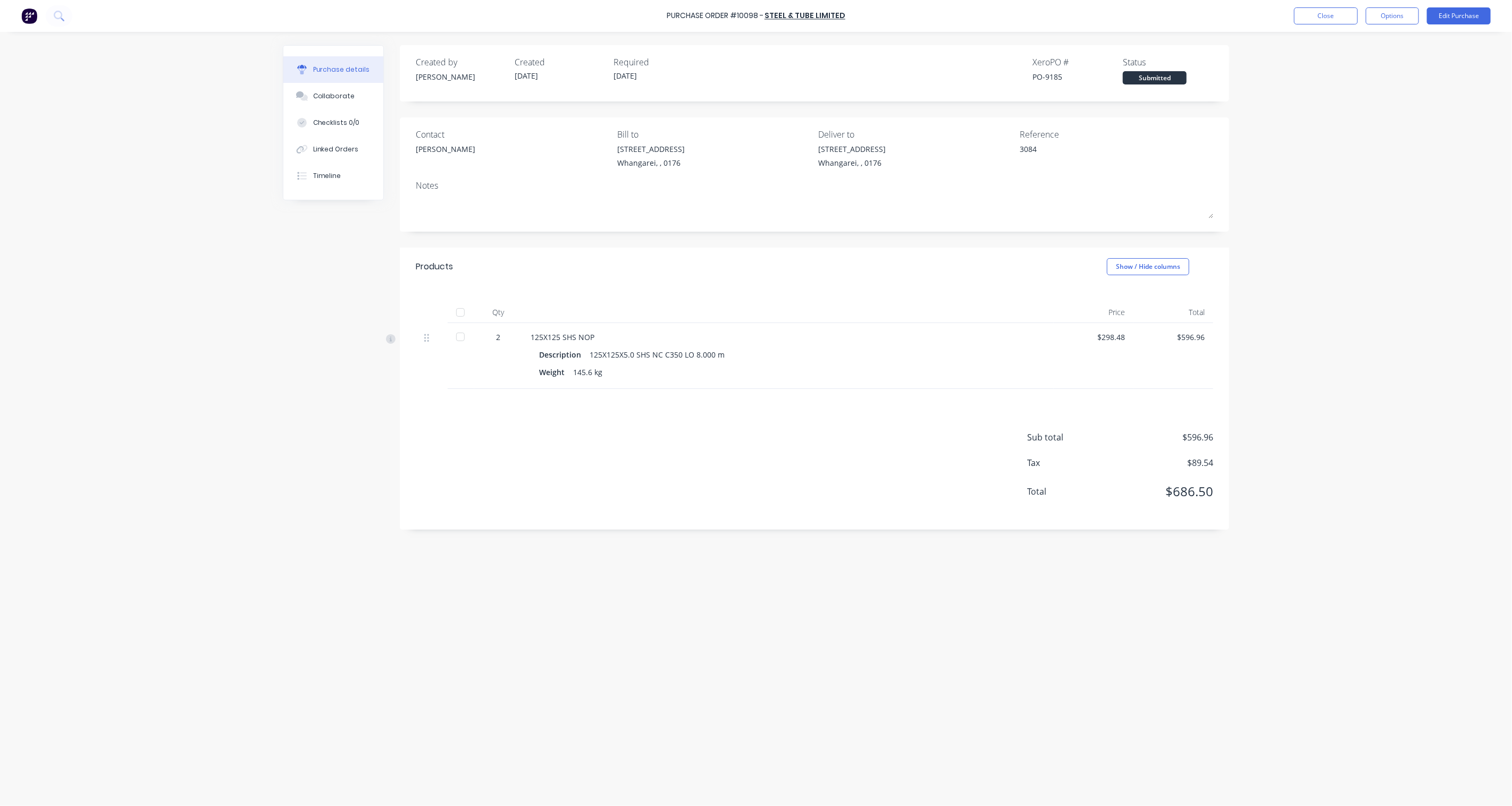
click at [461, 338] on div at bounding box center [460, 337] width 21 height 21
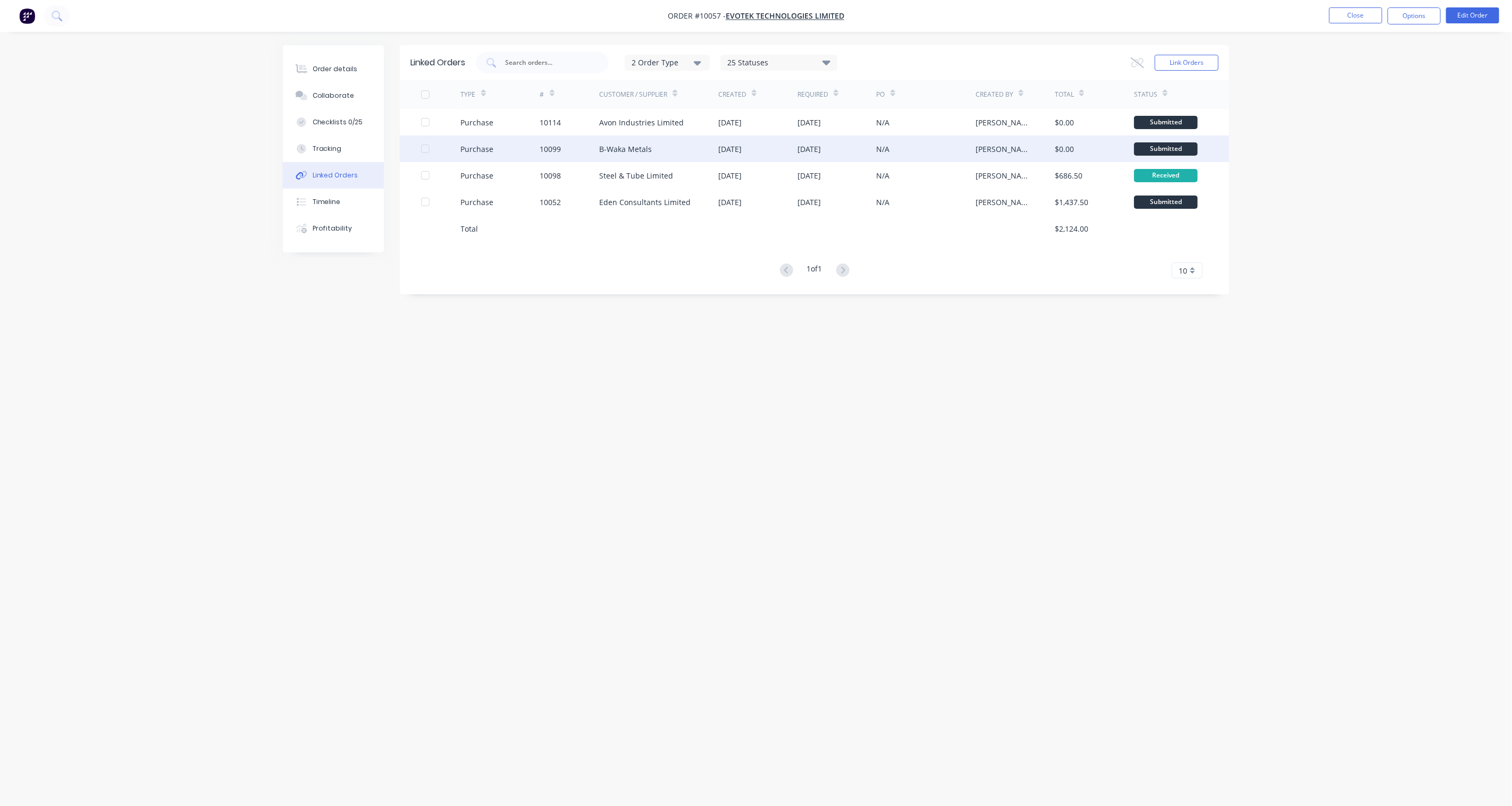
click at [427, 150] on div at bounding box center [426, 149] width 21 height 21
click at [818, 64] on div "25 Statuses" at bounding box center [779, 62] width 116 height 12
click at [943, 57] on div "2 Order Type 25 Statuses Sales Order Status All Archived Draft Quote Submitted …" at bounding box center [847, 63] width 743 height 21
click at [614, 149] on div "B-Waka Metals" at bounding box center [625, 149] width 53 height 12
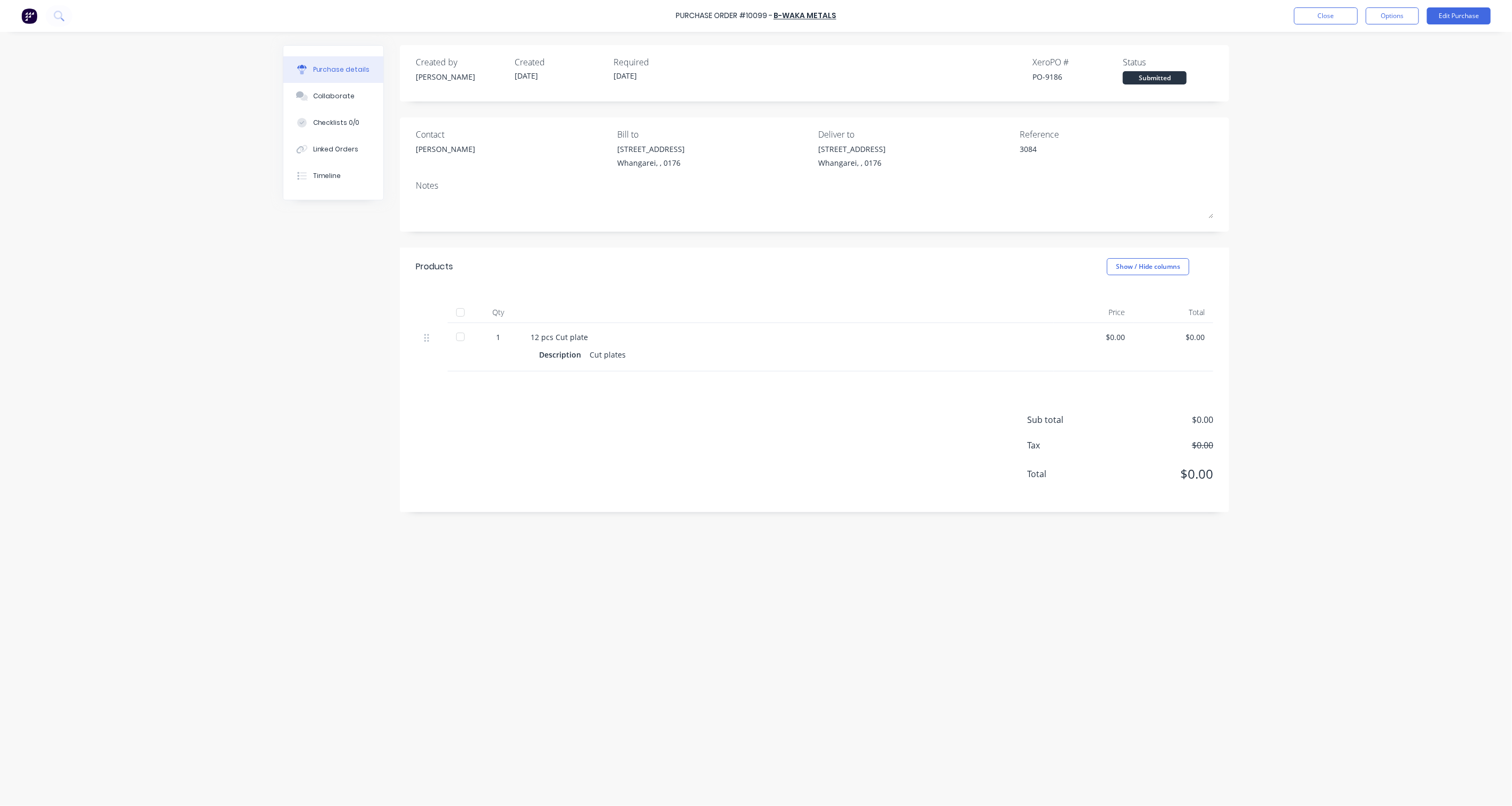
drag, startPoint x: 460, startPoint y: 333, endPoint x: 527, endPoint y: 353, distance: 69.9
click at [460, 334] on div at bounding box center [460, 337] width 21 height 21
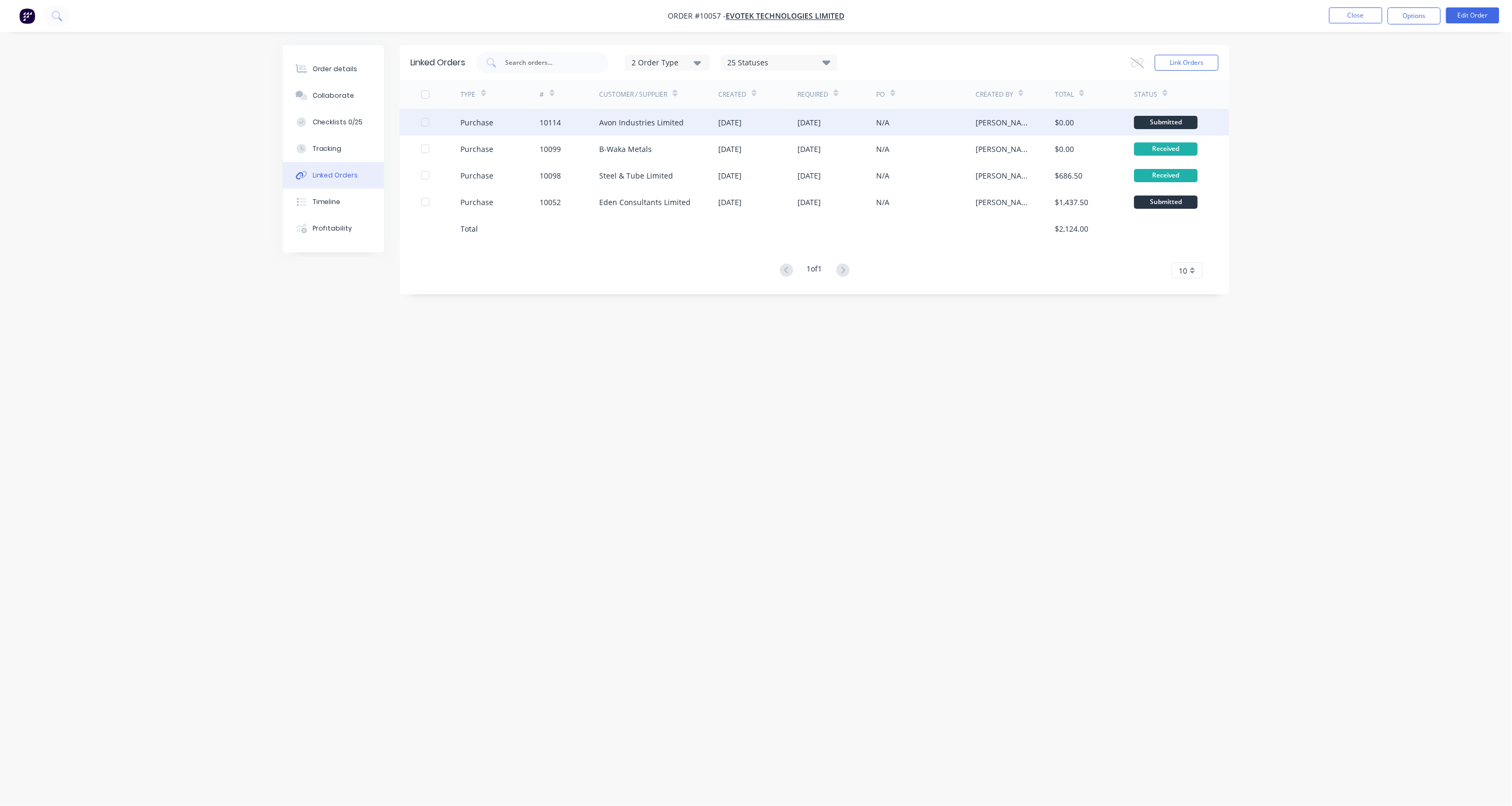
click at [642, 121] on div "Avon Industries Limited" at bounding box center [641, 122] width 84 height 12
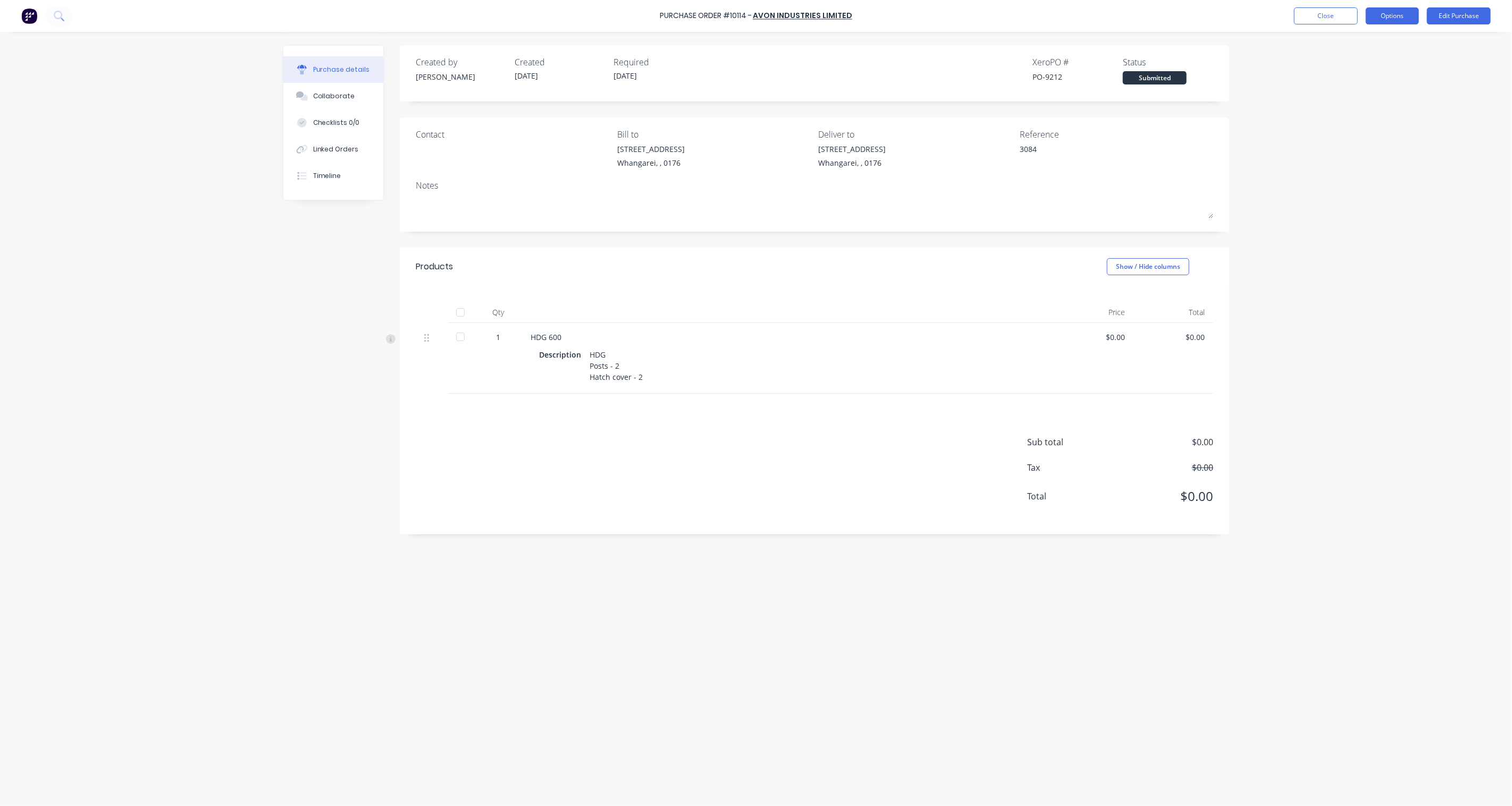
click at [1402, 19] on button "Options" at bounding box center [1392, 16] width 53 height 17
click at [1451, 15] on button "Edit Purchase" at bounding box center [1458, 16] width 64 height 17
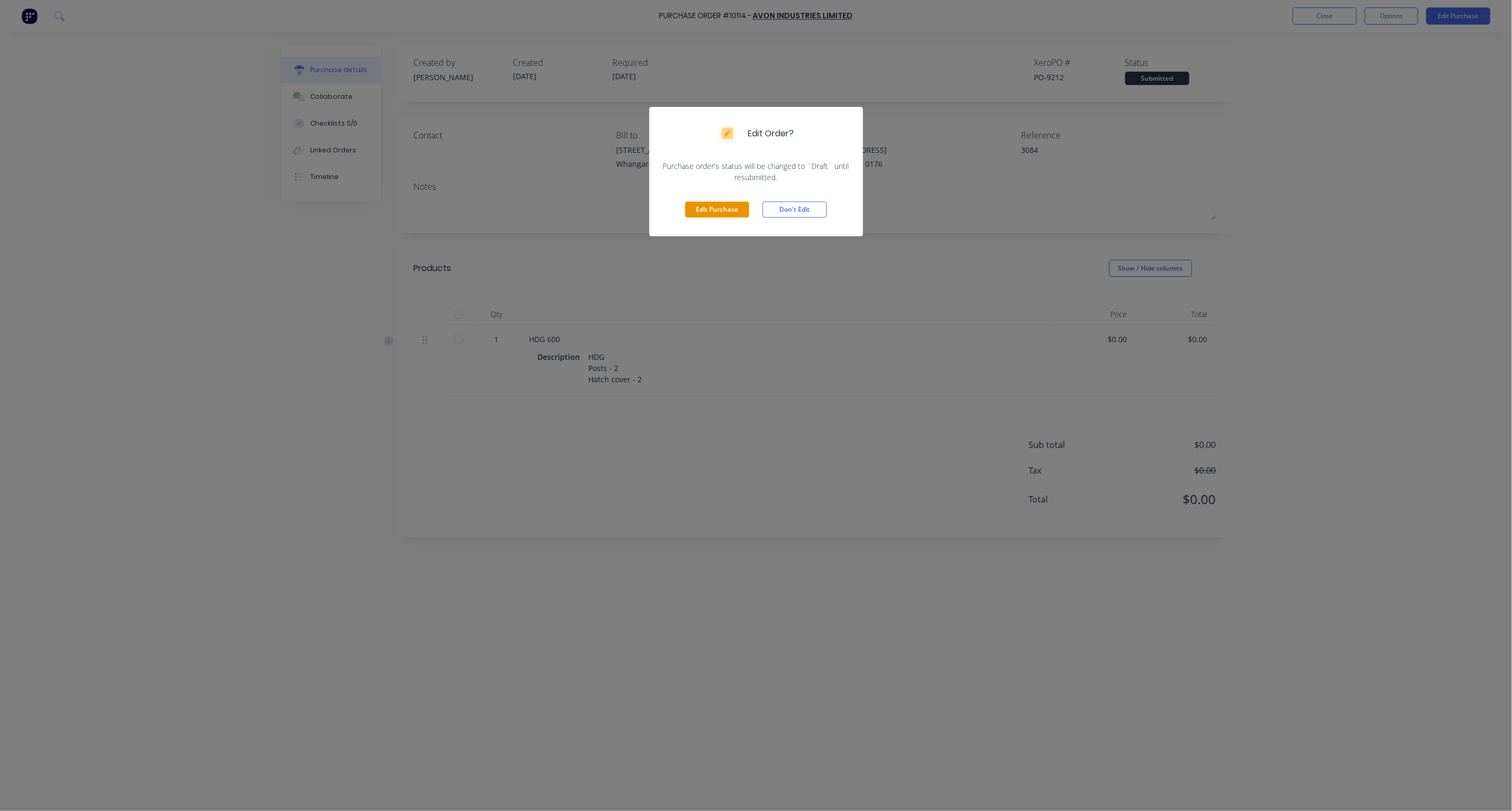
click at [742, 211] on button "Edit Purchase" at bounding box center [717, 209] width 64 height 16
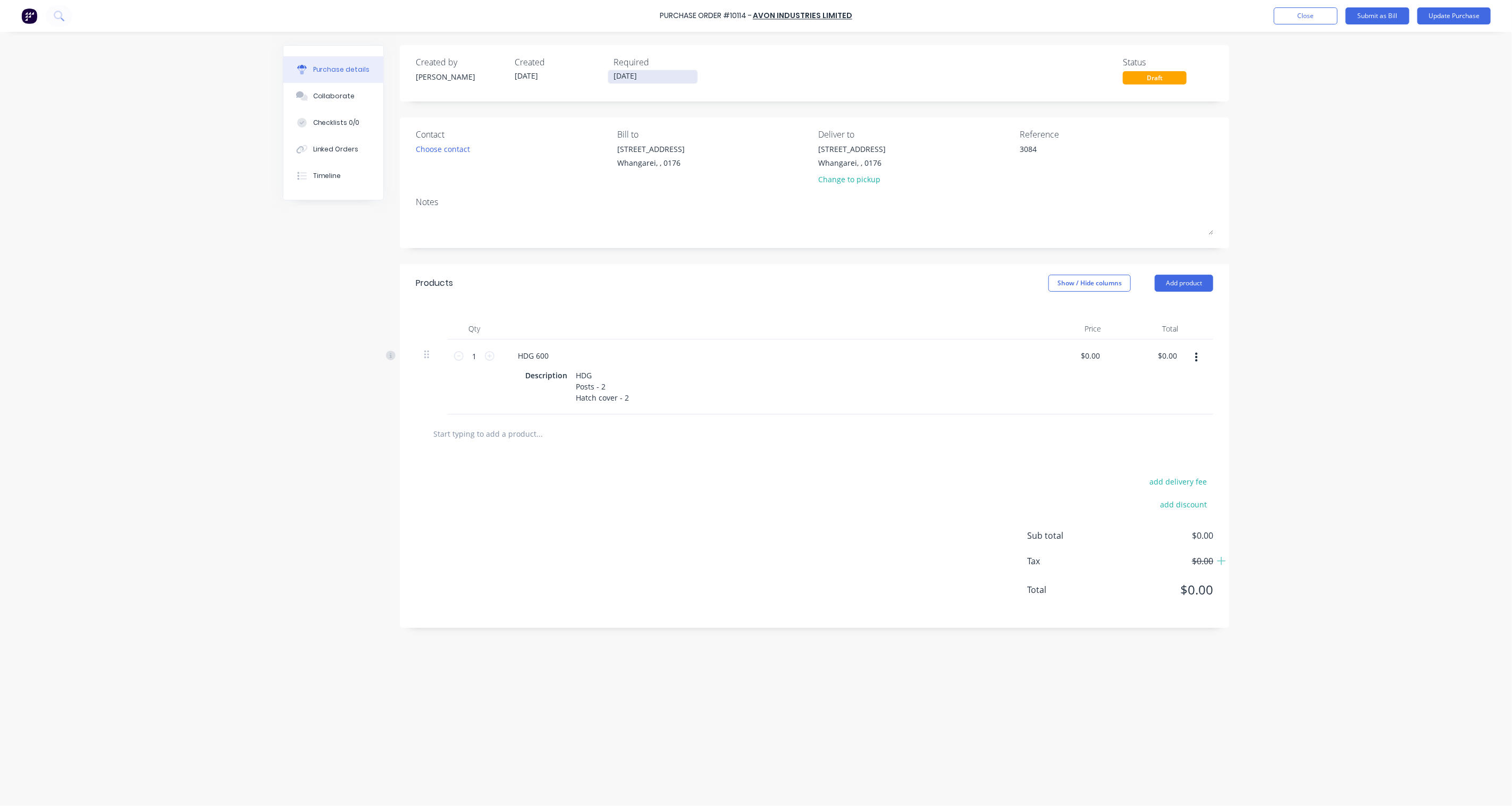
click at [644, 77] on input "[DATE]" at bounding box center [653, 76] width 89 height 13
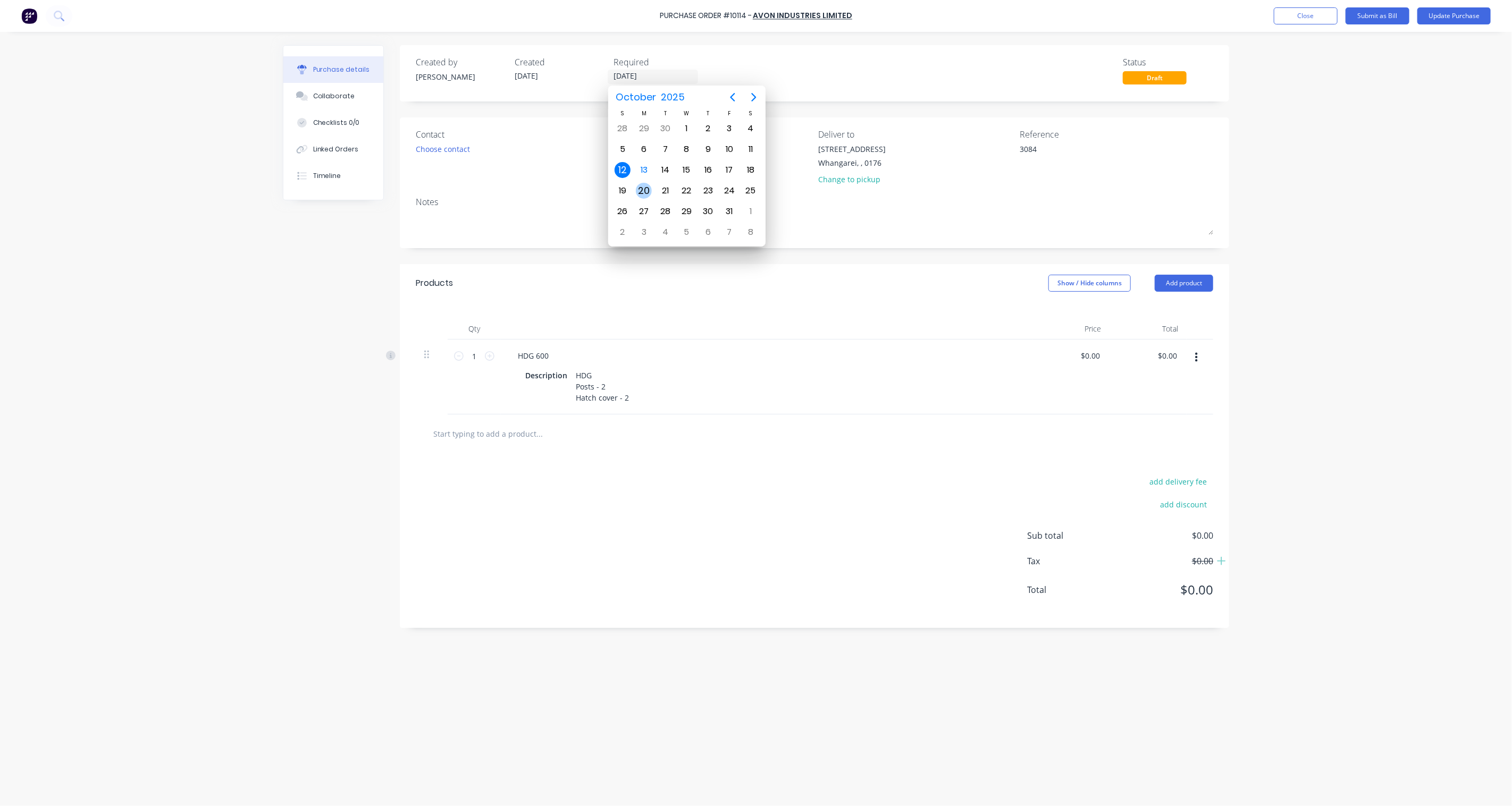
click at [647, 188] on div "20" at bounding box center [644, 190] width 16 height 16
type textarea "x"
type input "[DATE]"
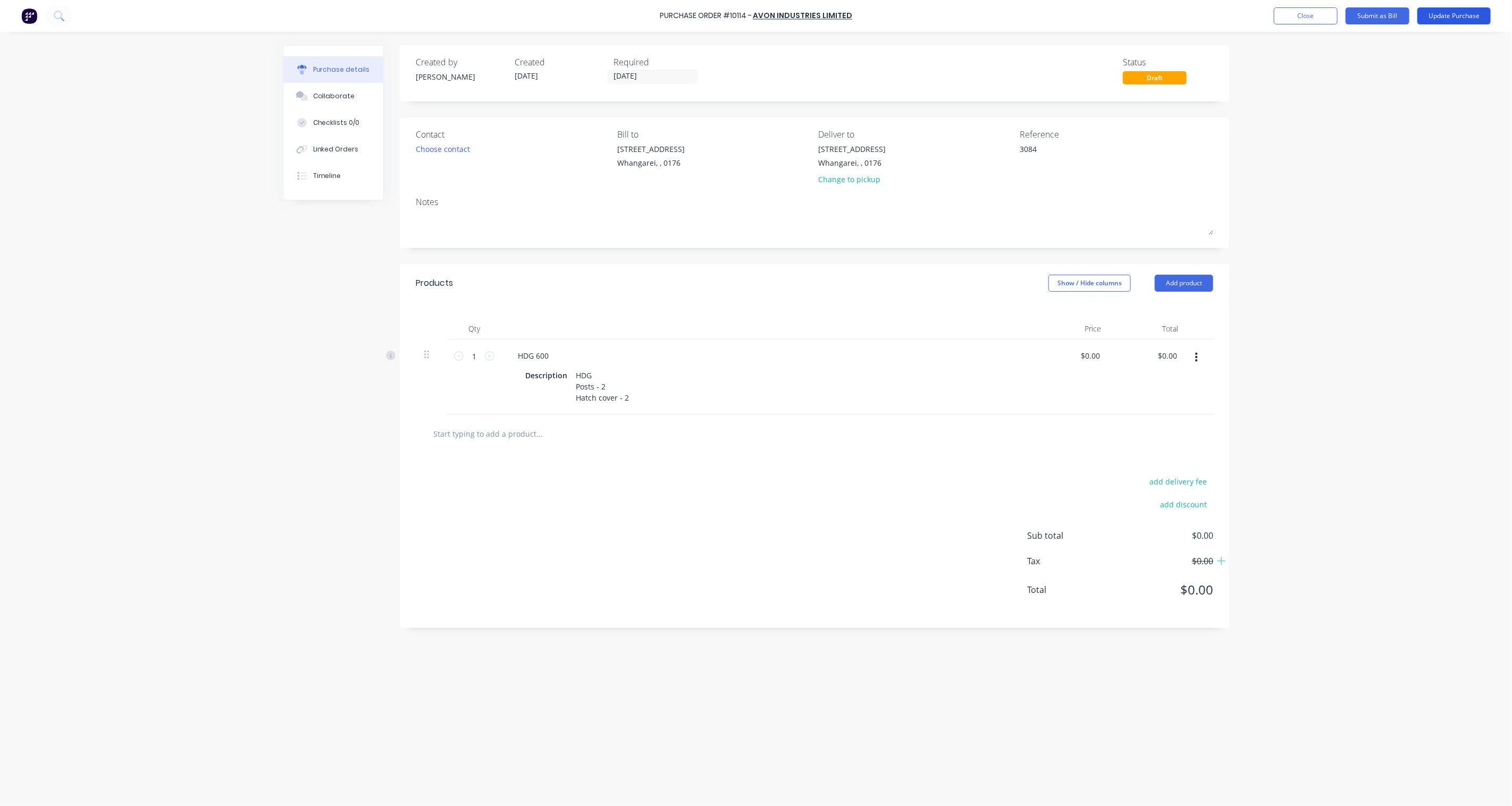
click at [1454, 16] on button "Update Purchase" at bounding box center [1454, 16] width 74 height 17
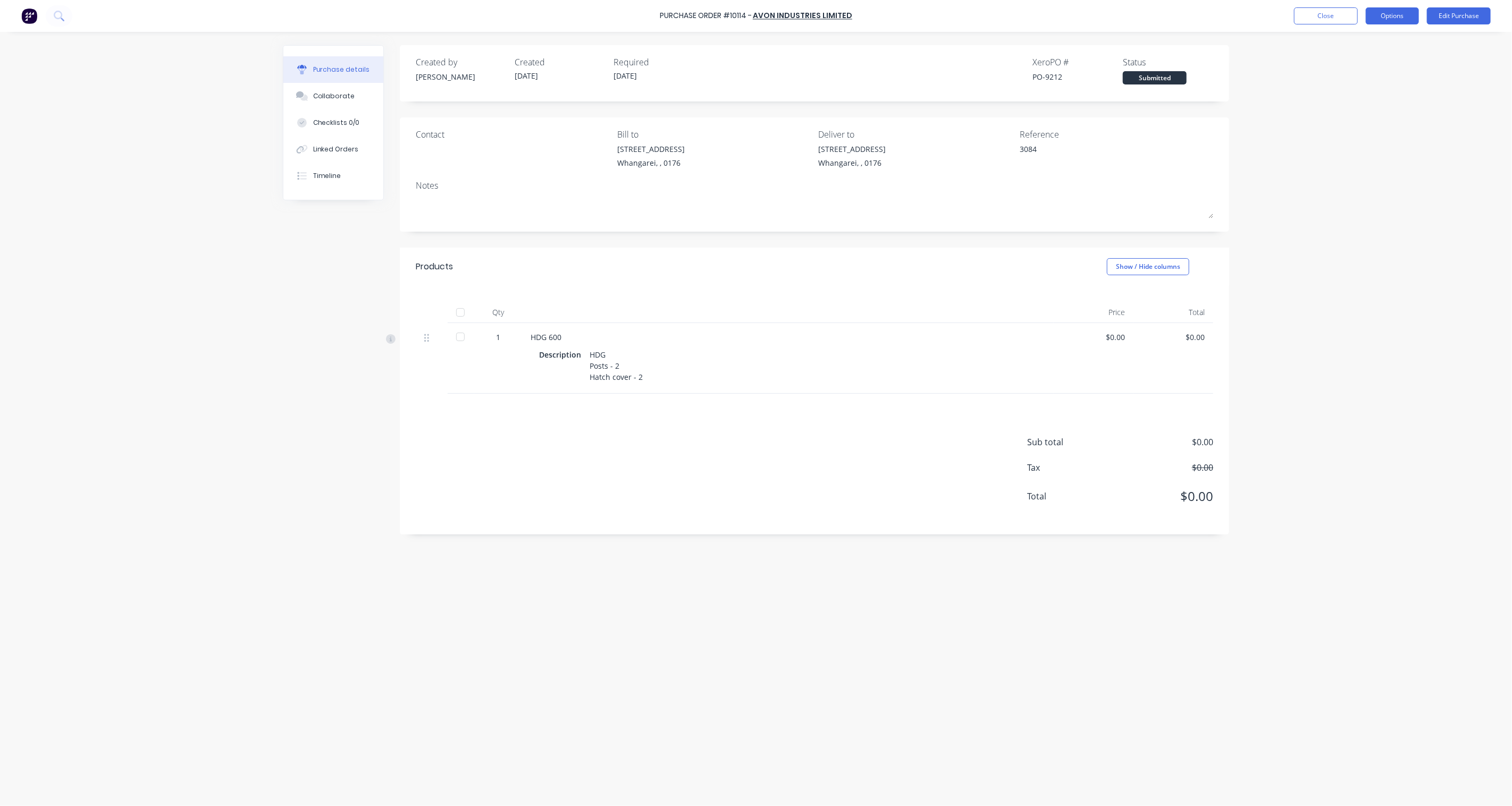
click at [1367, 16] on button "Options" at bounding box center [1392, 16] width 53 height 17
click at [1339, 18] on button "Close" at bounding box center [1326, 16] width 64 height 17
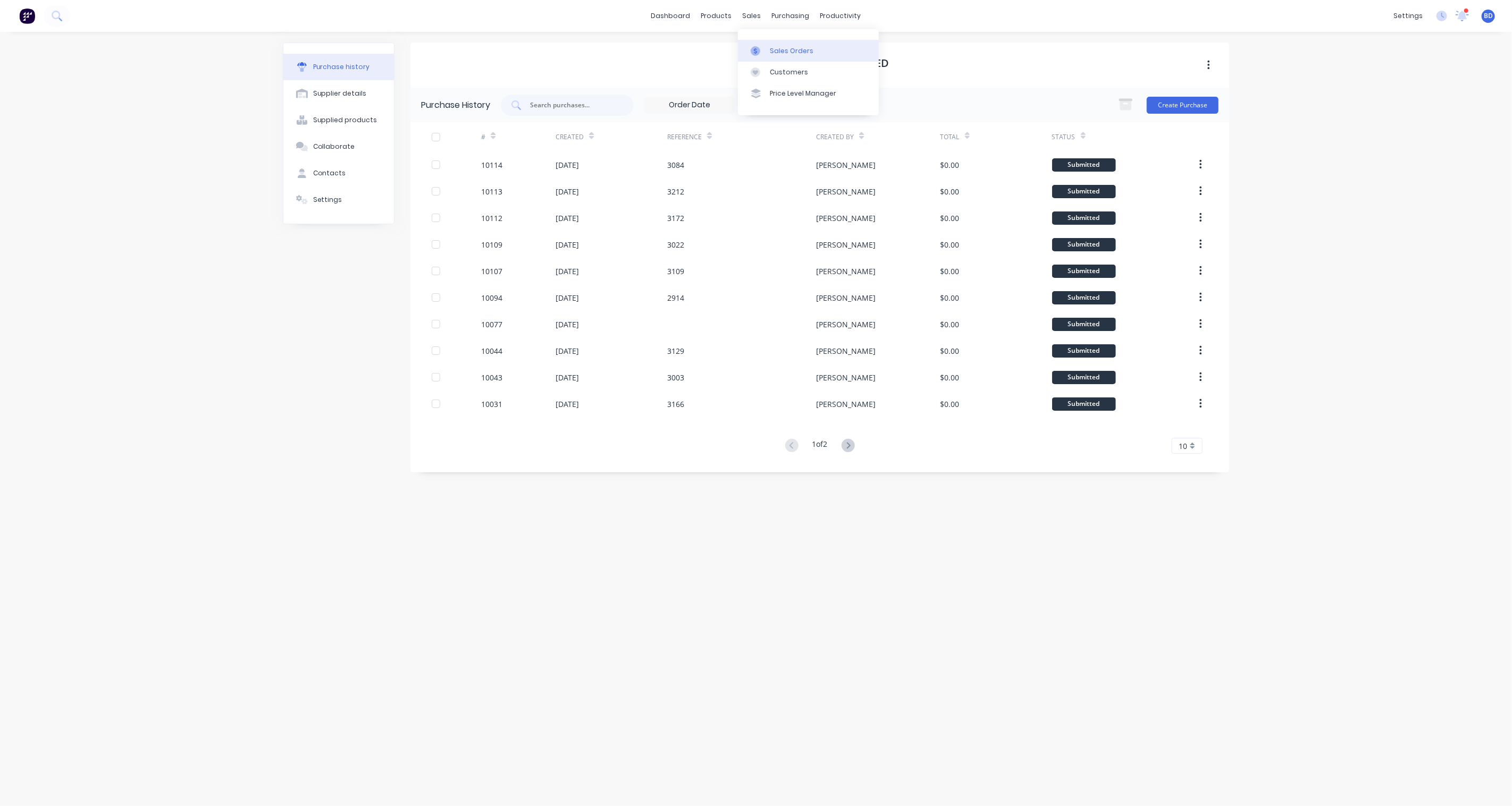
click at [780, 46] on div "Sales Orders" at bounding box center [791, 51] width 44 height 9
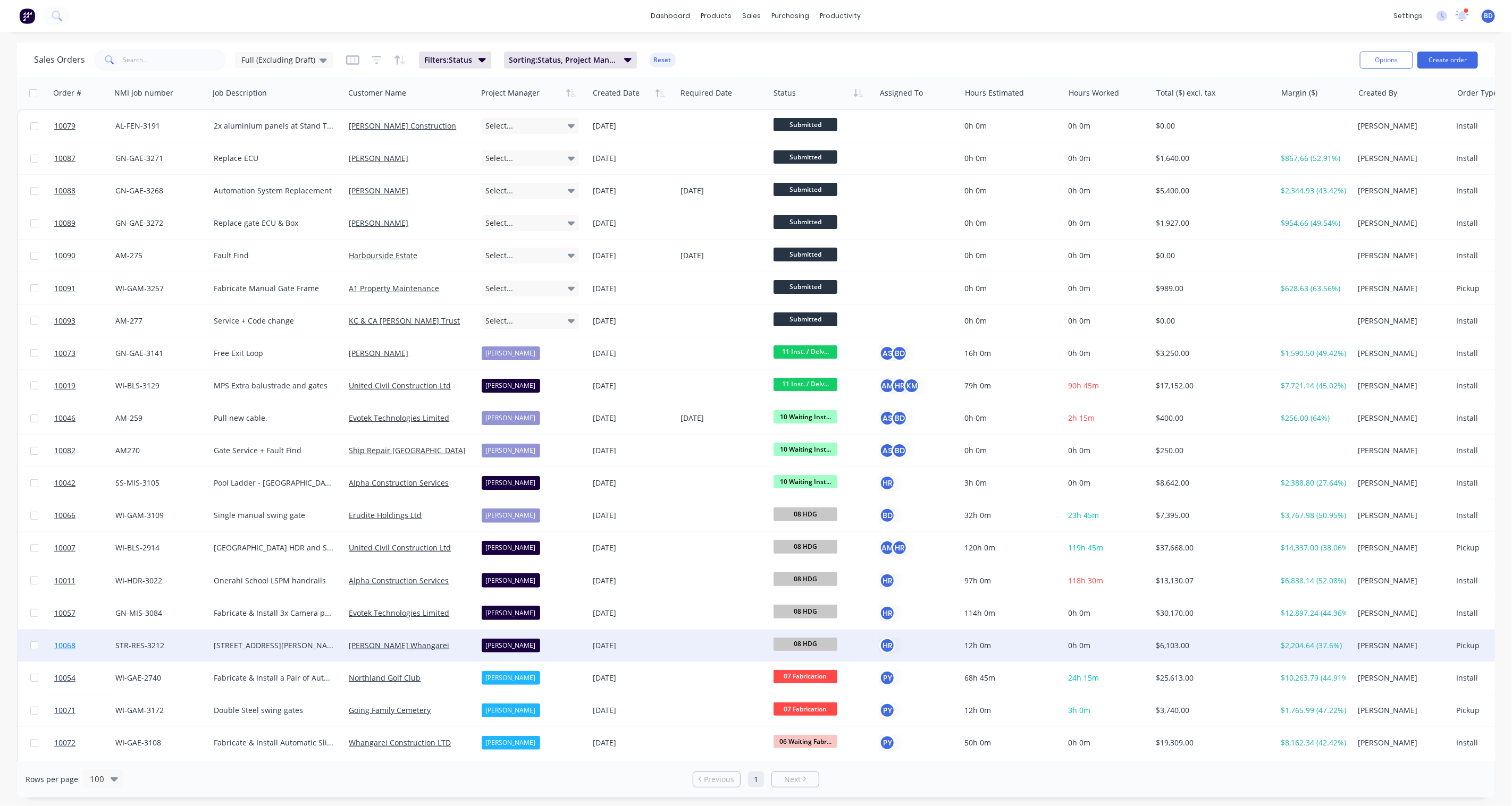
click at [65, 645] on span "10068" at bounding box center [65, 646] width 21 height 11
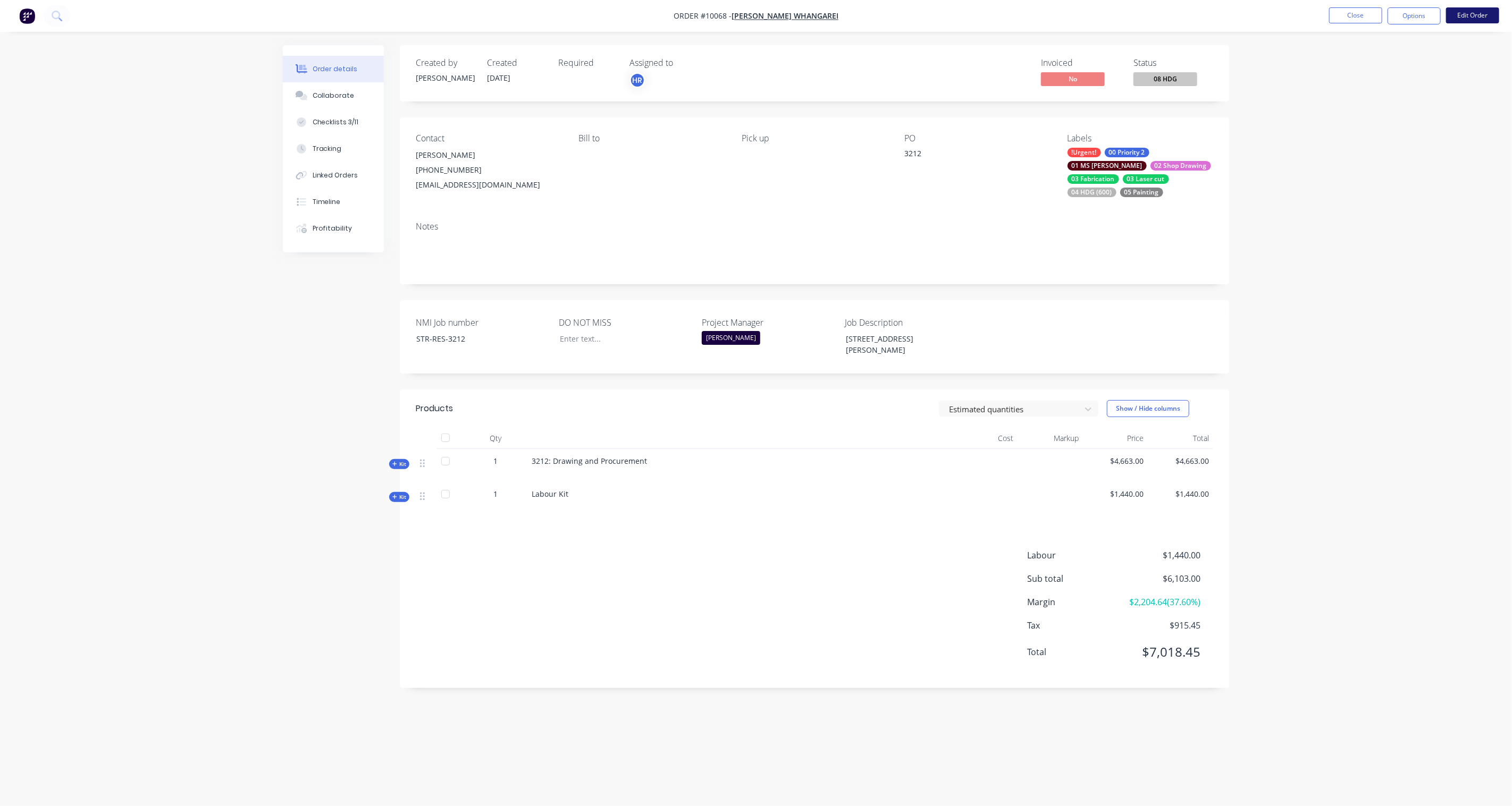
click at [1480, 16] on button "Edit Order" at bounding box center [1472, 15] width 53 height 16
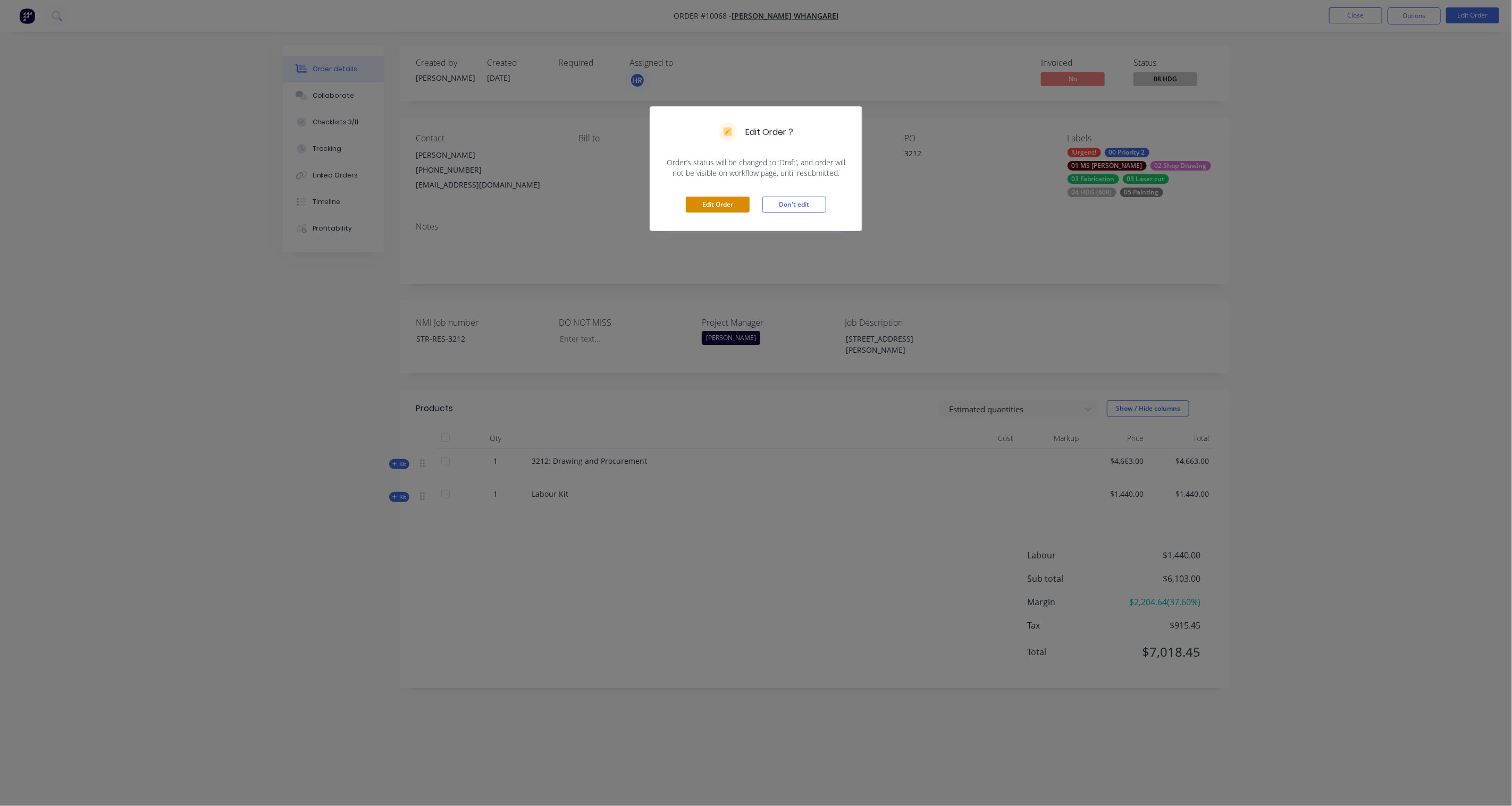
click at [732, 206] on button "Edit Order" at bounding box center [717, 204] width 64 height 16
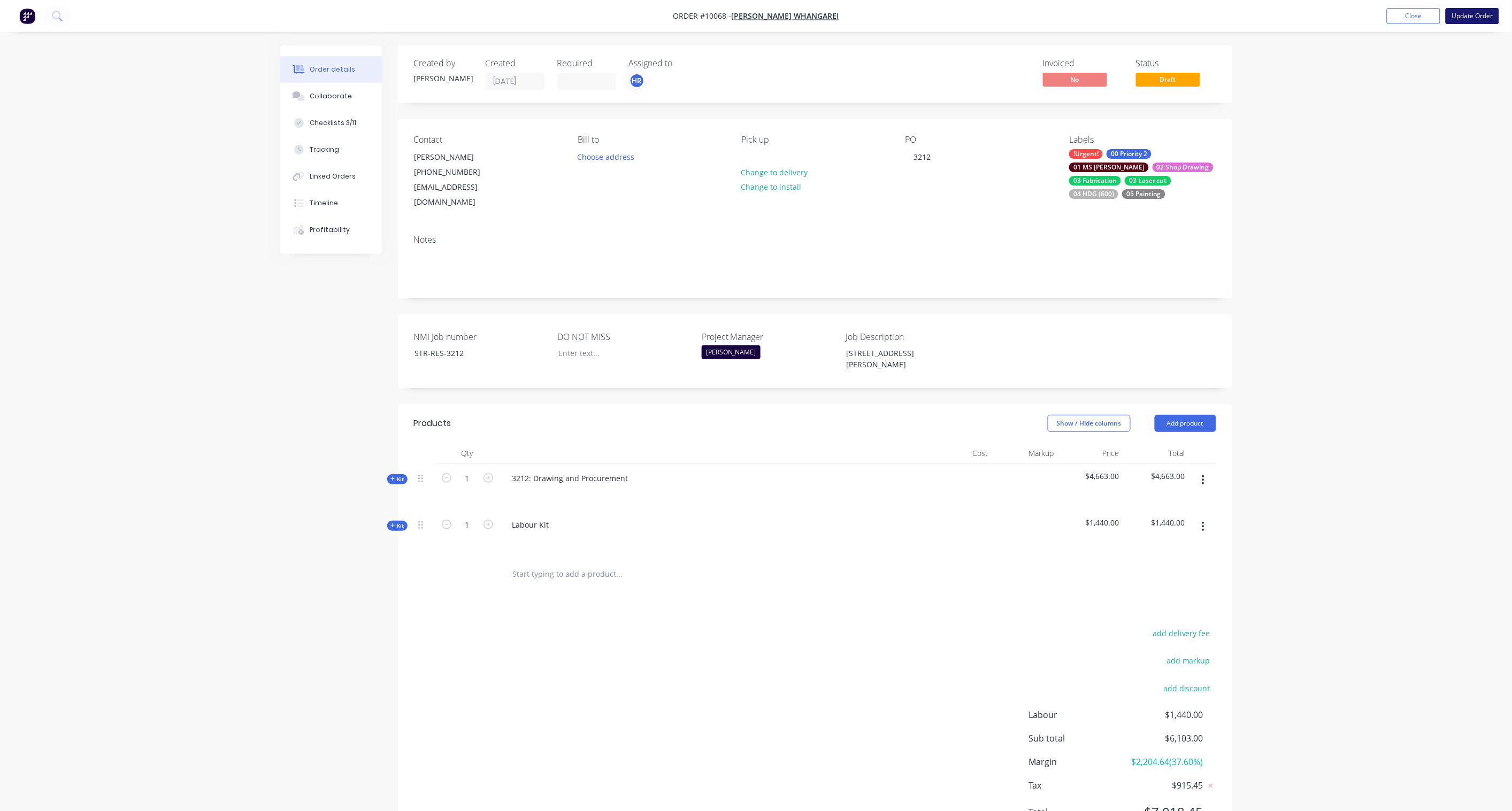
click at [1473, 12] on button "Update Order" at bounding box center [1472, 15] width 53 height 16
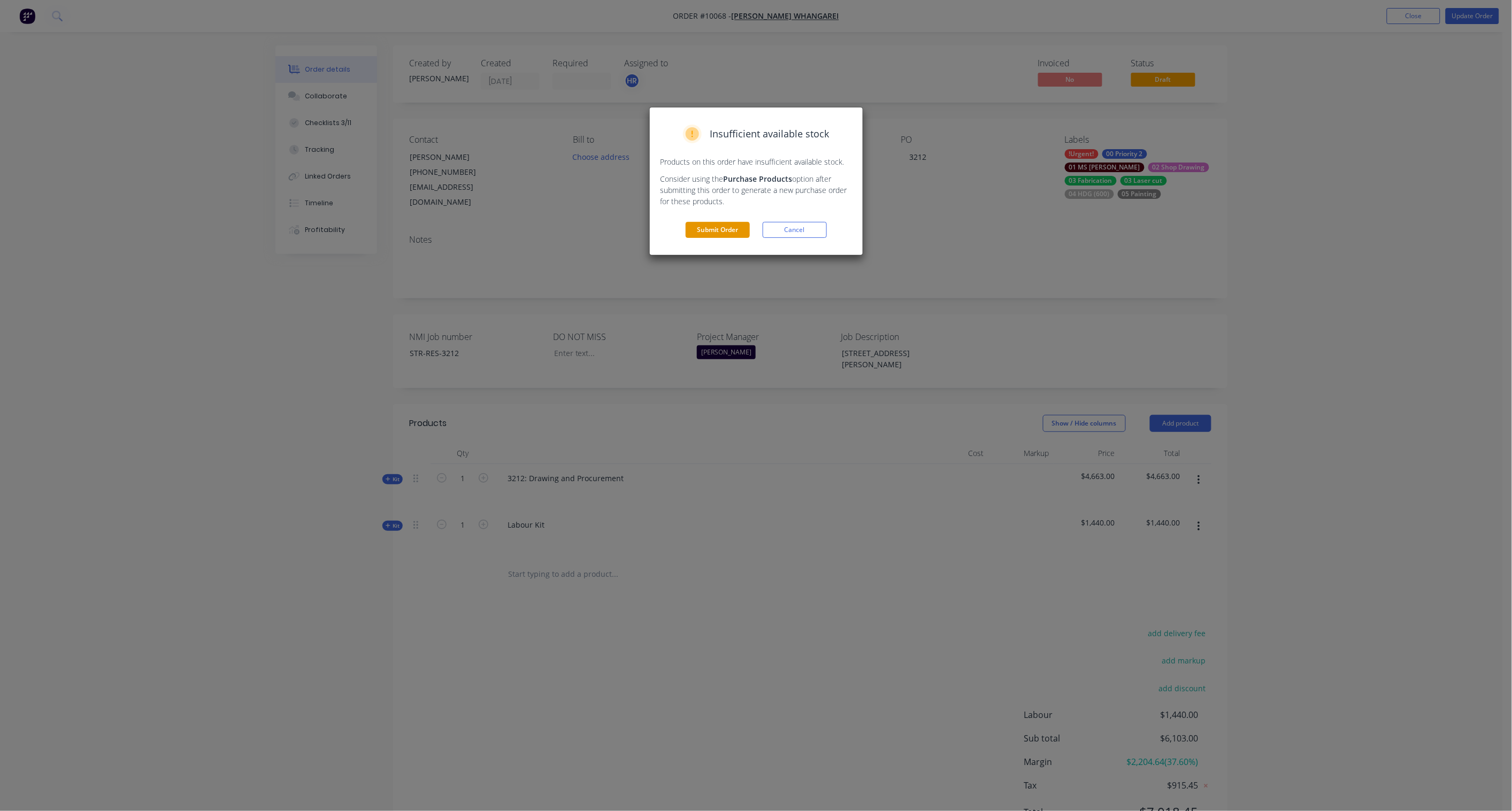
click at [736, 230] on button "Submit Order" at bounding box center [717, 230] width 64 height 16
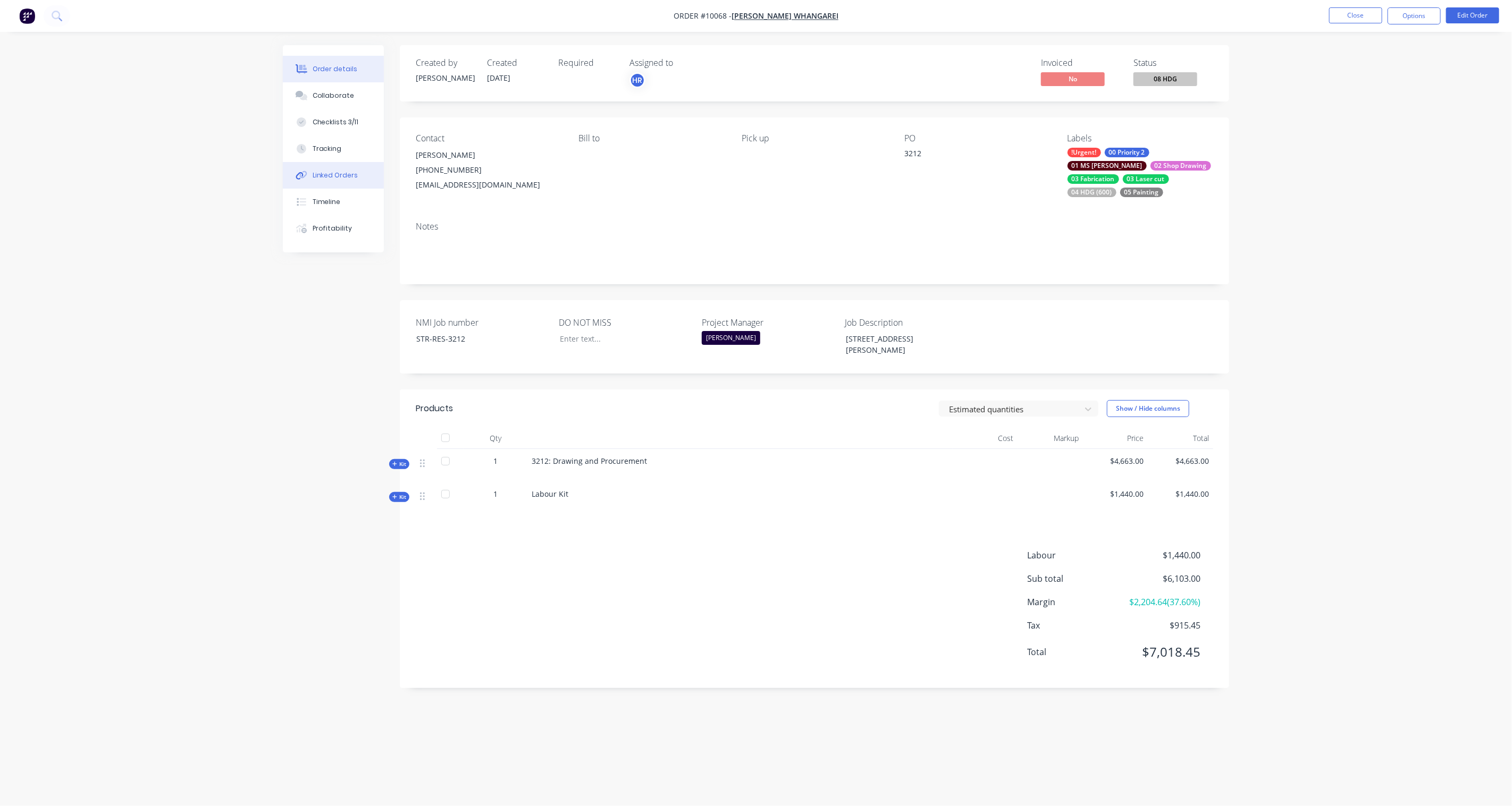
click at [330, 174] on div "Linked Orders" at bounding box center [335, 175] width 46 height 9
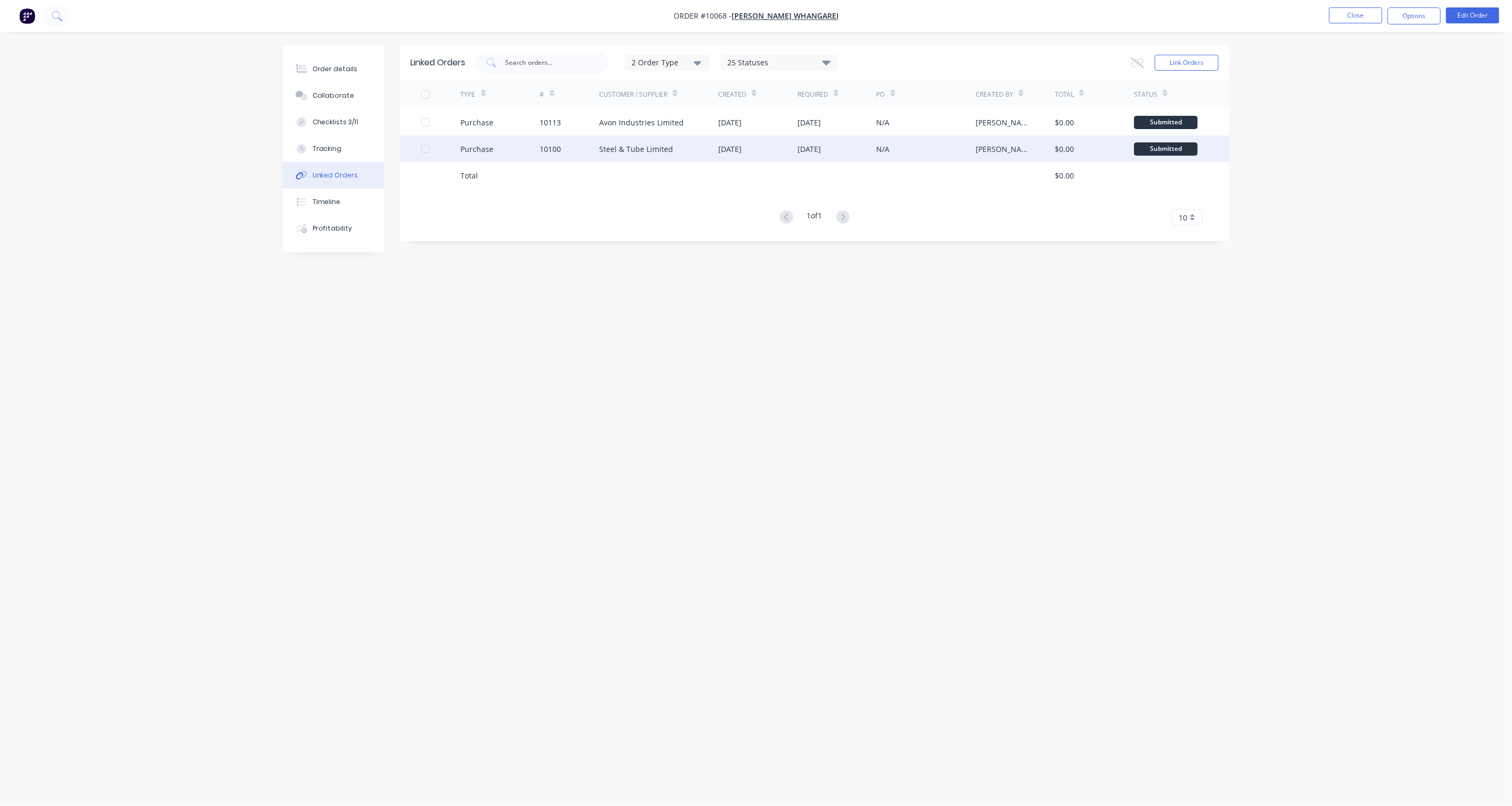
click at [453, 156] on div at bounding box center [441, 149] width 40 height 27
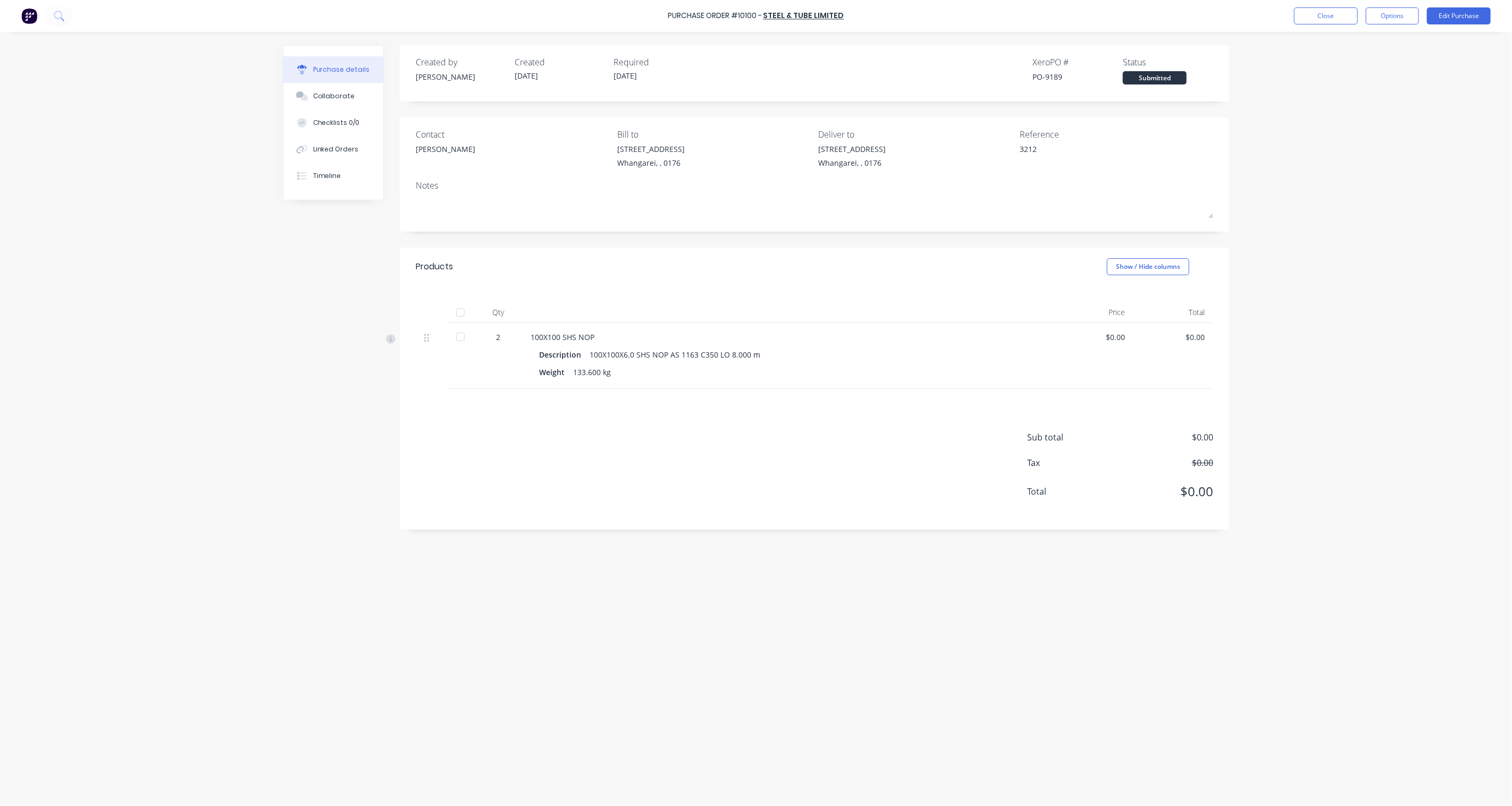
click at [458, 340] on div at bounding box center [460, 337] width 21 height 21
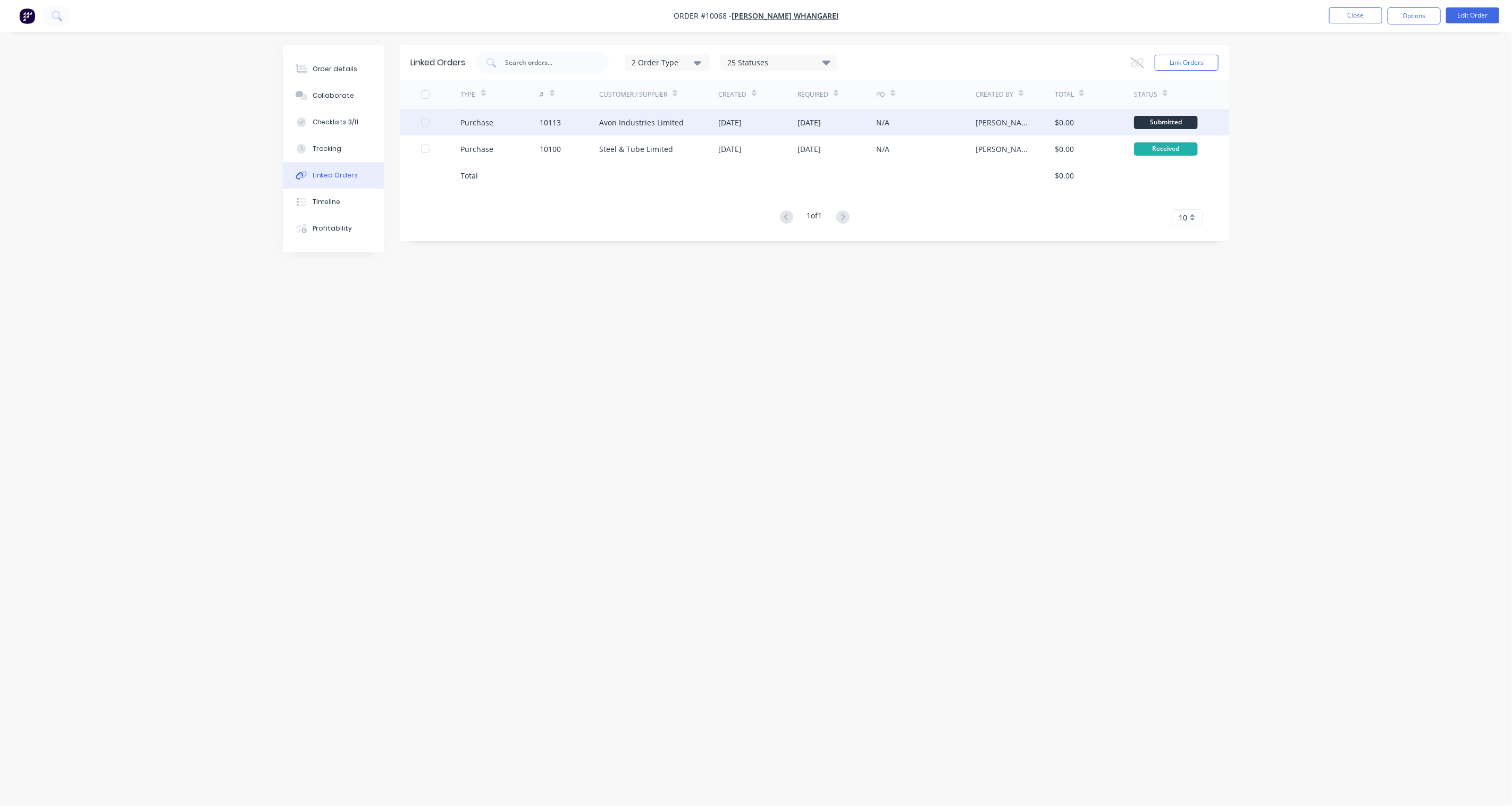
click at [628, 120] on div "Avon Industries Limited" at bounding box center [641, 122] width 84 height 12
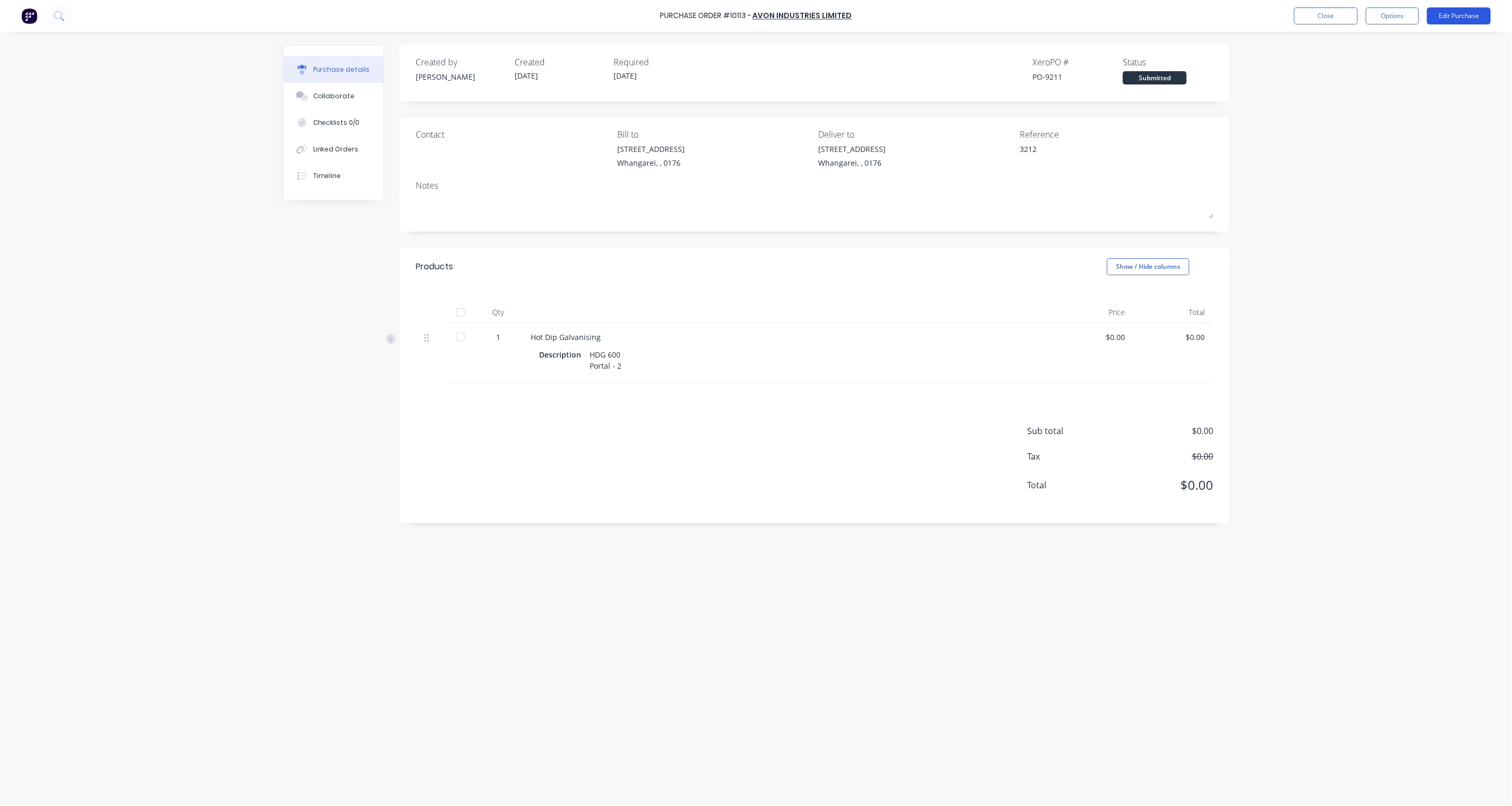
click at [1458, 20] on button "Edit Purchase" at bounding box center [1458, 16] width 64 height 17
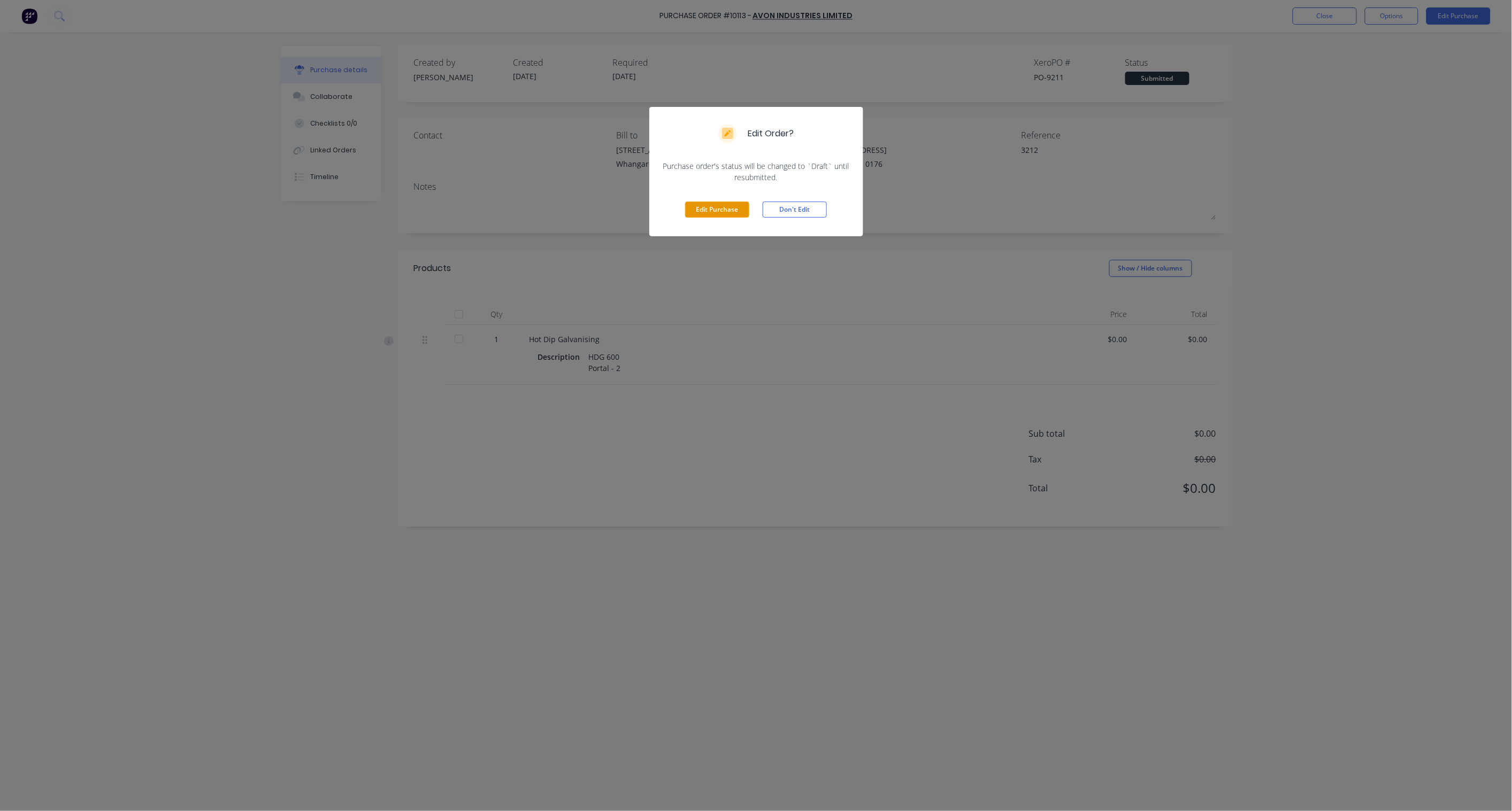
click at [721, 206] on button "Edit Purchase" at bounding box center [717, 209] width 64 height 16
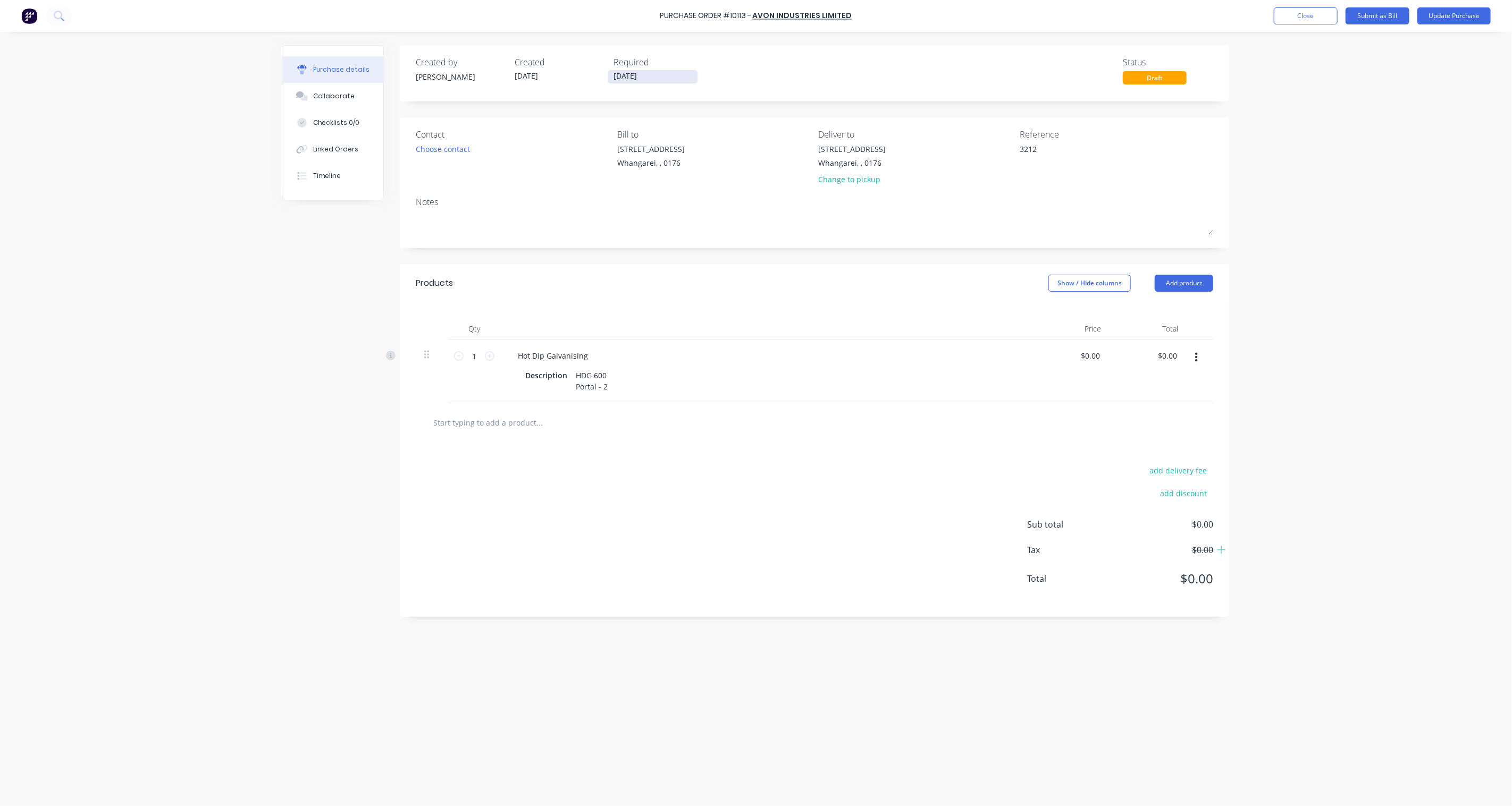
click at [660, 75] on input "[DATE]" at bounding box center [653, 76] width 89 height 13
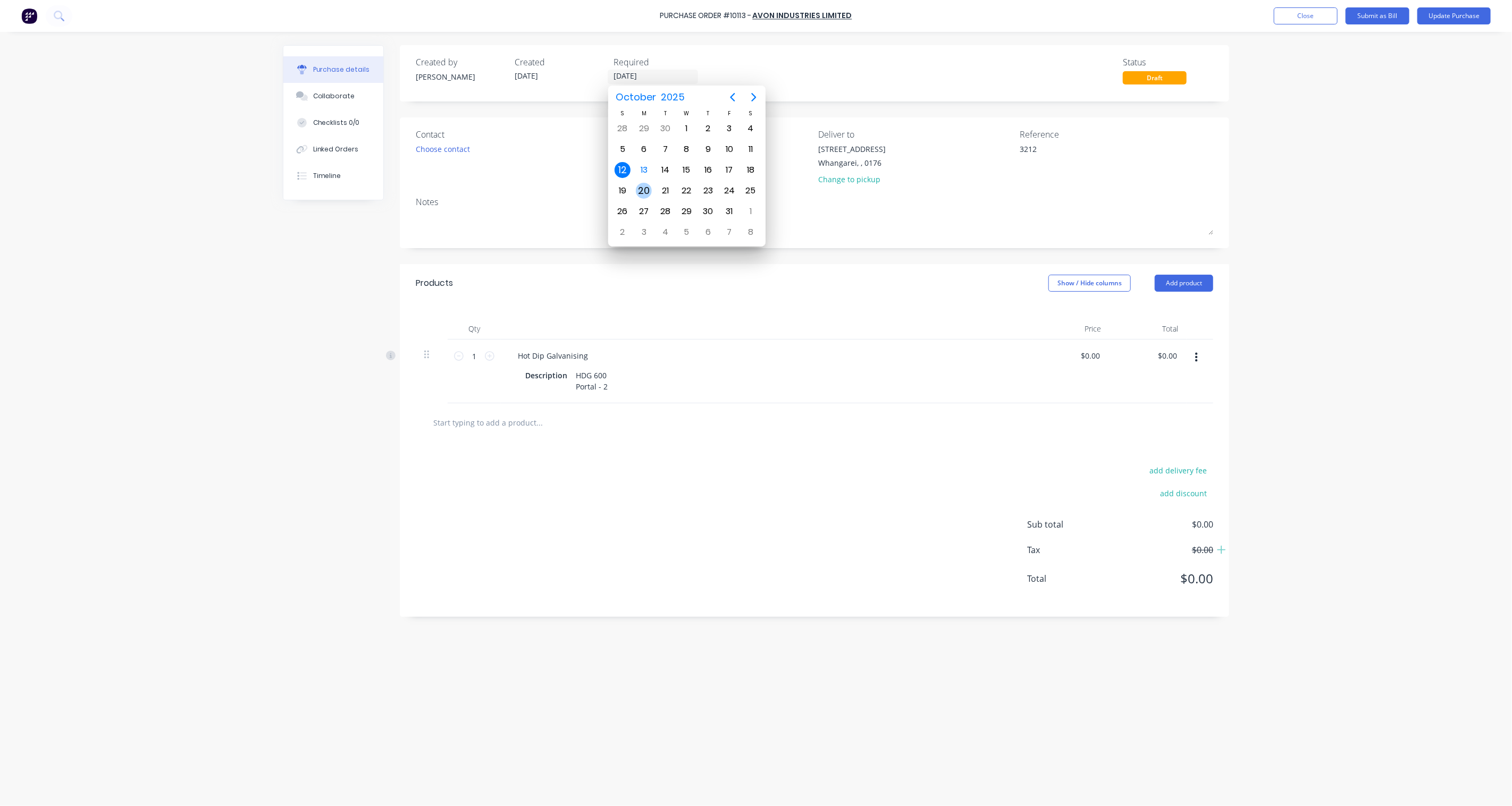
click at [641, 186] on div "20" at bounding box center [644, 190] width 16 height 16
type textarea "x"
type input "[DATE]"
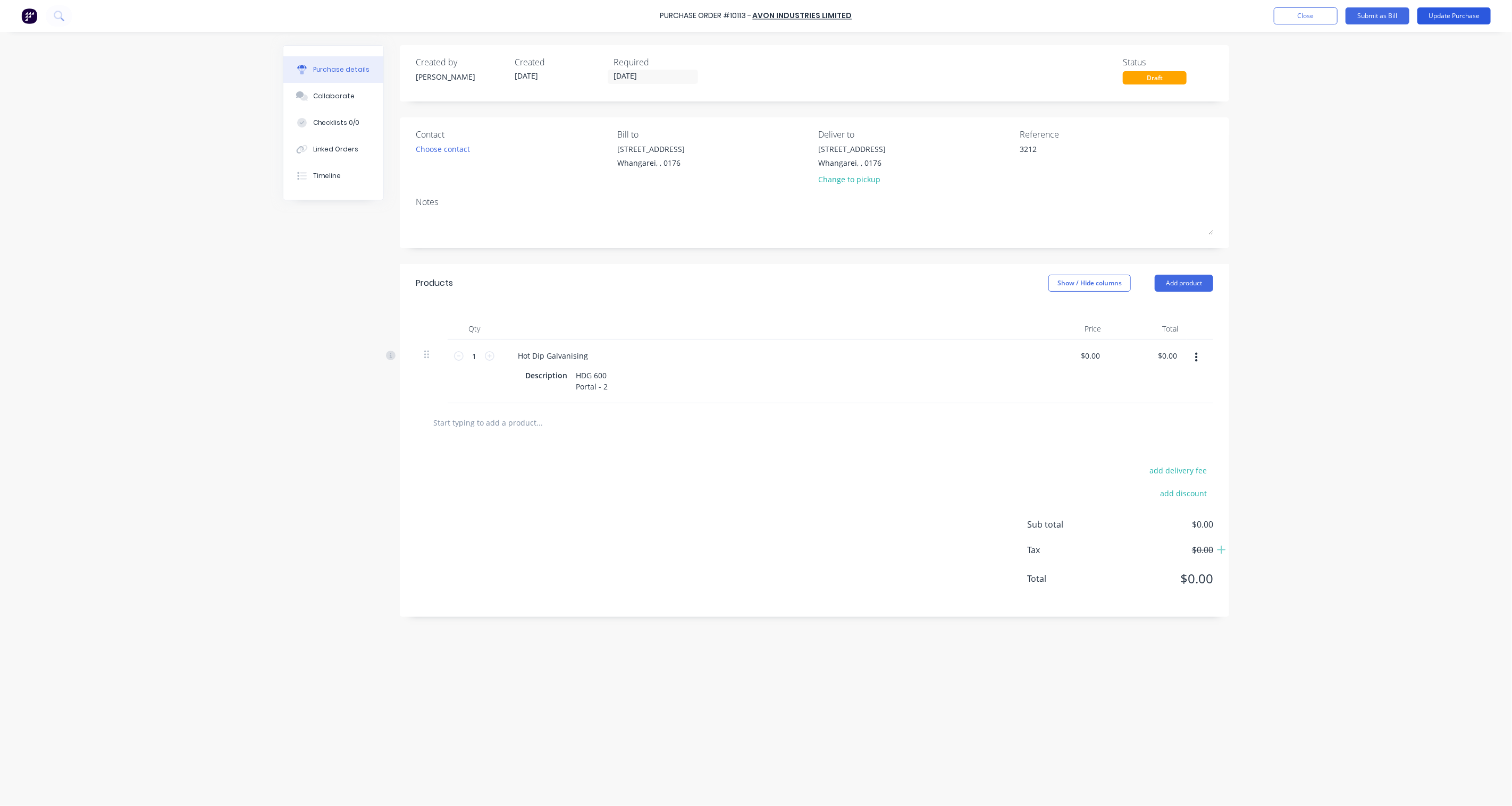
click at [1459, 15] on button "Update Purchase" at bounding box center [1454, 16] width 74 height 17
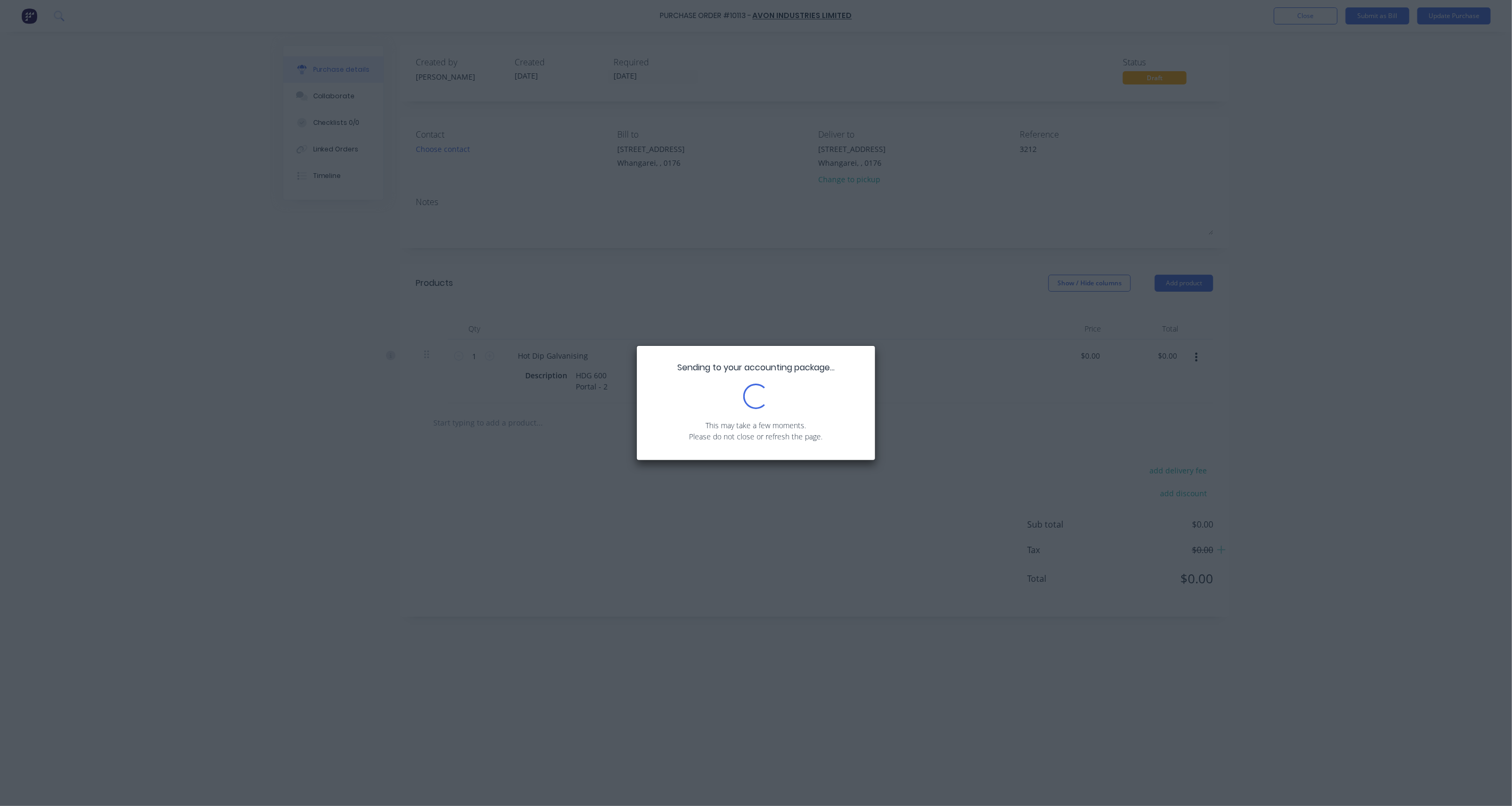
type textarea "x"
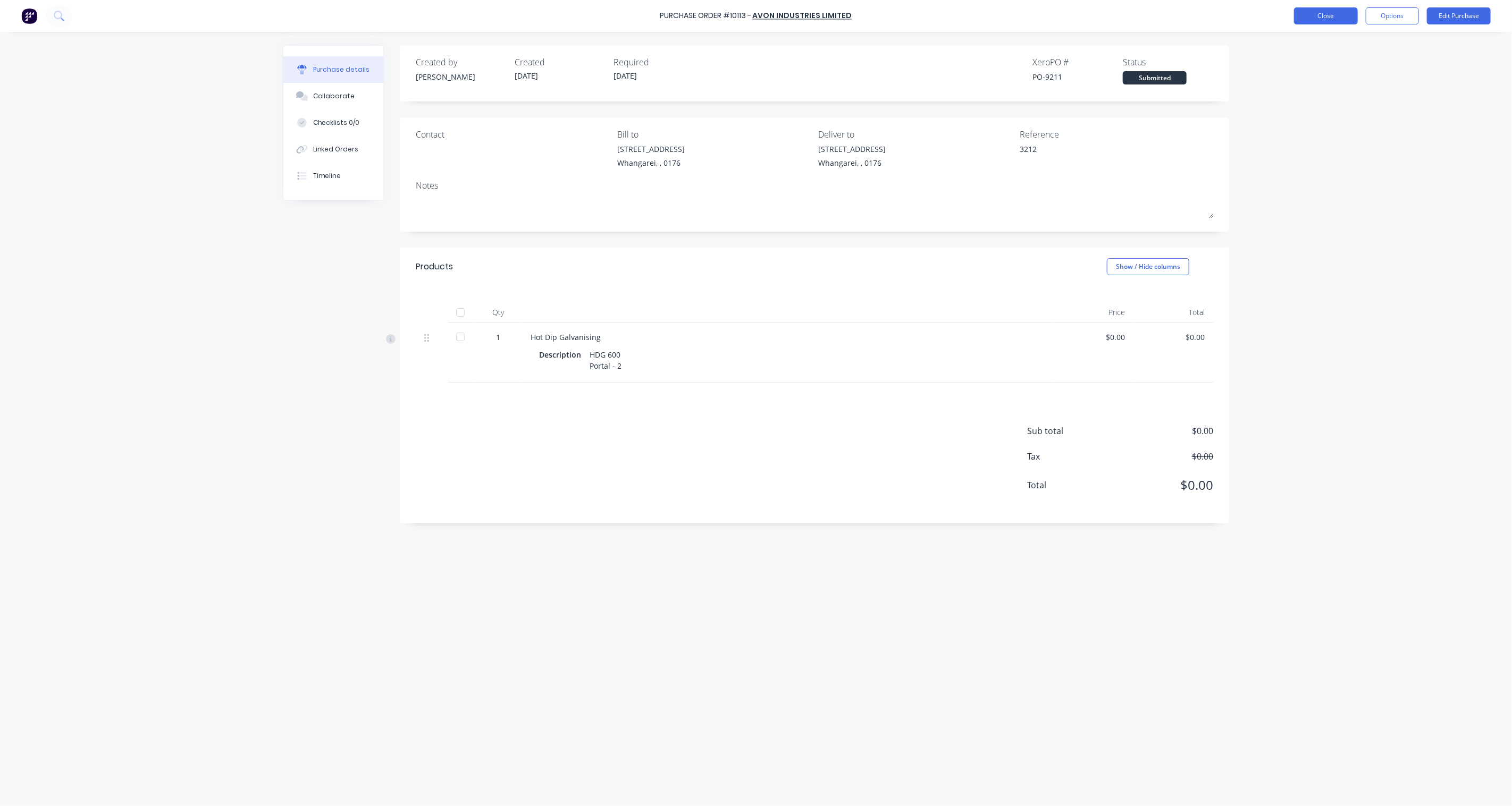
click at [1322, 17] on button "Close" at bounding box center [1326, 16] width 64 height 17
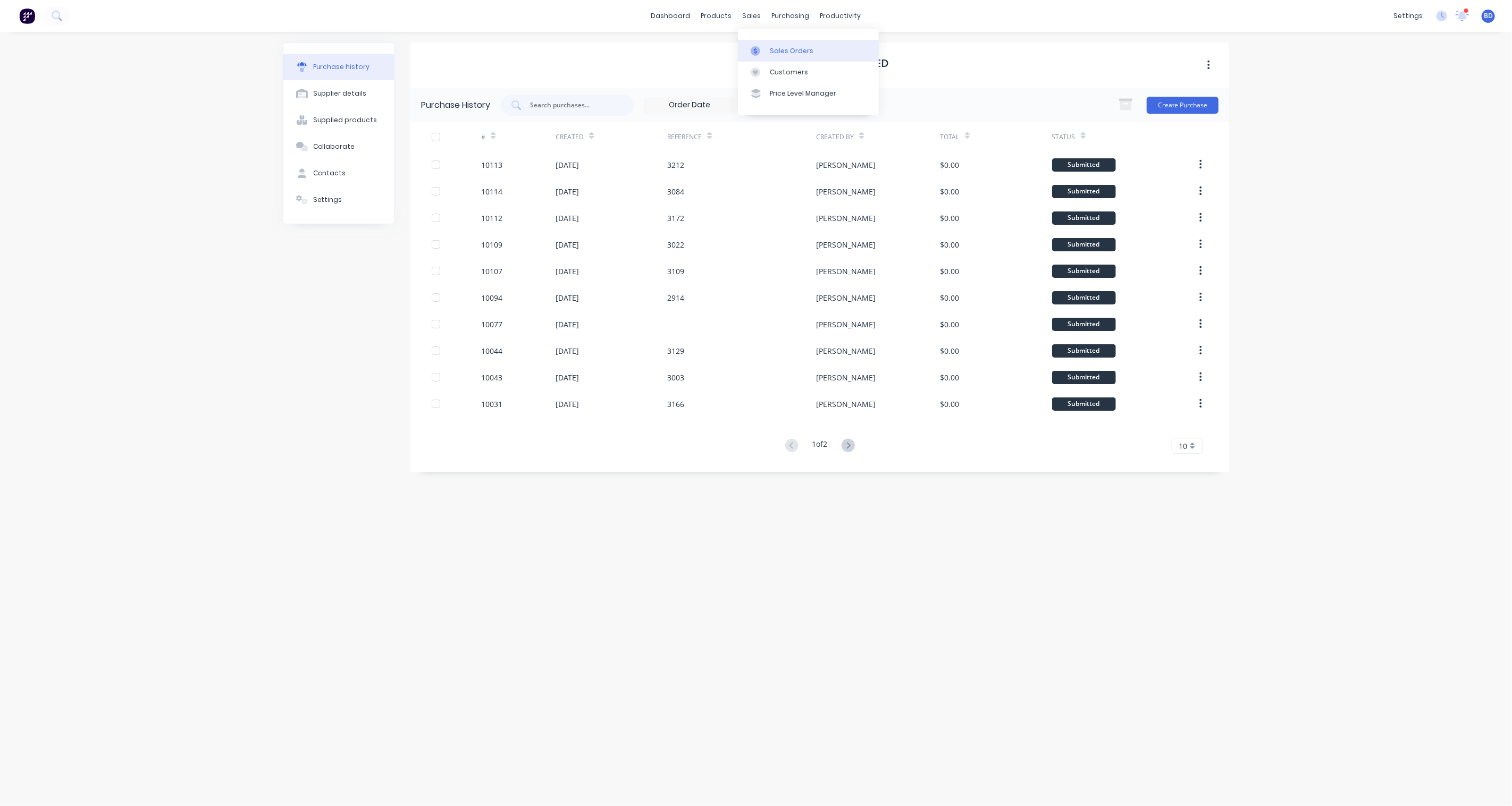
click at [778, 51] on div "Sales Orders" at bounding box center [791, 51] width 44 height 9
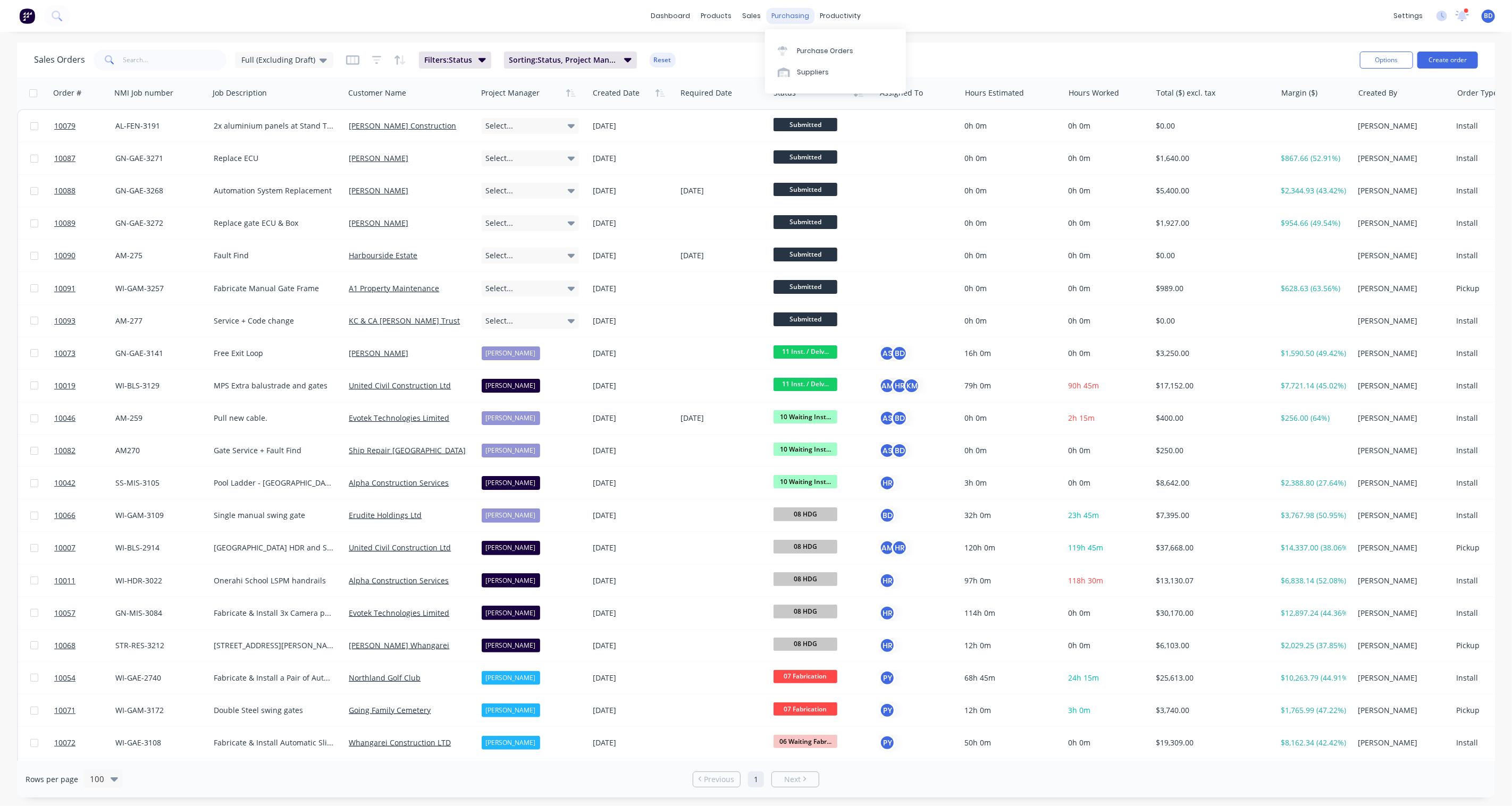
click at [779, 19] on div "purchasing" at bounding box center [790, 15] width 48 height 16
click at [796, 61] on link "Purchase Orders" at bounding box center [835, 51] width 141 height 21
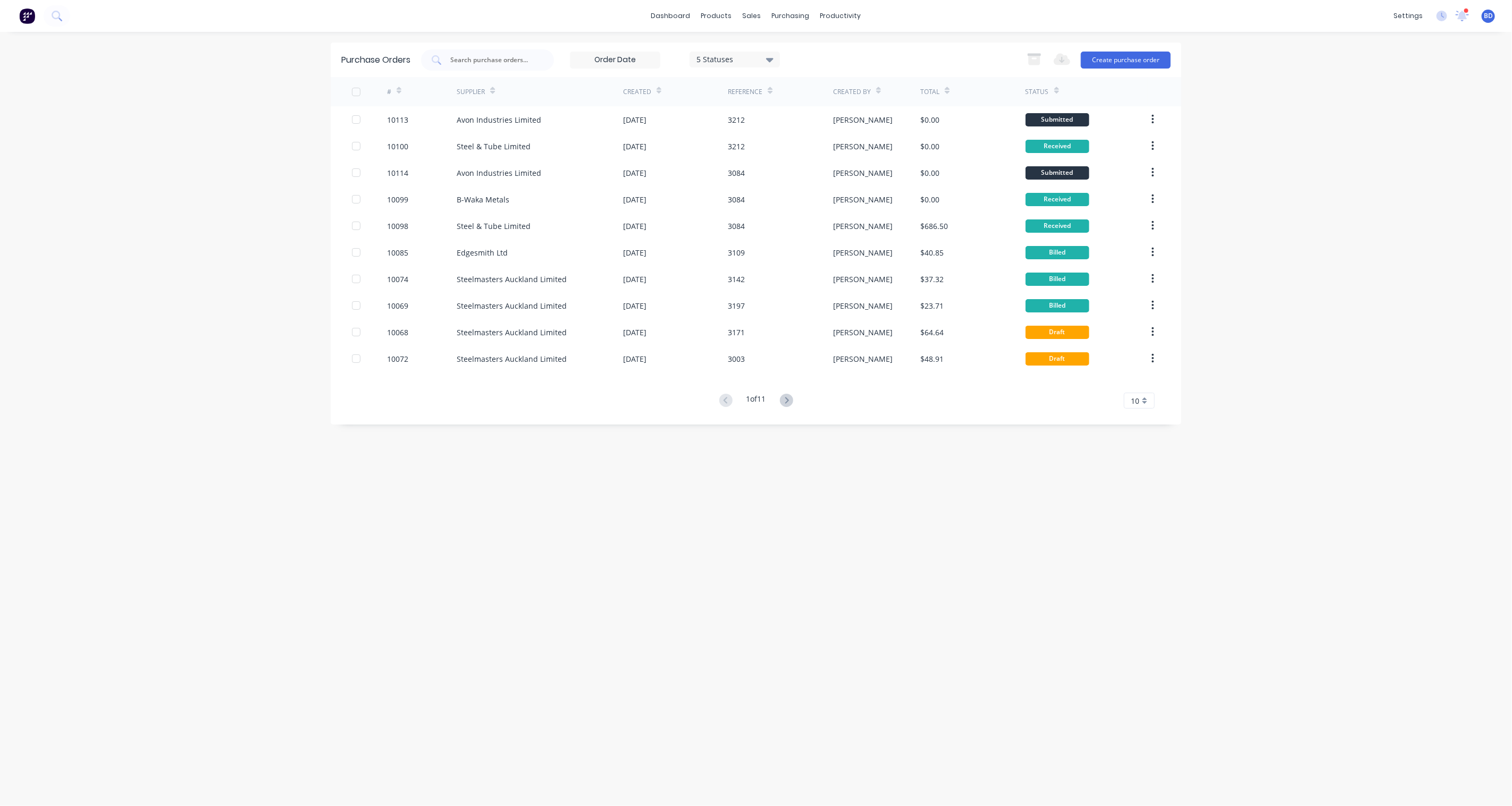
click at [743, 56] on div "5 Statuses" at bounding box center [734, 59] width 76 height 12
click at [876, 439] on div "Purchase Orders 5 Statuses 5 Statuses Export to Excel (XLSX) Create purchase or…" at bounding box center [756, 419] width 851 height 753
click at [1122, 397] on div "1 of 11 10 5 10 15 20 25 30 35" at bounding box center [756, 401] width 851 height 15
click at [1132, 400] on span "10" at bounding box center [1135, 401] width 8 height 12
click at [1138, 534] on div "35" at bounding box center [1139, 533] width 30 height 18
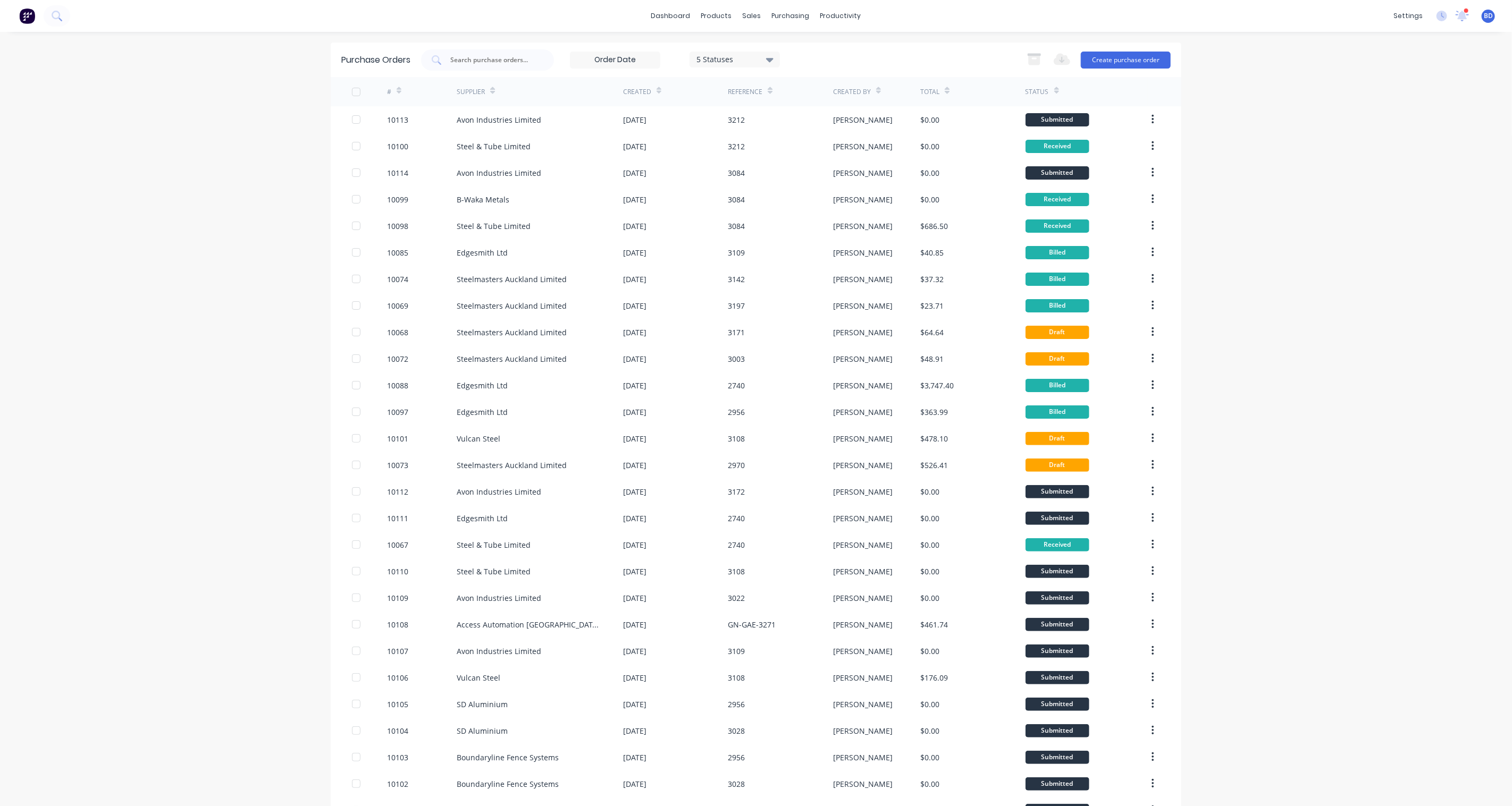
click at [610, 60] on input at bounding box center [615, 60] width 89 height 16
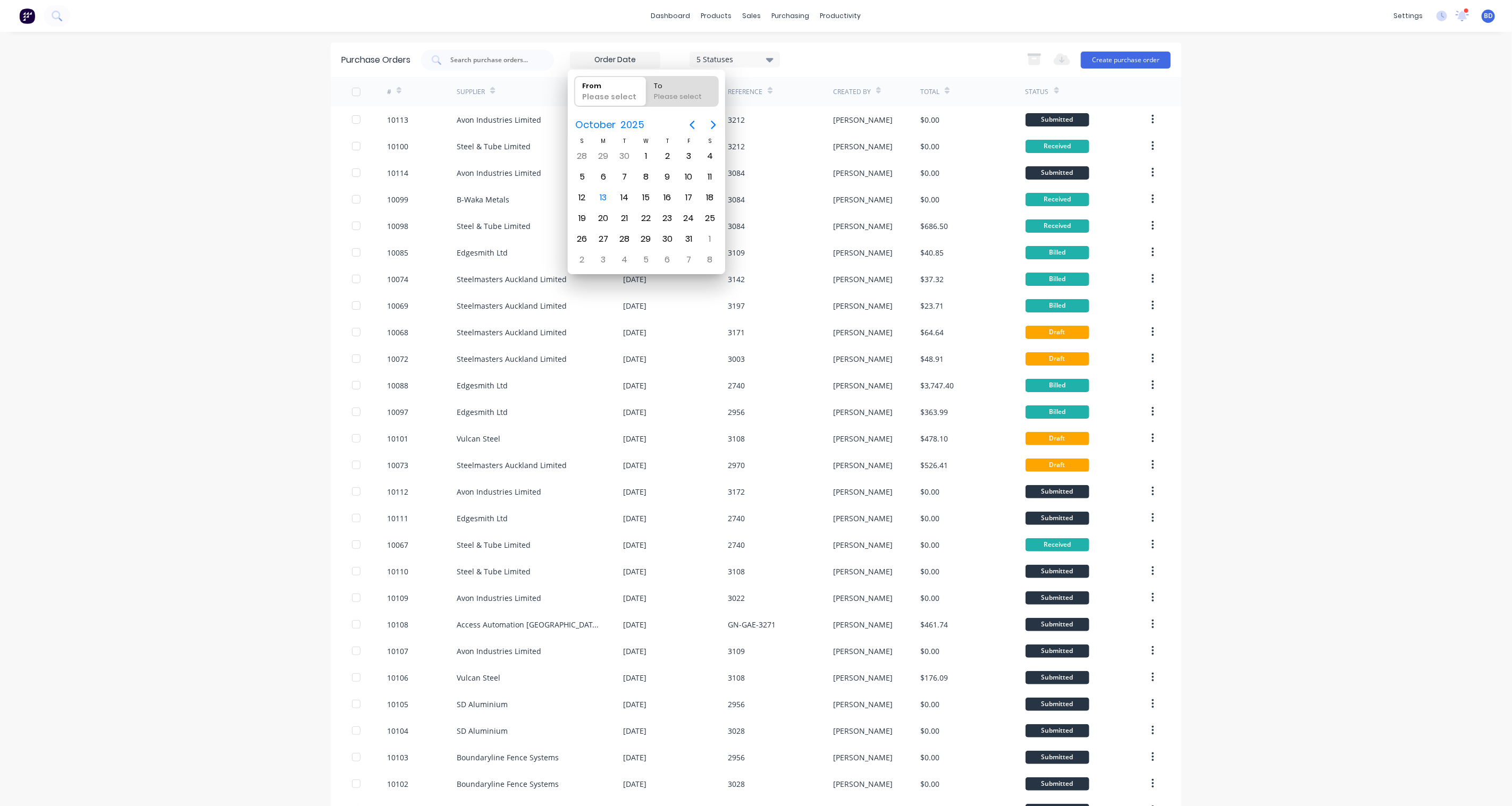
click at [891, 59] on div "5 Statuses 5 Statuses Export to Excel (XLSX) Create purchase order" at bounding box center [796, 60] width 749 height 21
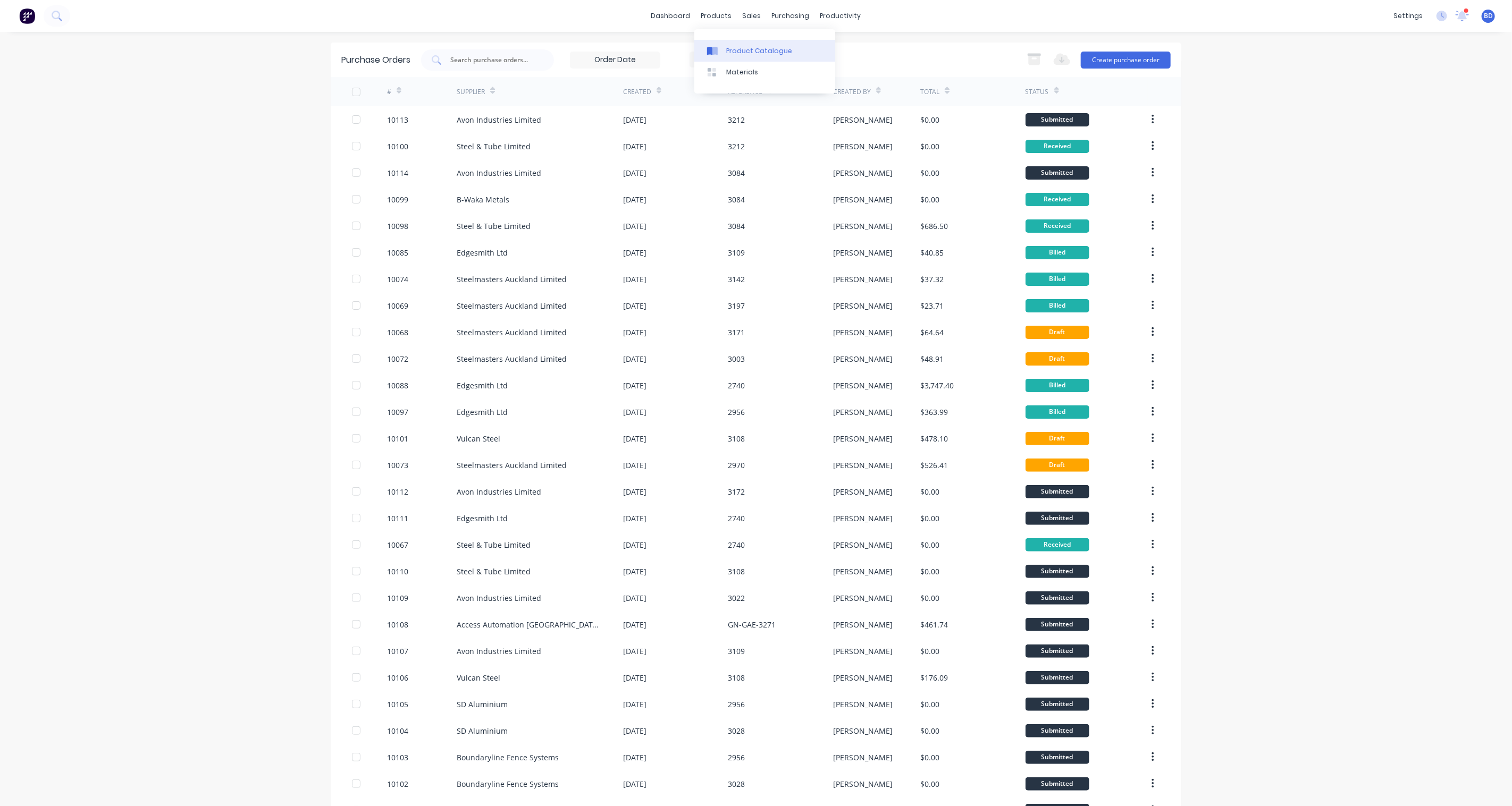
click at [740, 55] on div "Product Catalogue" at bounding box center [759, 51] width 66 height 9
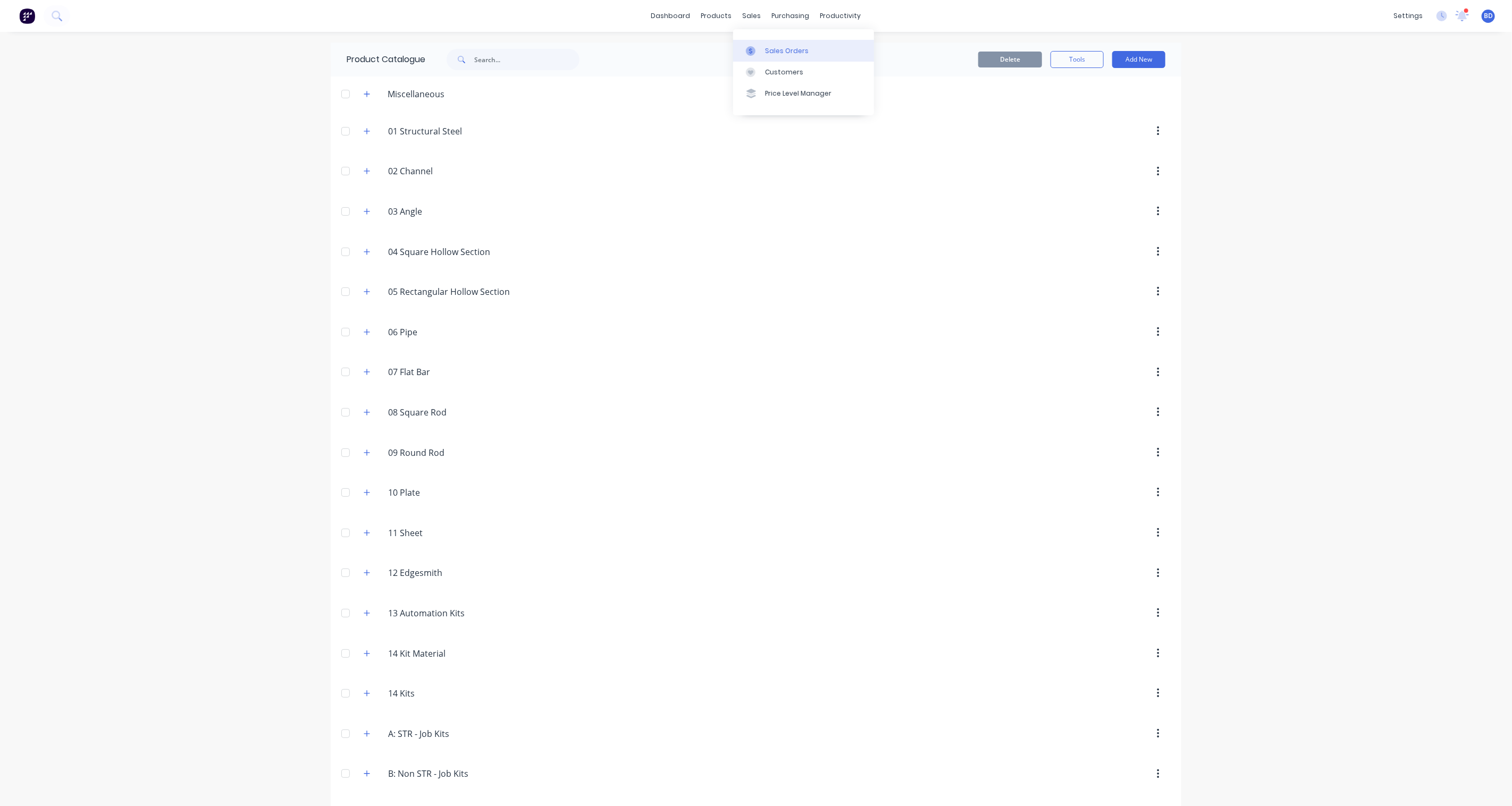
click at [766, 47] on div "Sales Orders" at bounding box center [786, 51] width 44 height 9
